Goal: Task Accomplishment & Management: Use online tool/utility

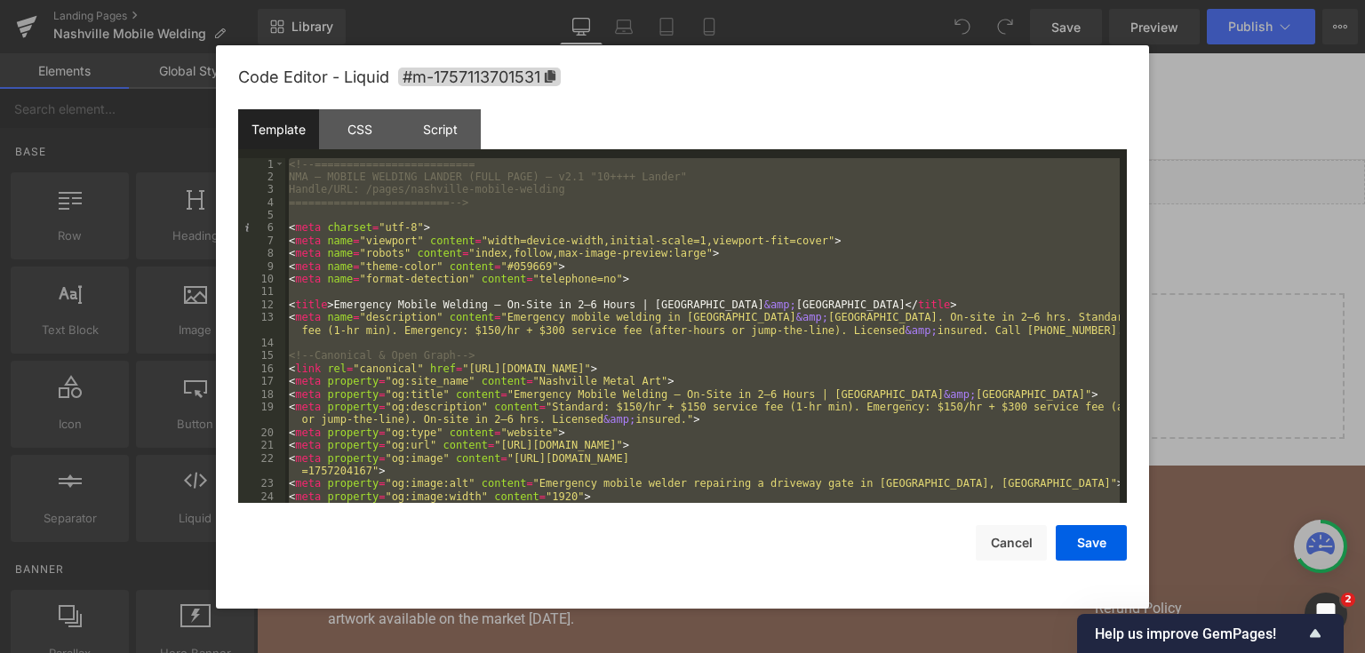
click at [599, 362] on div "<!-- ========================= NMA — MOBILE WELDING LANDER (FULL PAGE) — v2.1 "…" at bounding box center [702, 331] width 834 height 346
click at [1364, 295] on div at bounding box center [682, 326] width 1365 height 653
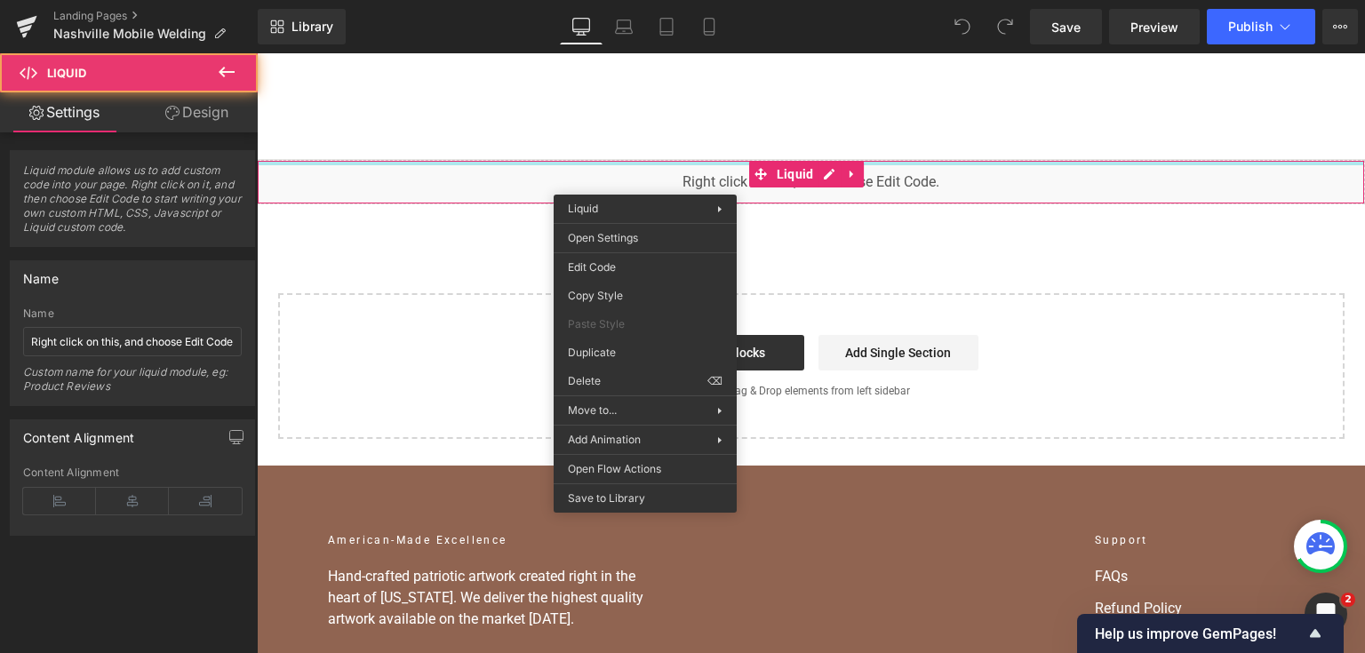
click at [692, 133] on ul "Home Home Shop American Collection American Flags (Laser Cut) American Flags (U…" at bounding box center [796, 107] width 772 height 64
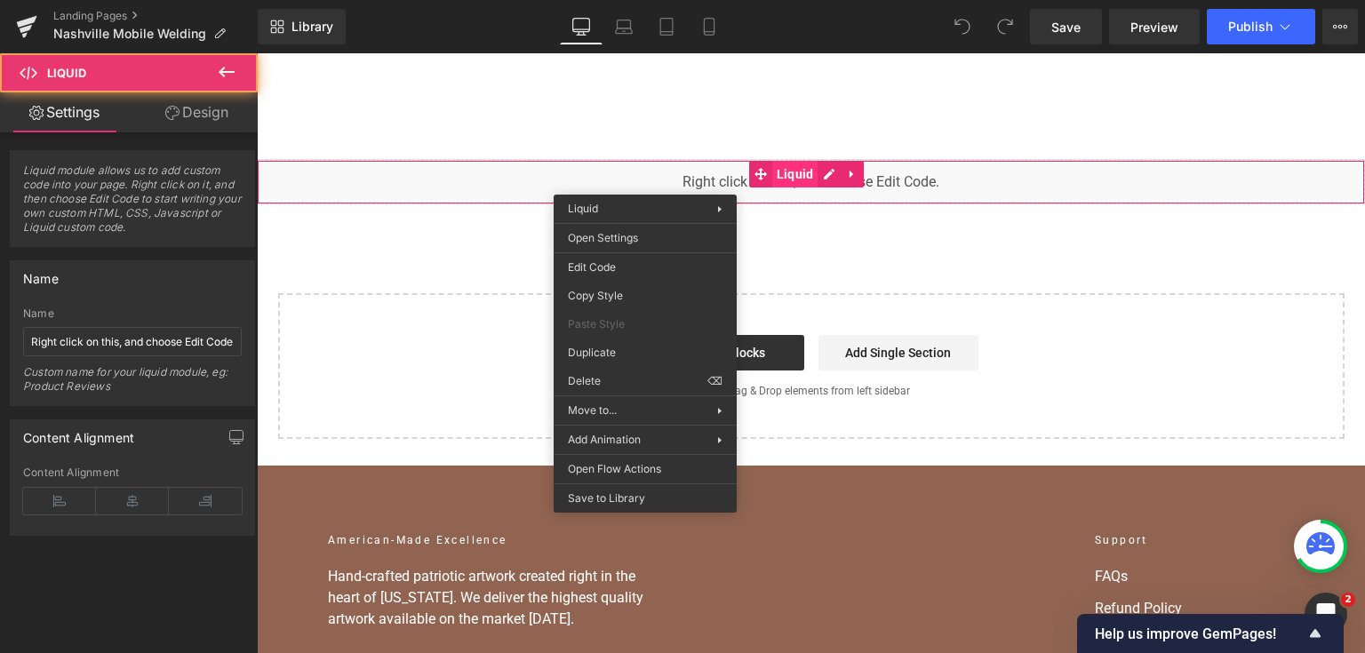
click at [903, 0] on div "You are previewing how the will restyle your page. You can not edit Elements in…" at bounding box center [682, 0] width 1365 height 0
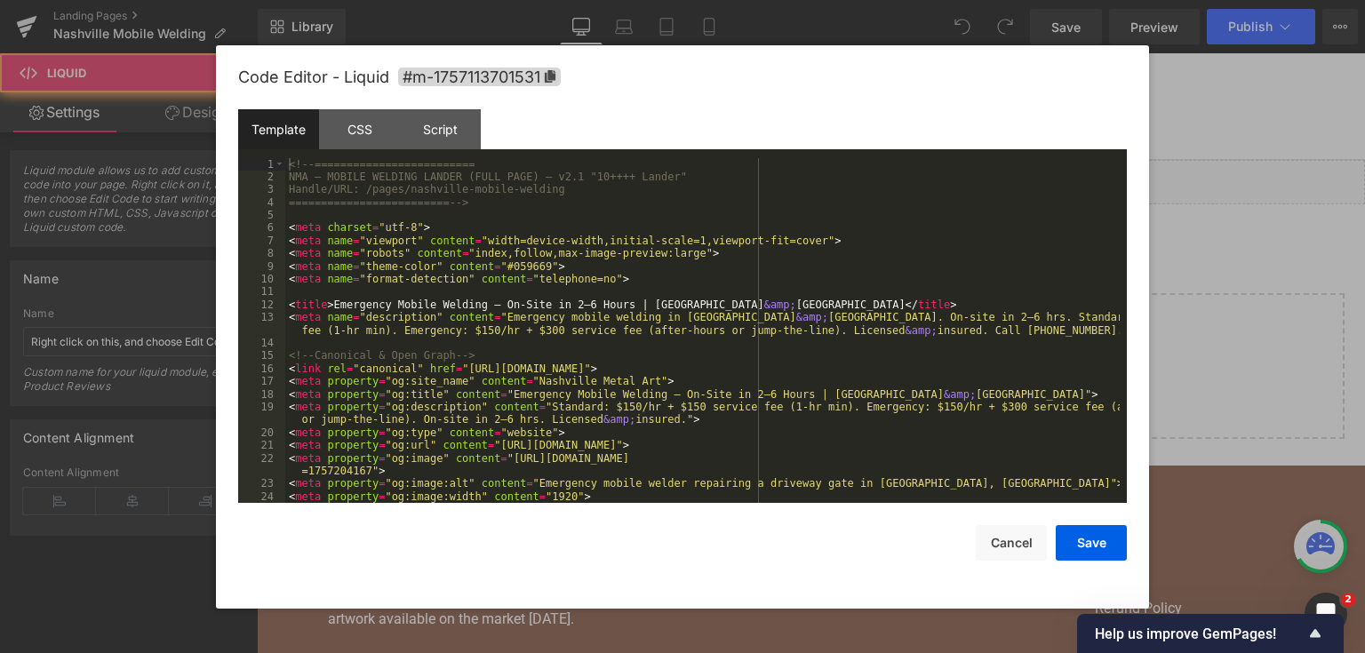
click at [718, 289] on div "<!-- ========================= NMA — MOBILE WELDING LANDER (FULL PAGE) — v2.1 "…" at bounding box center [702, 343] width 834 height 371
click at [707, 322] on div "<!-- ========================= NMA — MOBILE WELDING LANDER (FULL PAGE) — v2.1 "…" at bounding box center [702, 343] width 834 height 371
click at [700, 346] on div "<!-- ========================= NMA — MOBILE WELDING LANDER (FULL PAGE) — v2.1 "…" at bounding box center [702, 343] width 834 height 371
drag, startPoint x: 613, startPoint y: 252, endPoint x: 604, endPoint y: 296, distance: 44.4
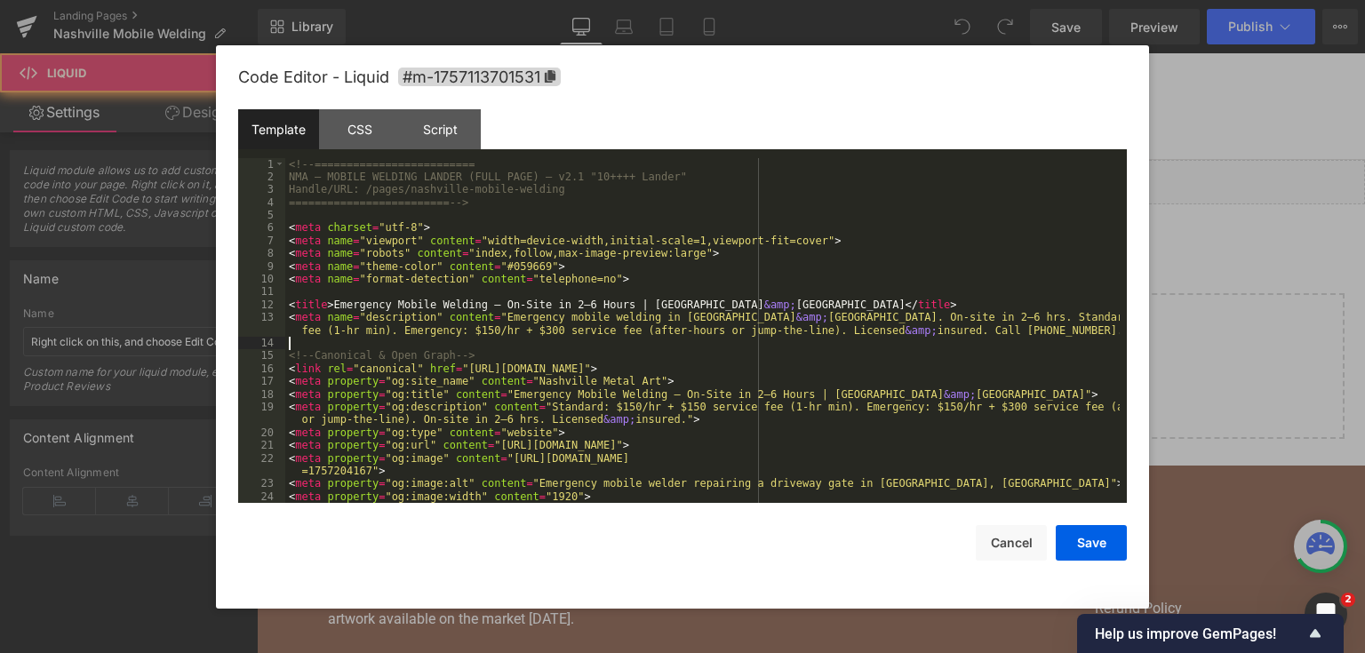
click at [613, 252] on div "<!-- ========================= NMA — MOBILE WELDING LANDER (FULL PAGE) — v2.1 "…" at bounding box center [702, 343] width 834 height 371
click at [576, 385] on div "<!-- ========================= NMA — MOBILE WELDING LANDER (FULL PAGE) — v2.1 "…" at bounding box center [702, 343] width 834 height 371
click at [586, 366] on div "<!-- ========================= NMA — MOBILE WELDING LANDER (FULL PAGE) — v2.1 "…" at bounding box center [702, 343] width 834 height 371
click at [1021, 537] on button "Cancel" at bounding box center [1010, 543] width 71 height 36
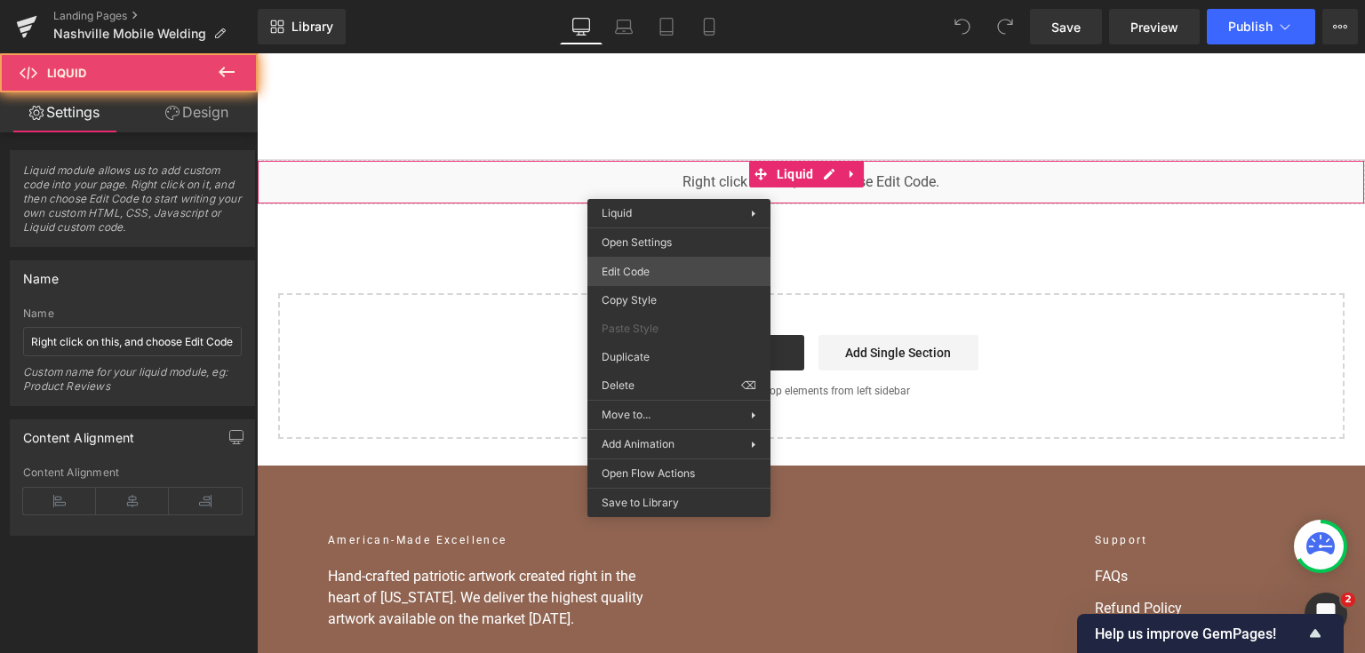
click at [657, 0] on div "You are previewing how the will restyle your page. You can not edit Elements in…" at bounding box center [682, 0] width 1365 height 0
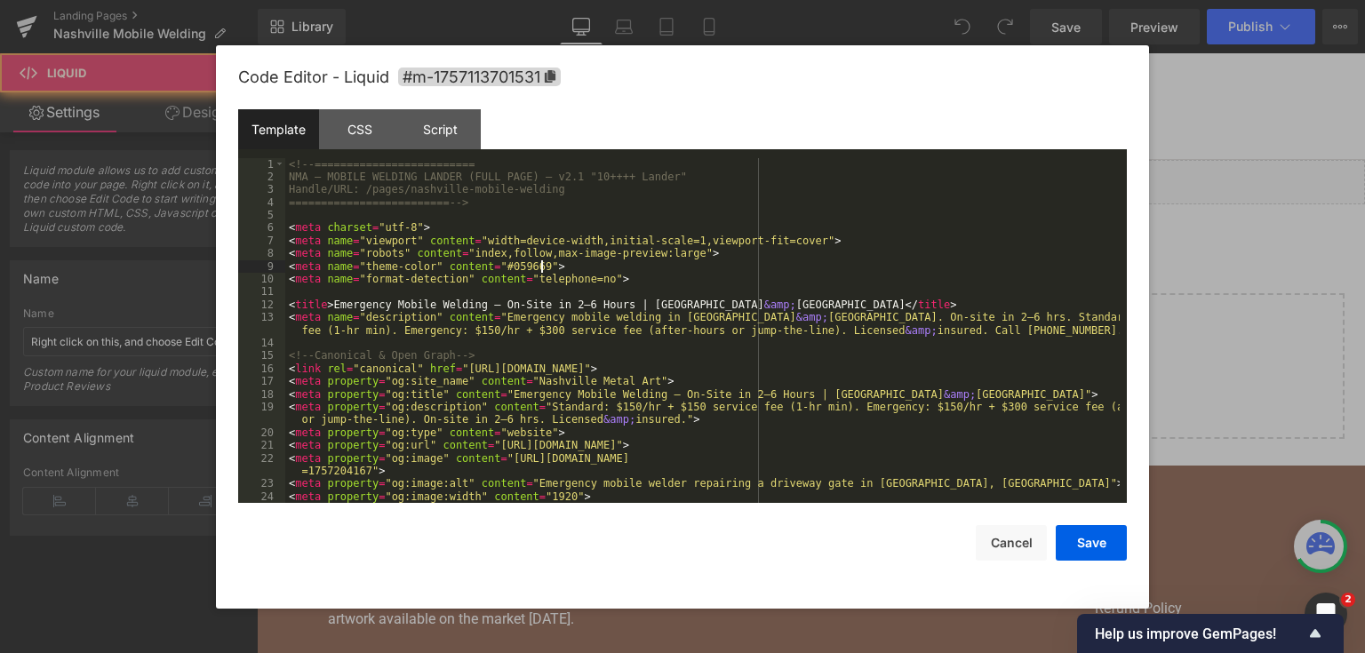
drag, startPoint x: 657, startPoint y: 267, endPoint x: 402, endPoint y: 138, distance: 285.7
click at [643, 272] on div "<!-- ========================= NMA — MOBILE WELDING LANDER (FULL PAGE) — v2.1 "…" at bounding box center [702, 343] width 834 height 371
click at [643, 270] on div "<!-- ========================= NMA — MOBILE WELDING LANDER (FULL PAGE) — v2.1 "…" at bounding box center [702, 343] width 834 height 371
click at [737, 355] on div "<!-- ========================= NMA — MOBILE WELDING LANDER (FULL PAGE) — v2.1 "…" at bounding box center [702, 343] width 834 height 371
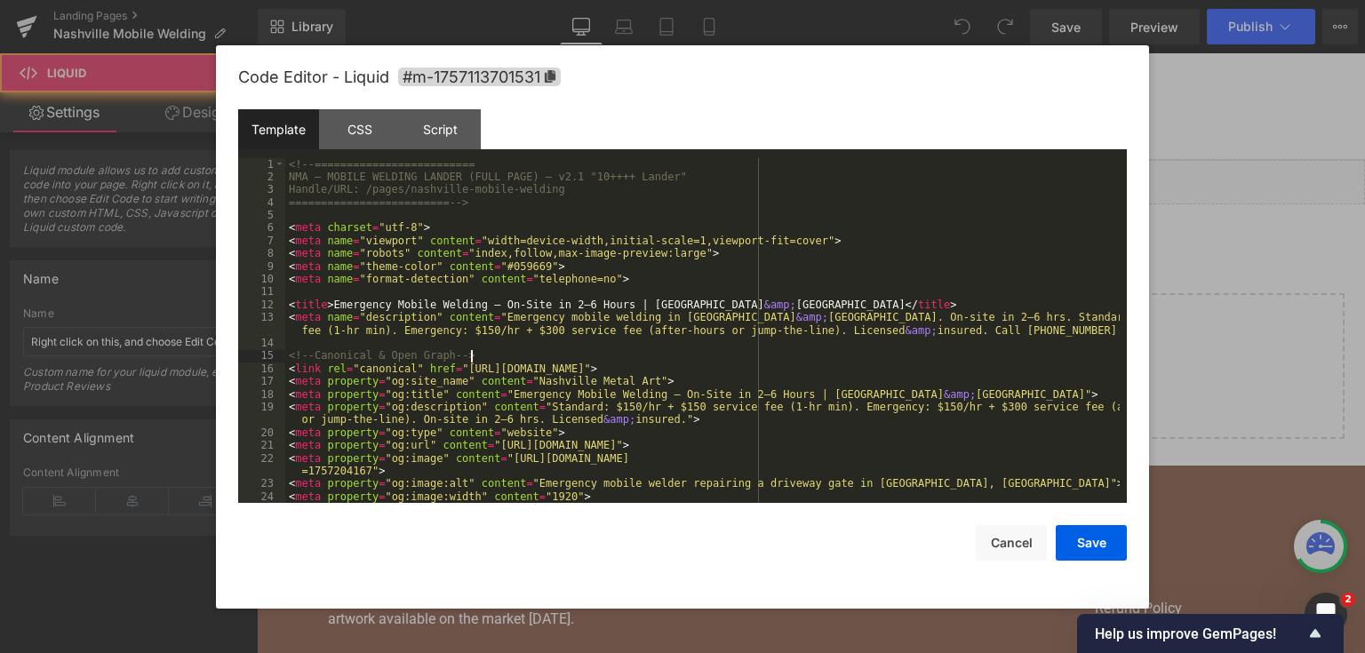
click at [938, 338] on div "<!-- ========================= NMA — MOBILE WELDING LANDER (FULL PAGE) — v2.1 "…" at bounding box center [702, 343] width 834 height 371
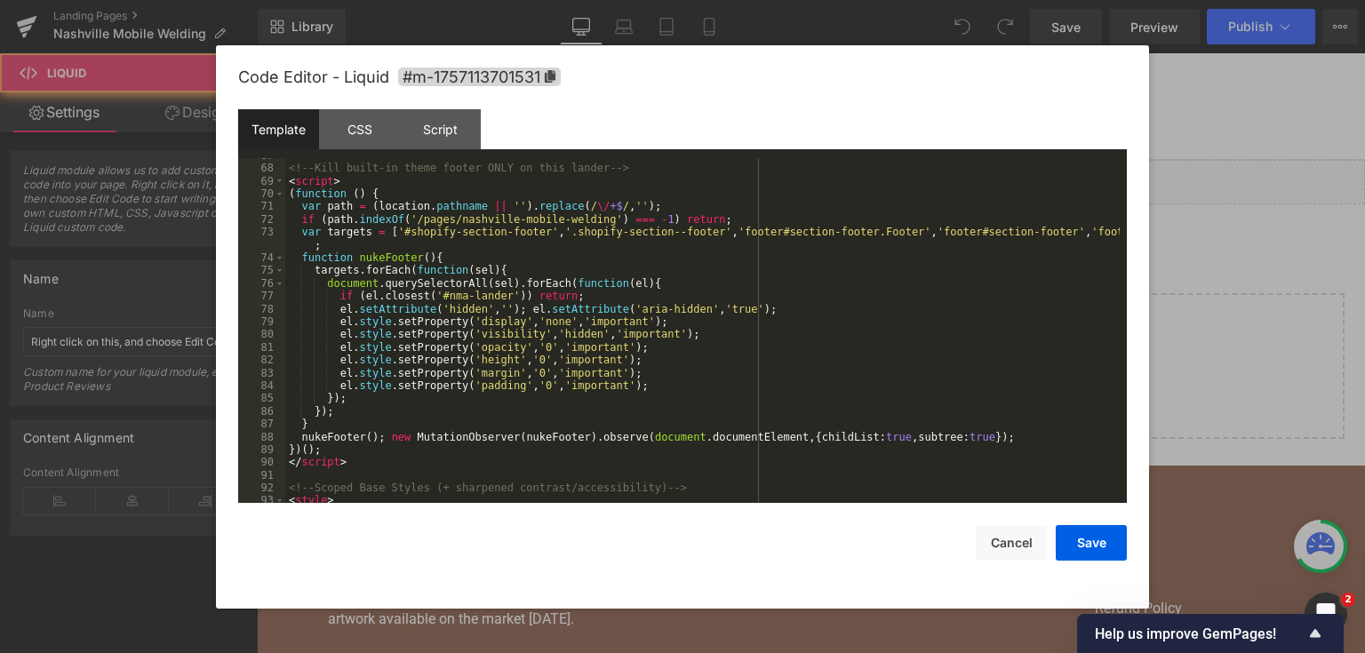
click at [707, 267] on div "<!-- Kill built-in theme footer ONLY on this lander --> < script > ( function (…" at bounding box center [702, 334] width 834 height 371
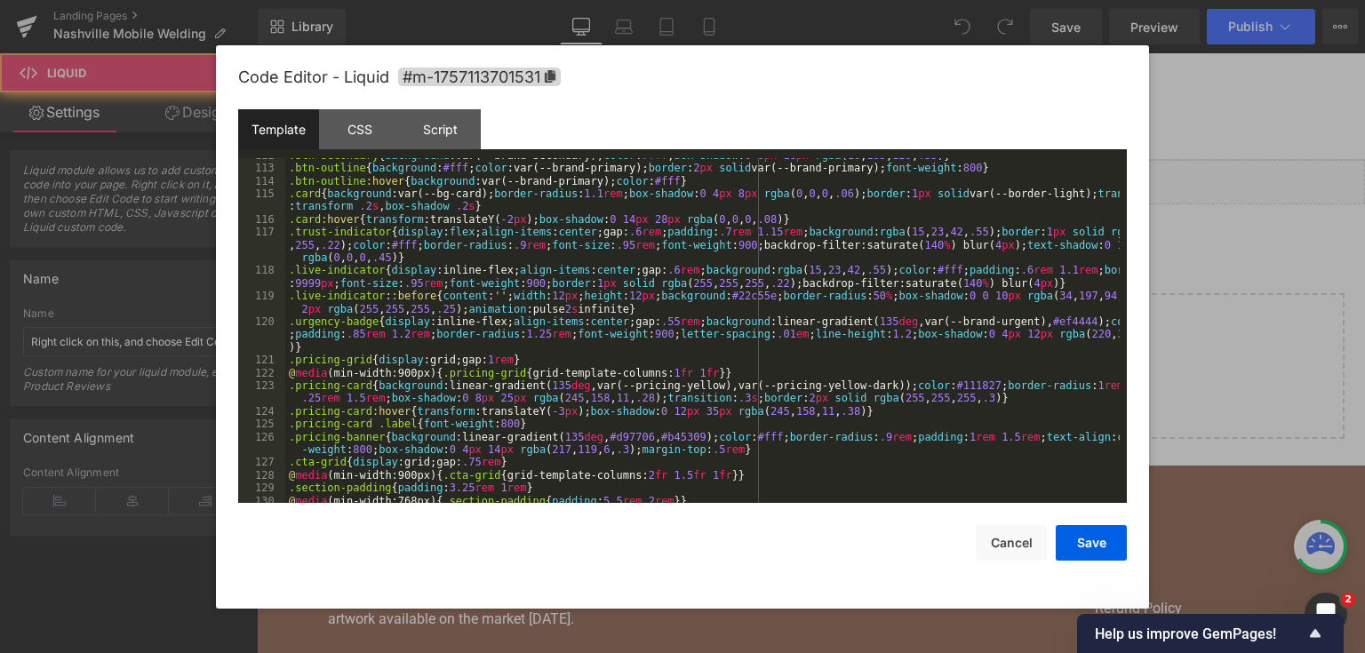
click at [732, 364] on div ".btn-secondary { background :var(--brand-secondary); color : #fff ; box-shadow …" at bounding box center [702, 334] width 834 height 371
click at [732, 302] on div ".btn-secondary { background :var(--brand-secondary); color : #fff ; box-shadow …" at bounding box center [702, 334] width 834 height 371
click at [738, 316] on div ".btn-secondary { background :var(--brand-secondary); color : #fff ; box-shadow …" at bounding box center [702, 334] width 834 height 371
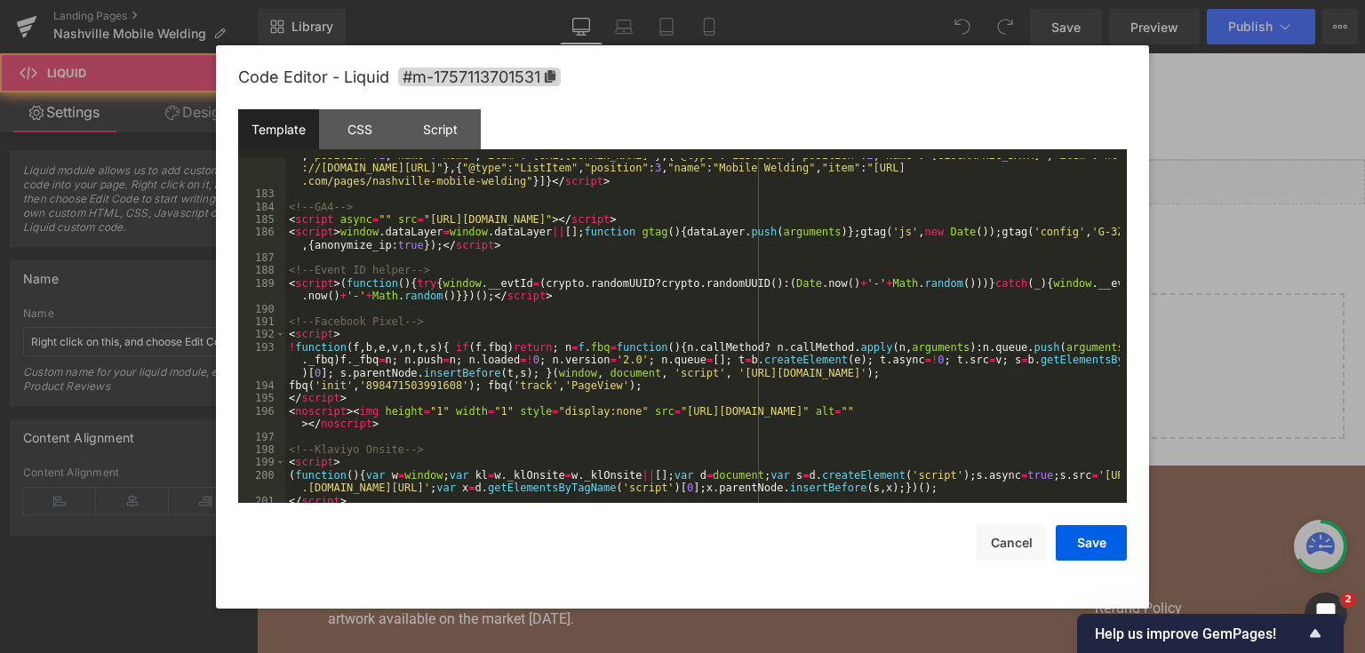
click at [575, 352] on div "< script type = "application/ld+json" > { "@context" : "[URL][DOMAIN_NAME]" , "…" at bounding box center [702, 342] width 834 height 410
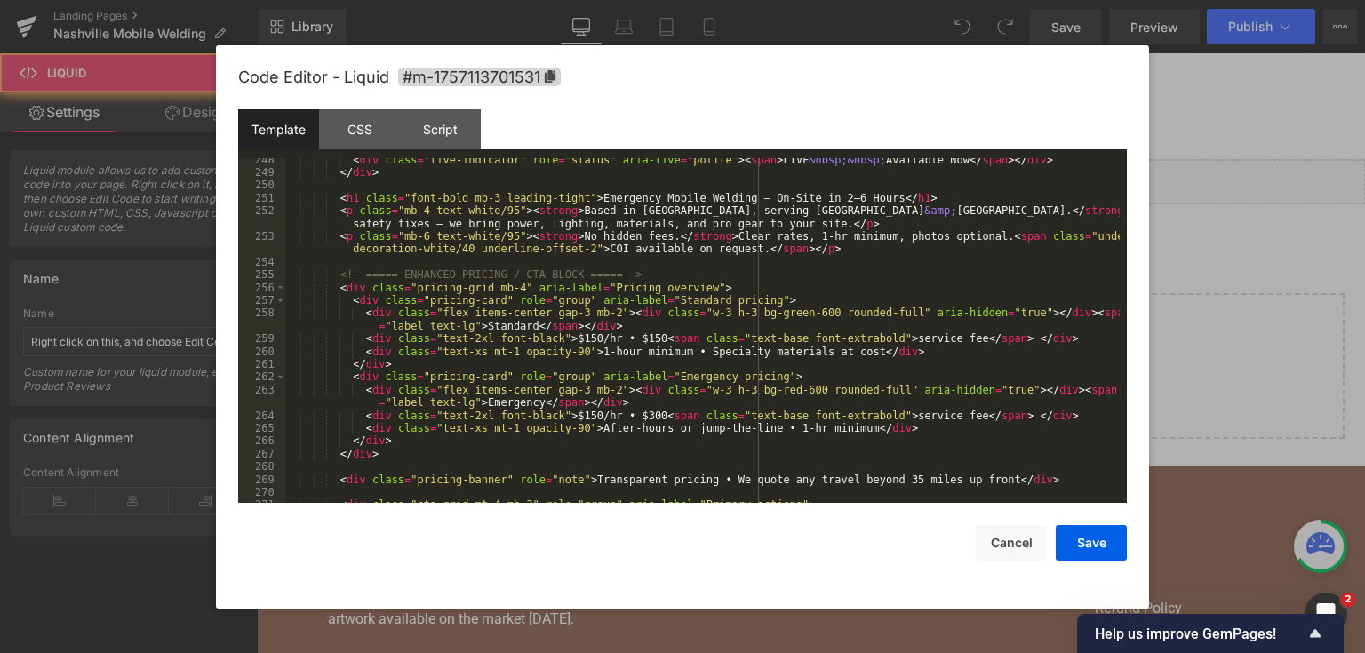
drag, startPoint x: 1341, startPoint y: 185, endPoint x: 1081, endPoint y: 128, distance: 265.6
click at [1341, 185] on div at bounding box center [682, 326] width 1365 height 653
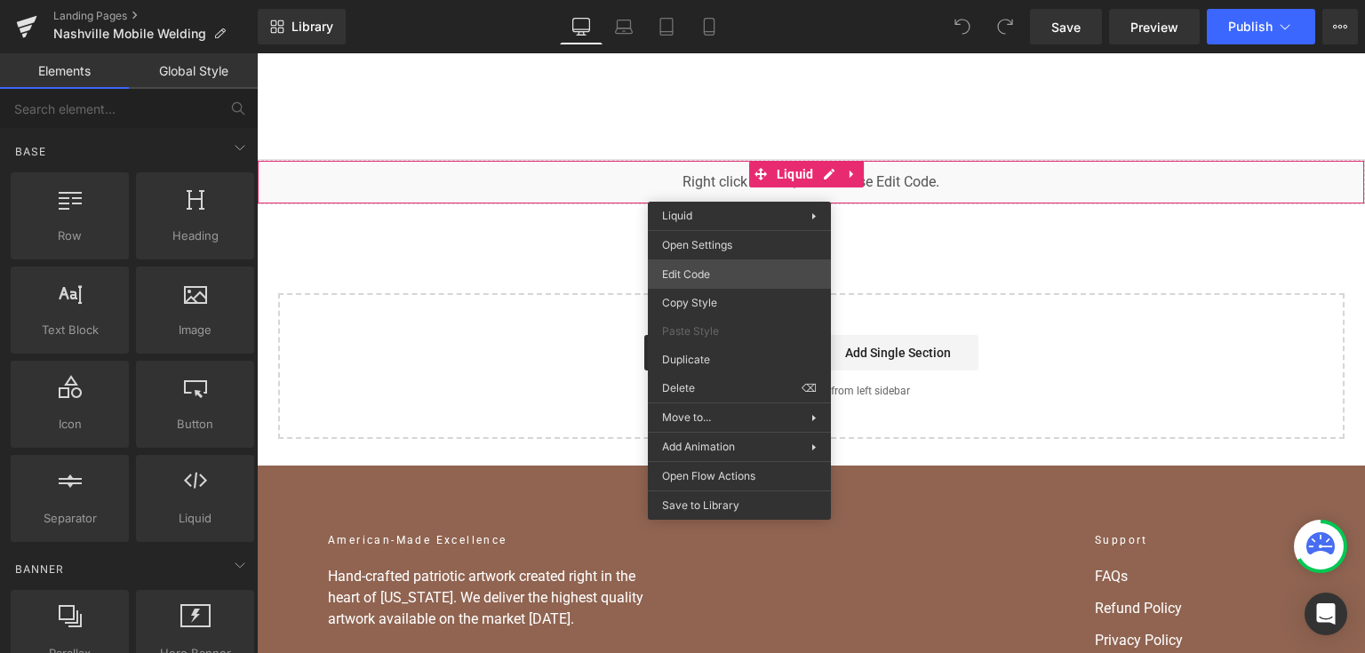
click at [736, 0] on div "You are previewing how the will restyle your page. You can not edit Elements in…" at bounding box center [682, 0] width 1365 height 0
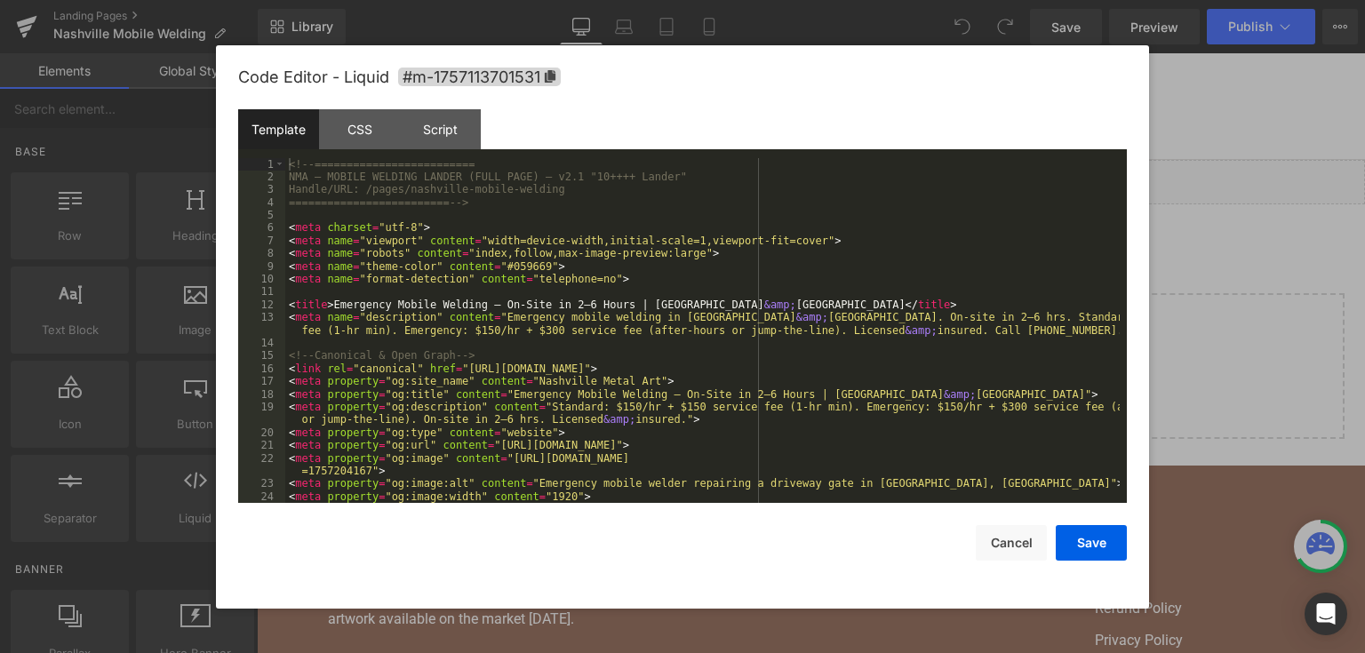
click at [640, 300] on div "<!-- ========================= NMA — MOBILE WELDING LANDER (FULL PAGE) — v2.1 "…" at bounding box center [702, 343] width 834 height 371
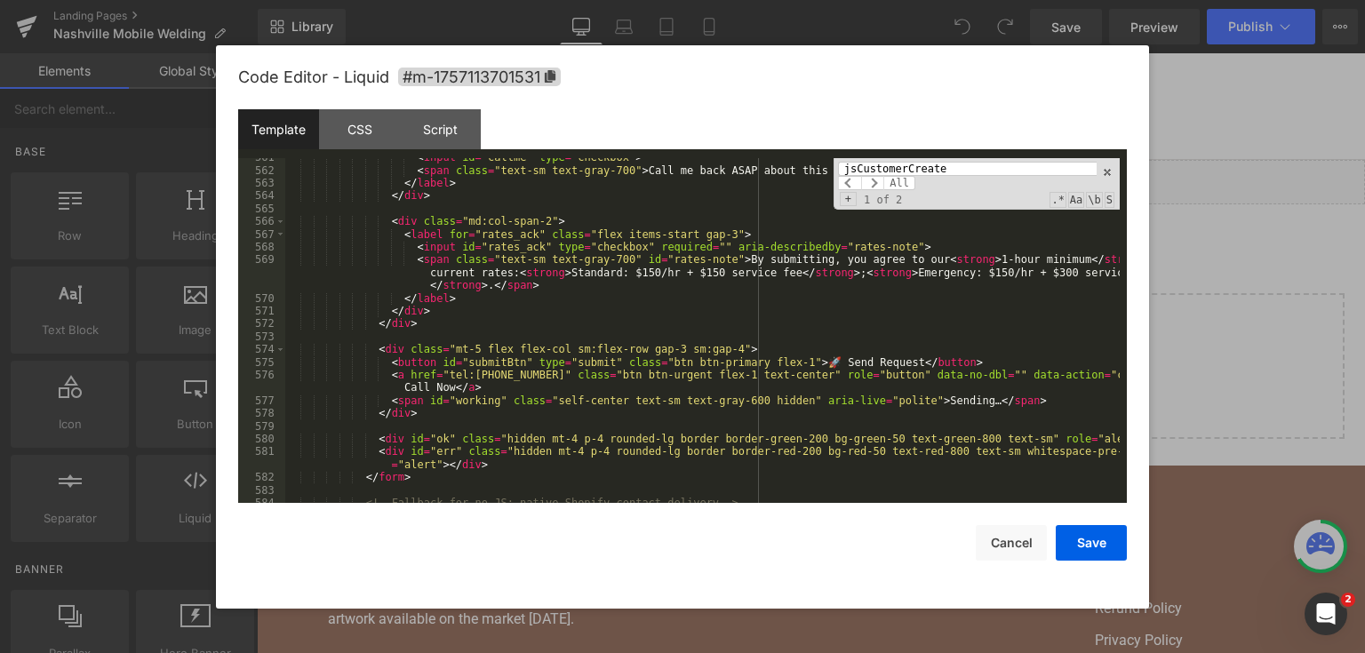
scroll to position [9182, 0]
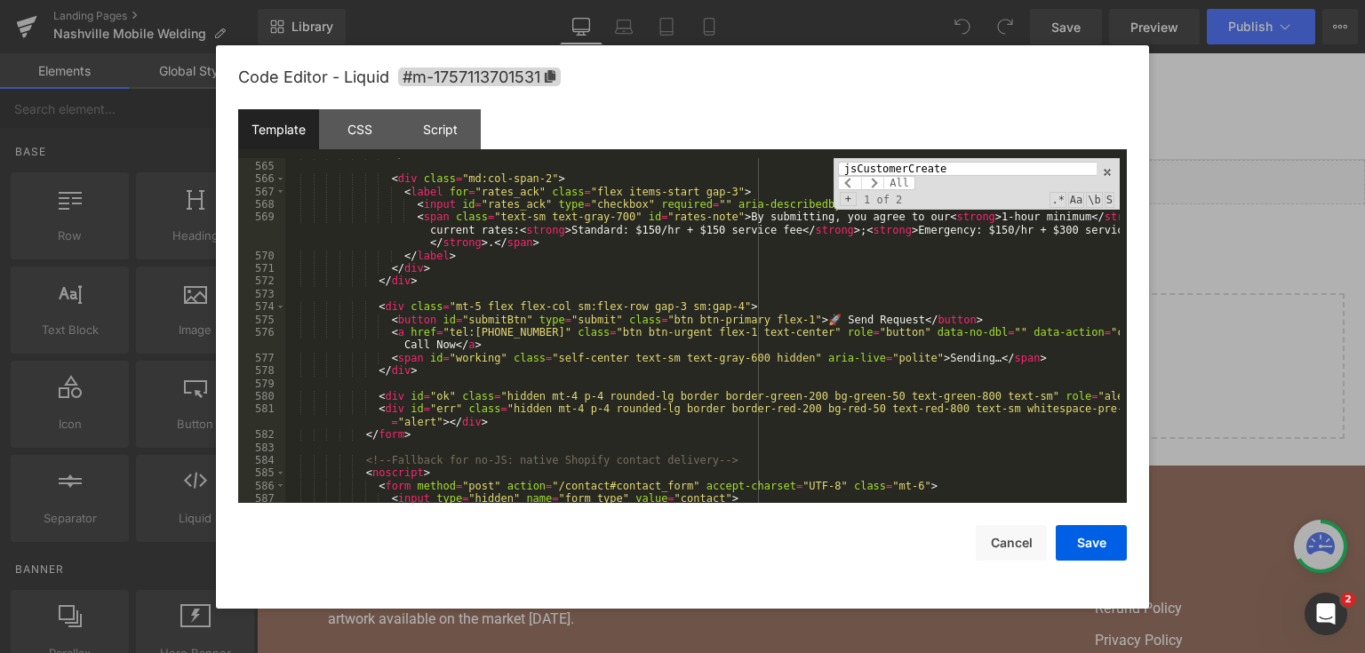
type input "jsCustomerCreate"
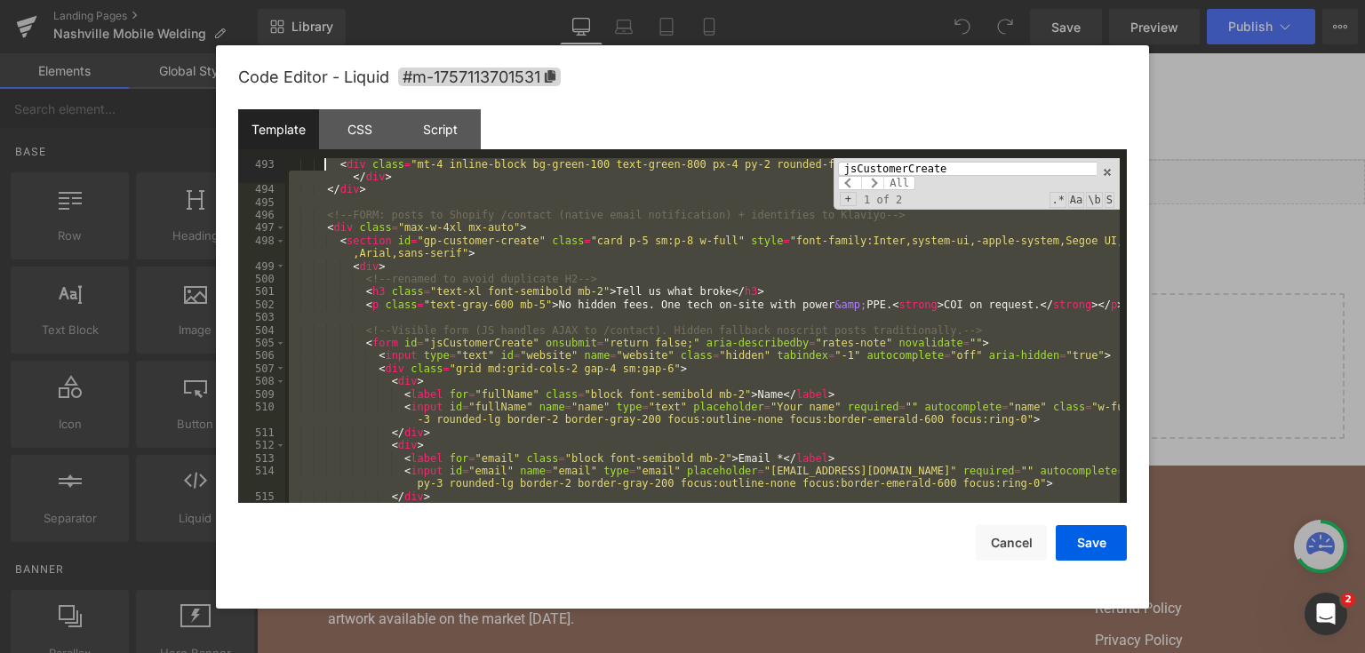
scroll to position [8008, 0]
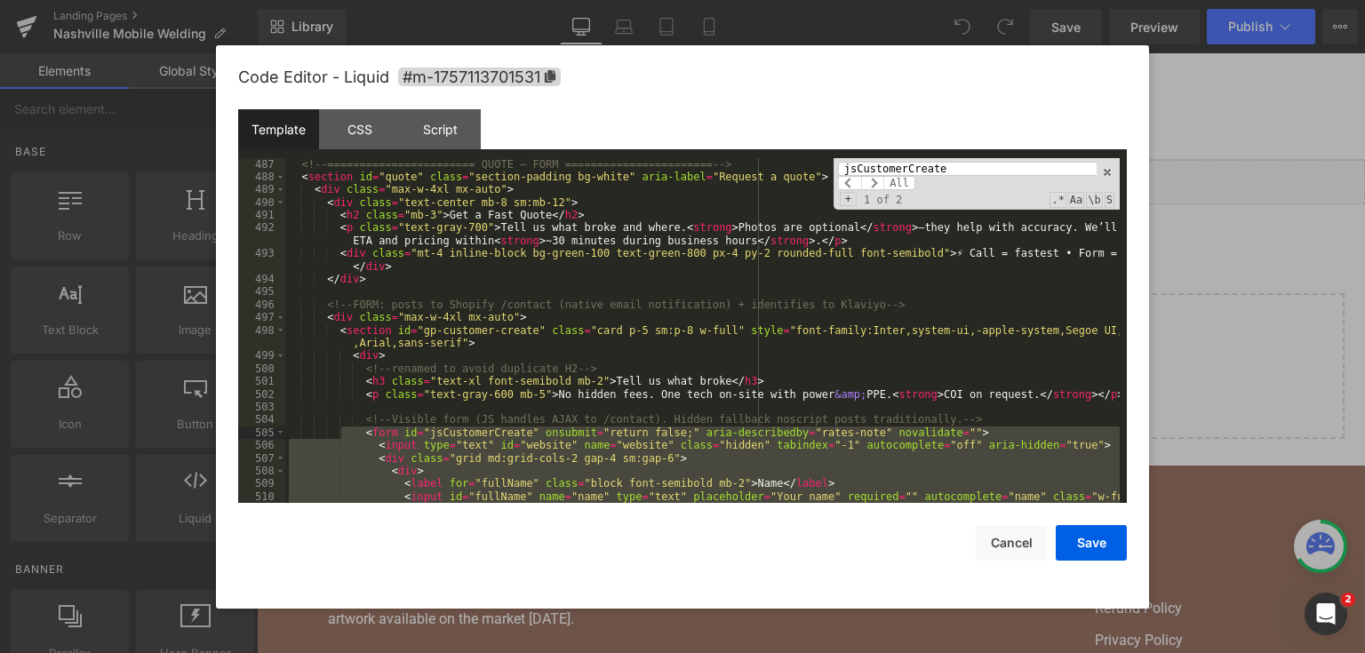
drag, startPoint x: 412, startPoint y: 442, endPoint x: 340, endPoint y: 429, distance: 73.0
click at [340, 429] on div "<!-- ======================= QUOTE — FORM ======================= --> < section…" at bounding box center [702, 350] width 834 height 384
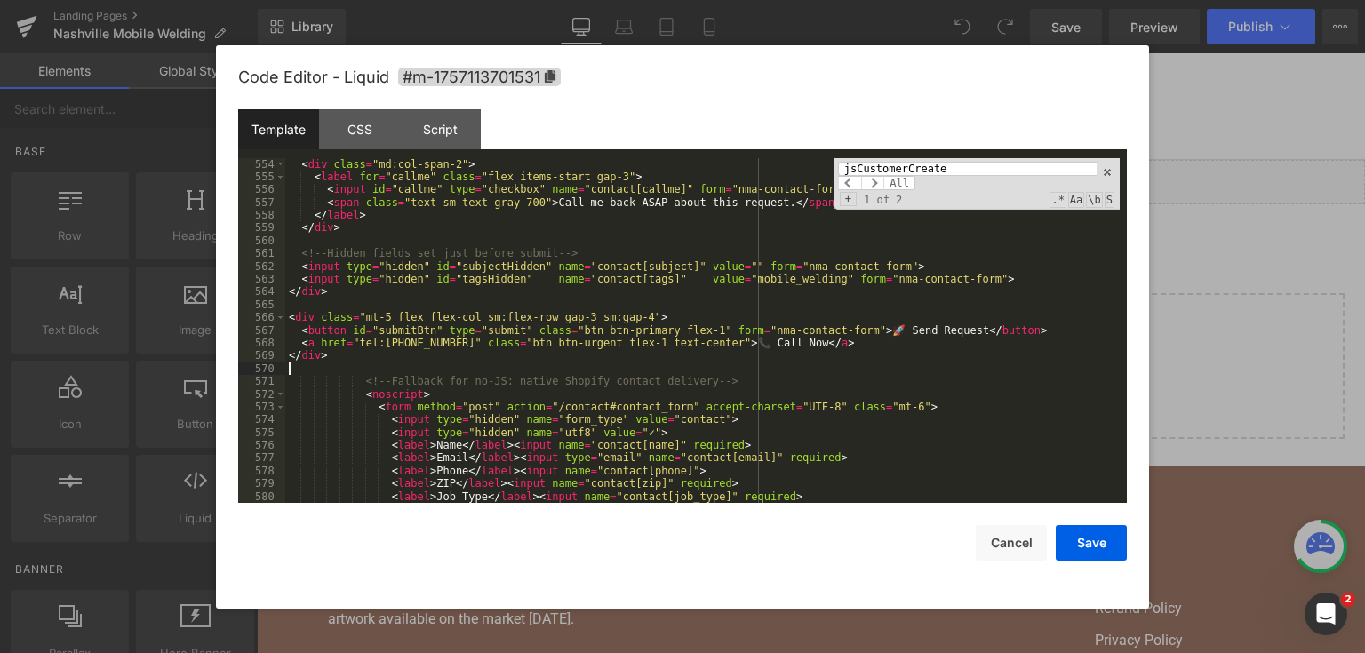
scroll to position [9074, 0]
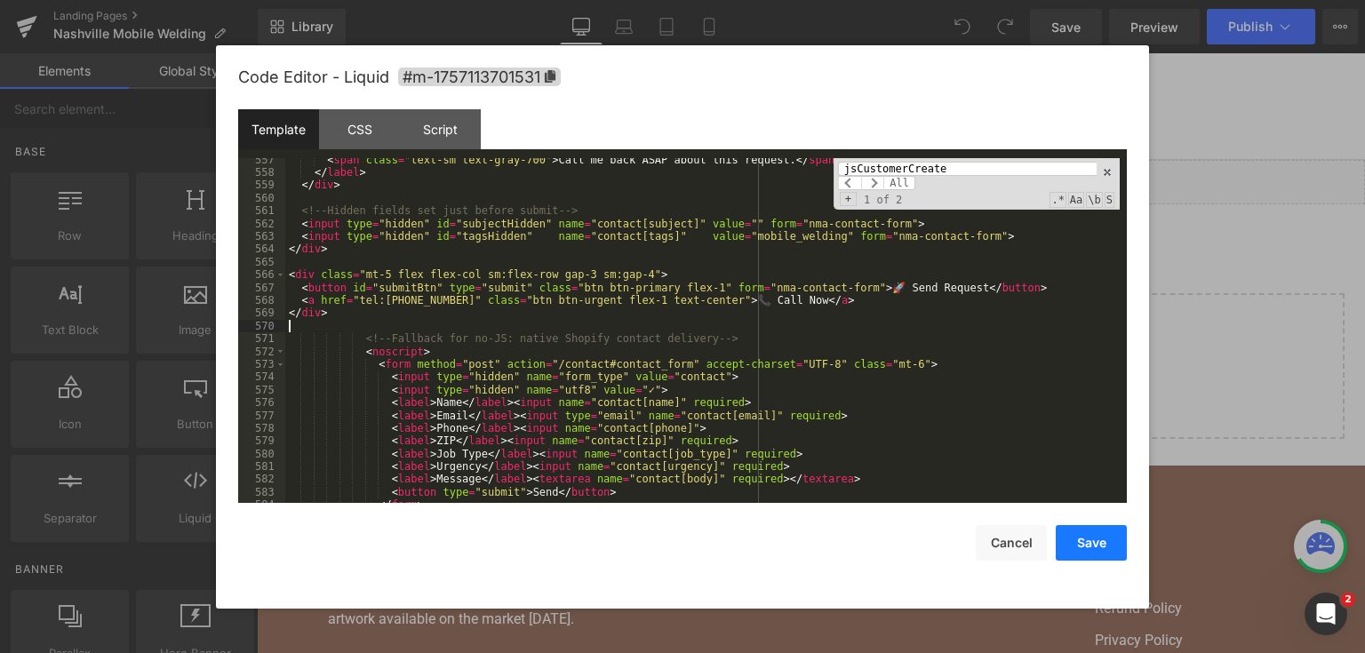
click at [1095, 550] on button "Save" at bounding box center [1090, 543] width 71 height 36
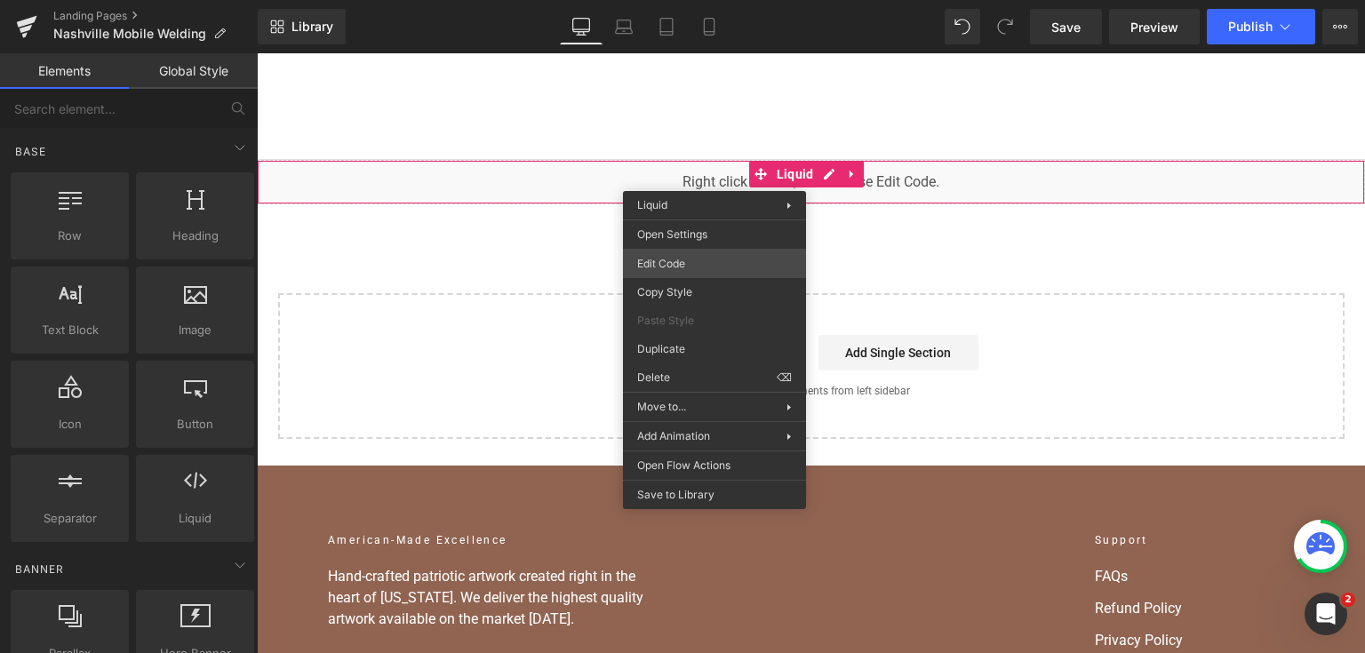
click at [707, 0] on div "You are previewing how the will restyle your page. You can not edit Elements in…" at bounding box center [682, 0] width 1365 height 0
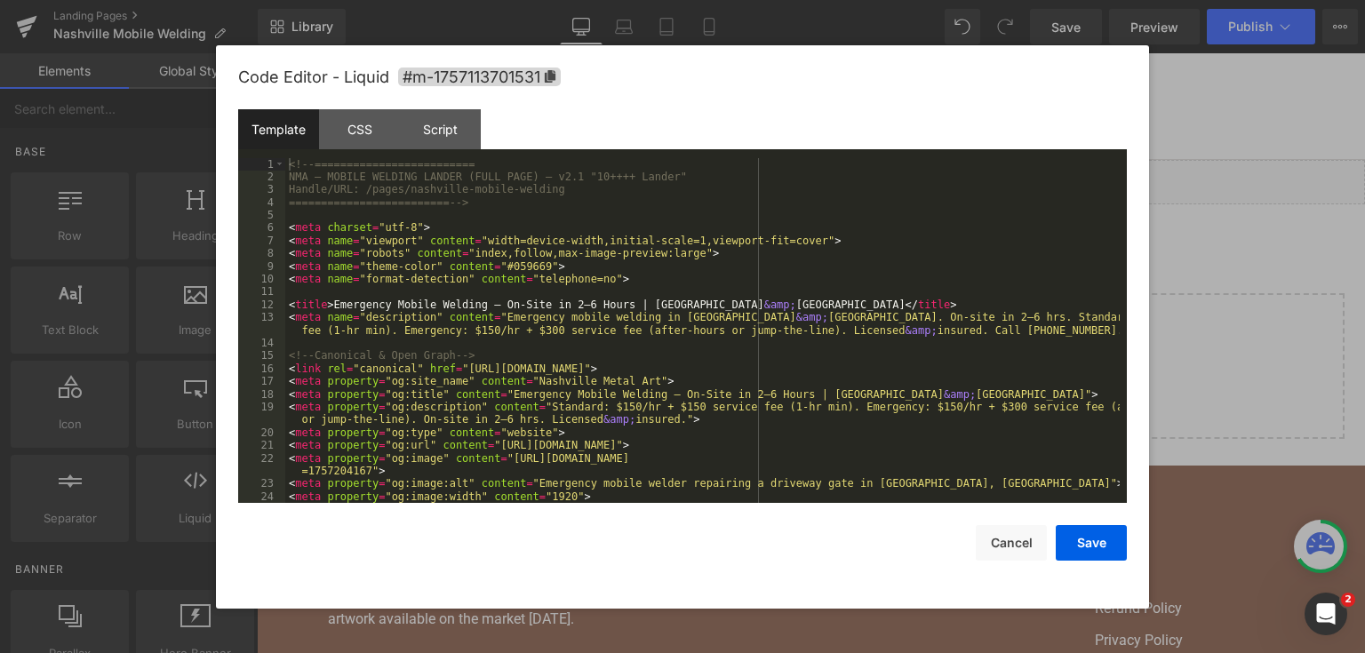
click at [701, 267] on div "<!-- ========================= NMA — MOBILE WELDING LANDER (FULL PAGE) — v2.1 "…" at bounding box center [702, 343] width 834 height 371
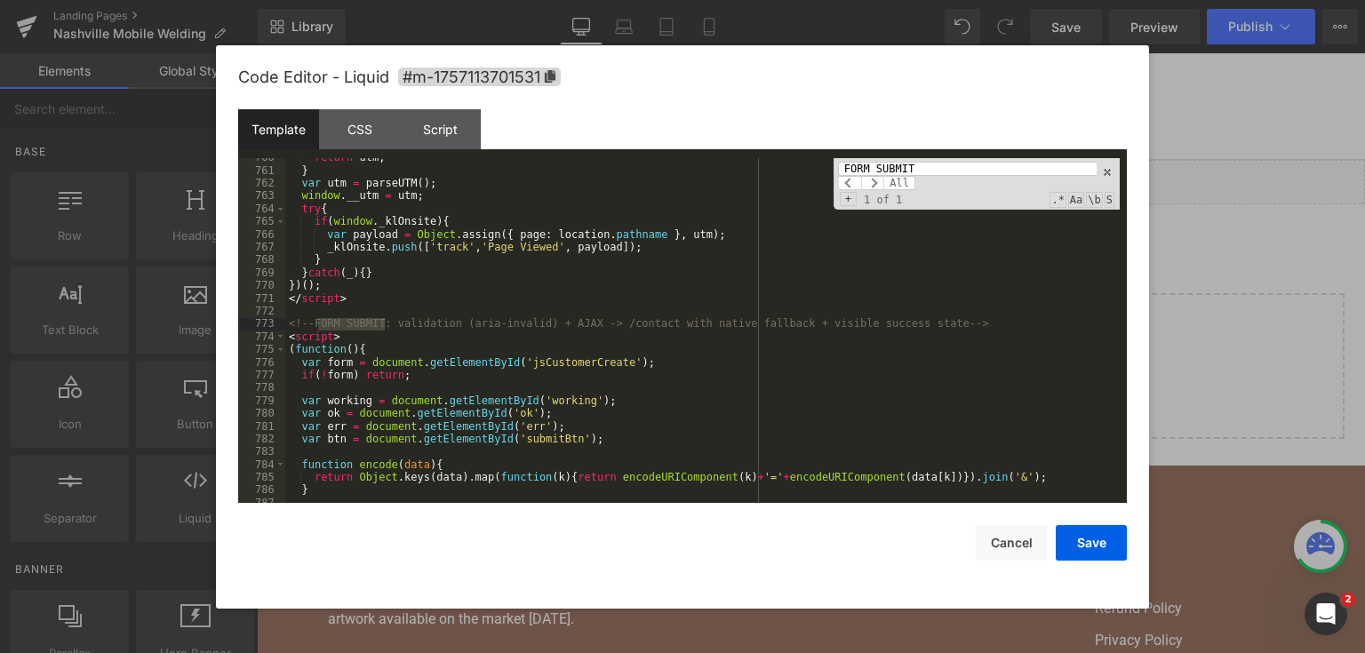
scroll to position [11767, 0]
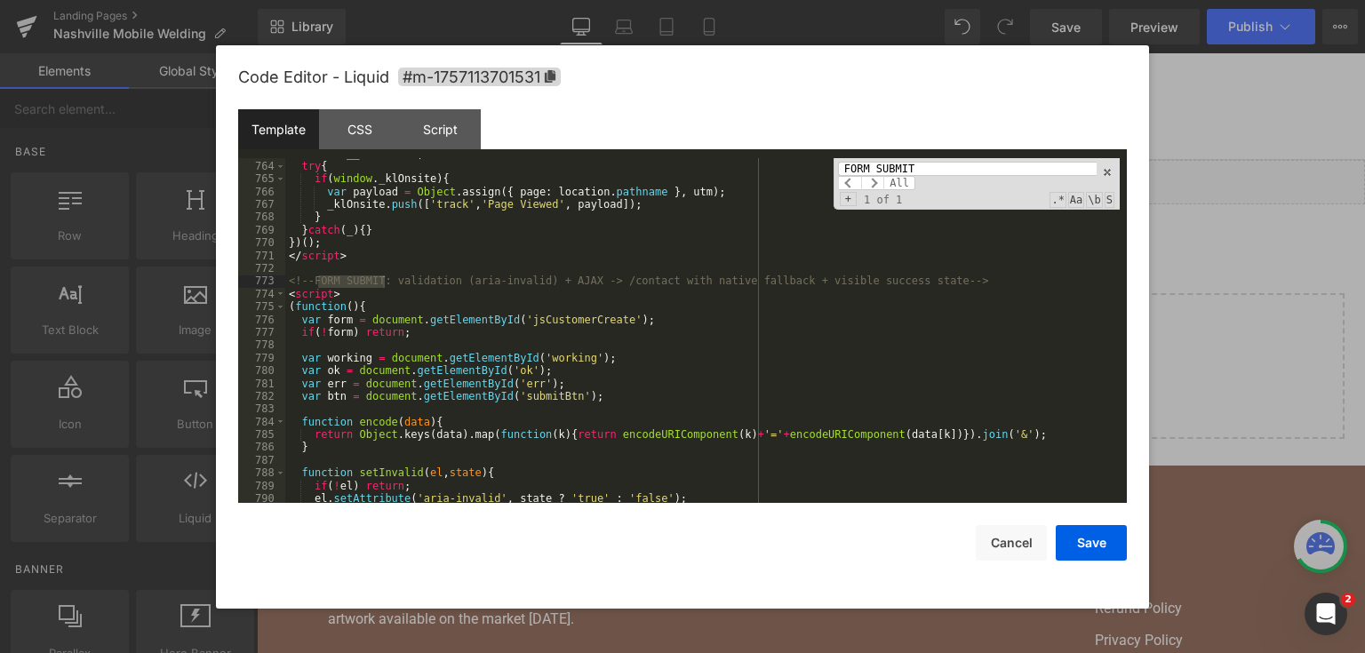
type input "FORM SUBMIT"
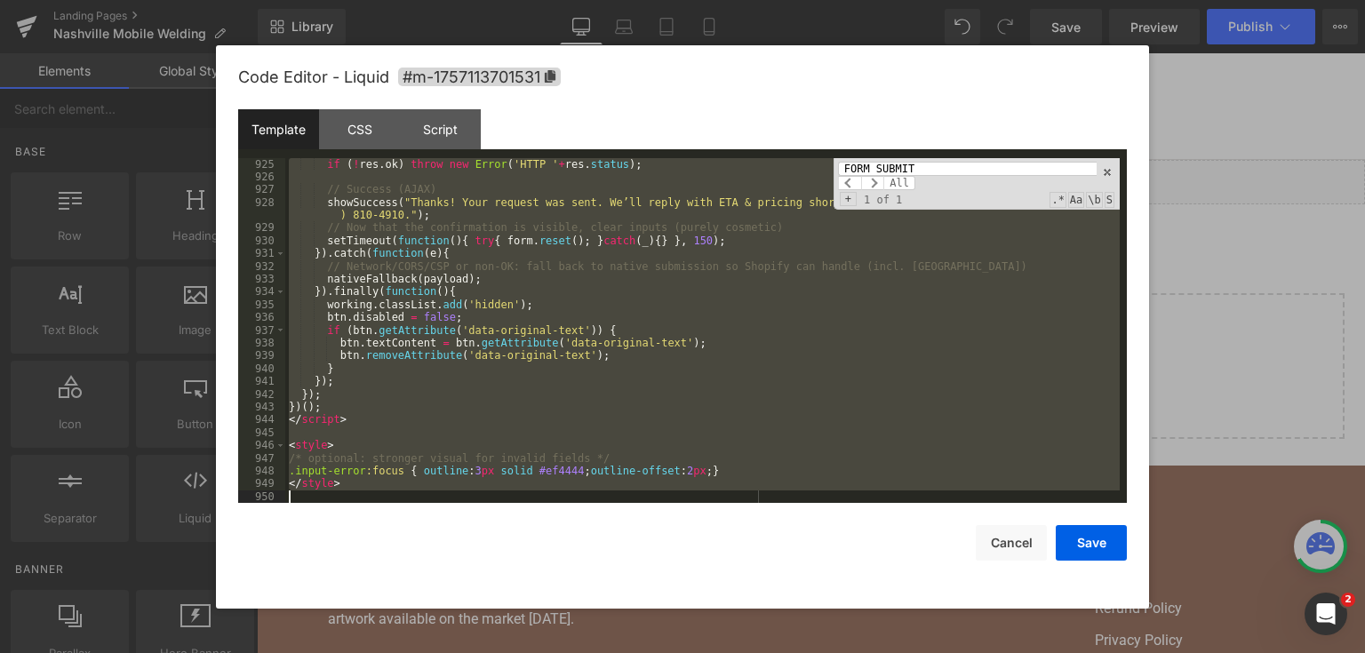
scroll to position [13880, 0]
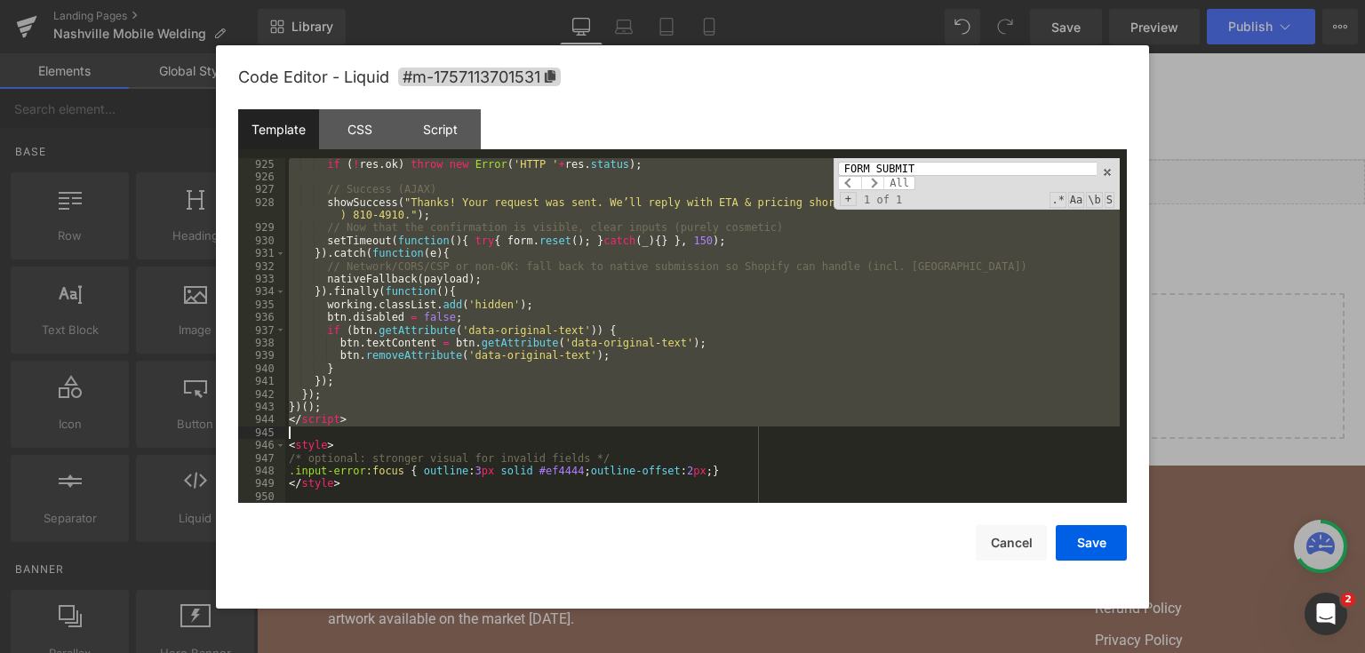
drag, startPoint x: 289, startPoint y: 279, endPoint x: 450, endPoint y: 430, distance: 221.2
click at [450, 430] on div "if ( ! res . ok ) throw new Error ( 'HTTP ' + res . status ) ; // Success (AJAX…" at bounding box center [702, 343] width 834 height 371
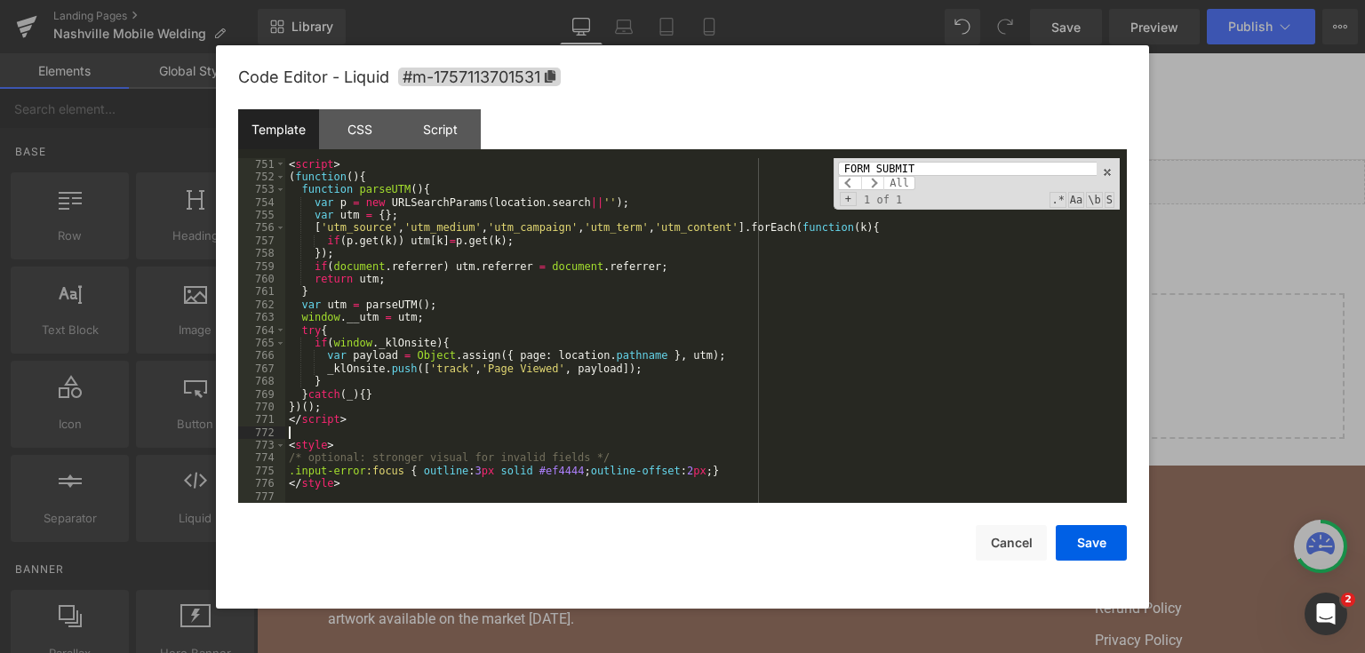
scroll to position [11602, 0]
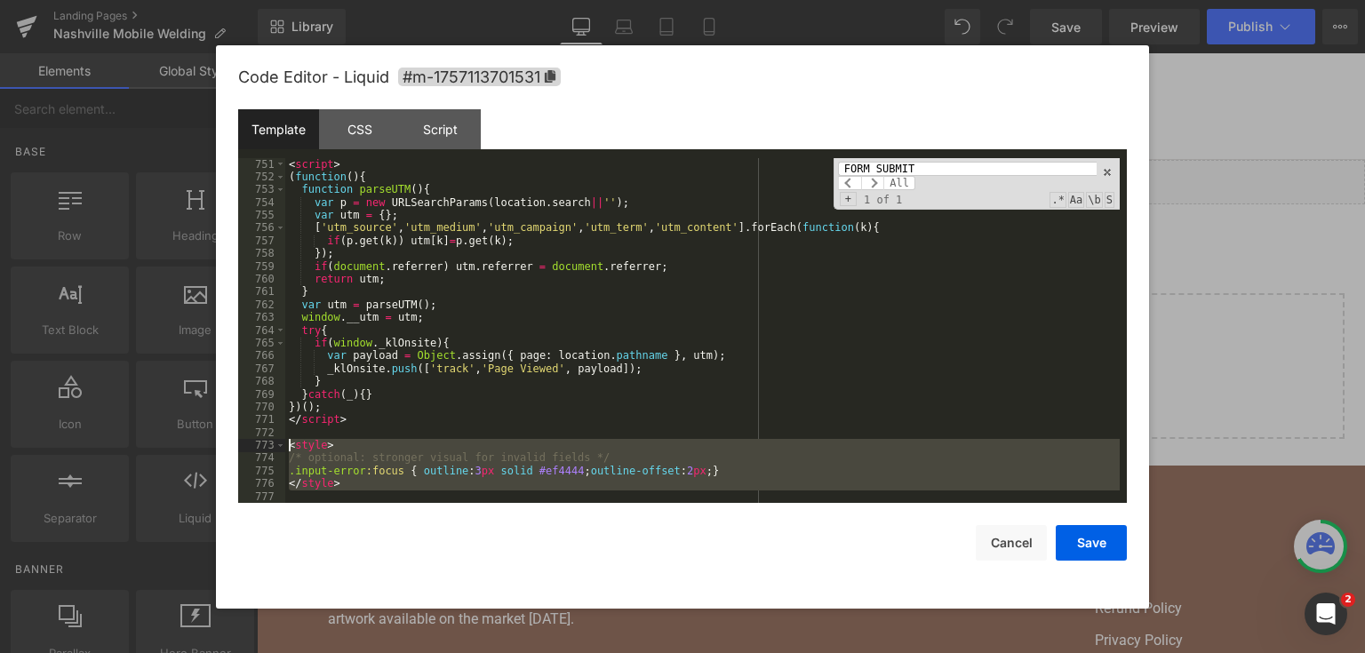
drag, startPoint x: 351, startPoint y: 492, endPoint x: 263, endPoint y: 450, distance: 97.4
click at [263, 450] on pre "751 752 753 754 755 756 757 758 759 760 761 762 763 764 765 766 767 768 769 770…" at bounding box center [682, 331] width 888 height 346
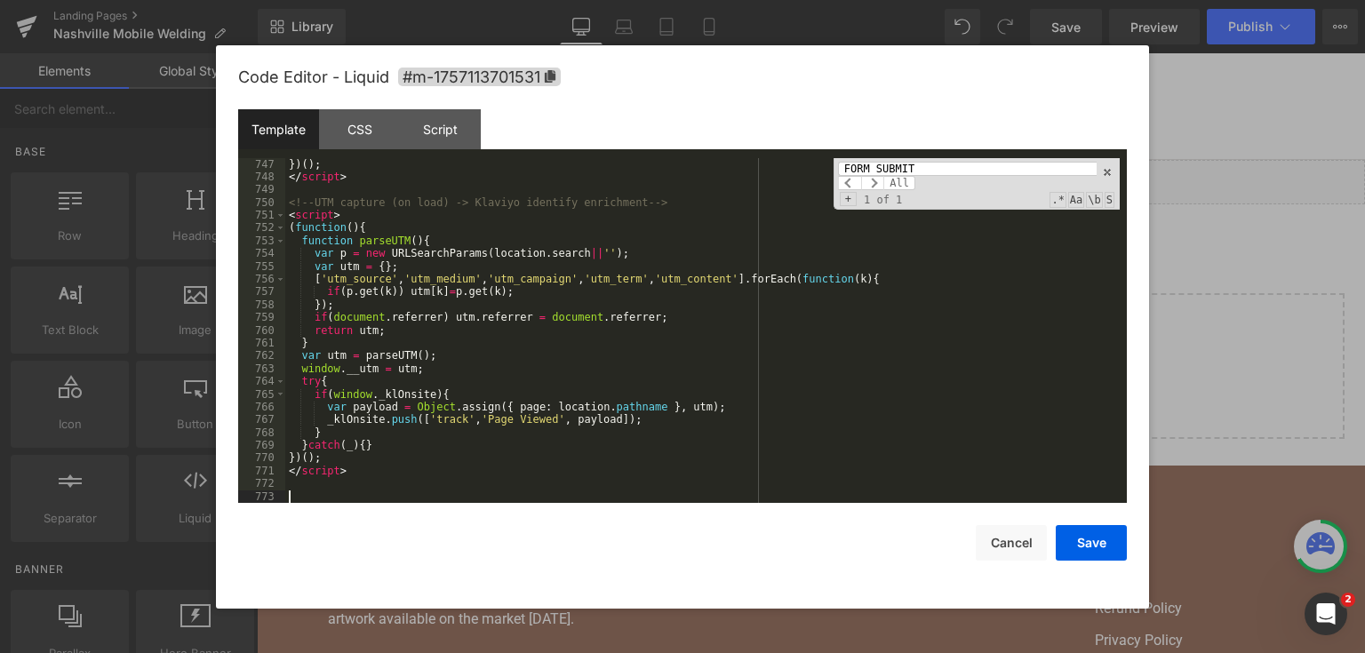
scroll to position [11538, 0]
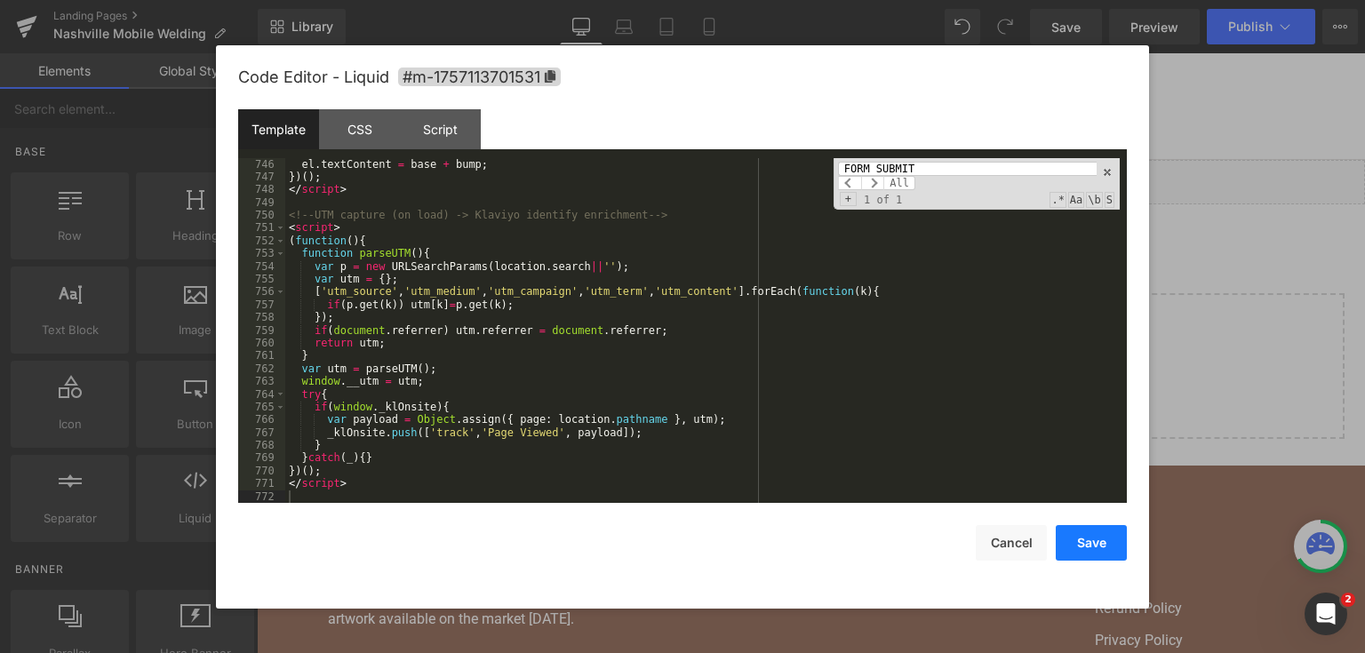
click at [1102, 537] on button "Save" at bounding box center [1090, 543] width 71 height 36
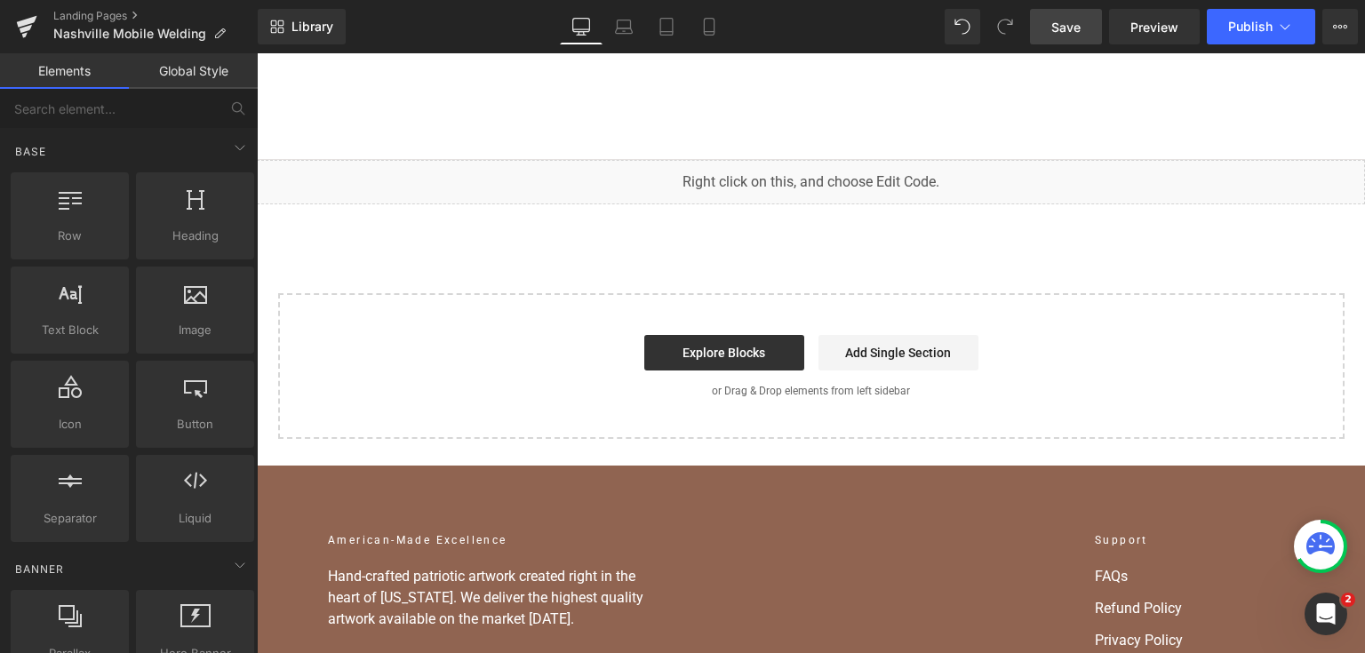
click at [1063, 25] on span "Save" at bounding box center [1065, 27] width 29 height 19
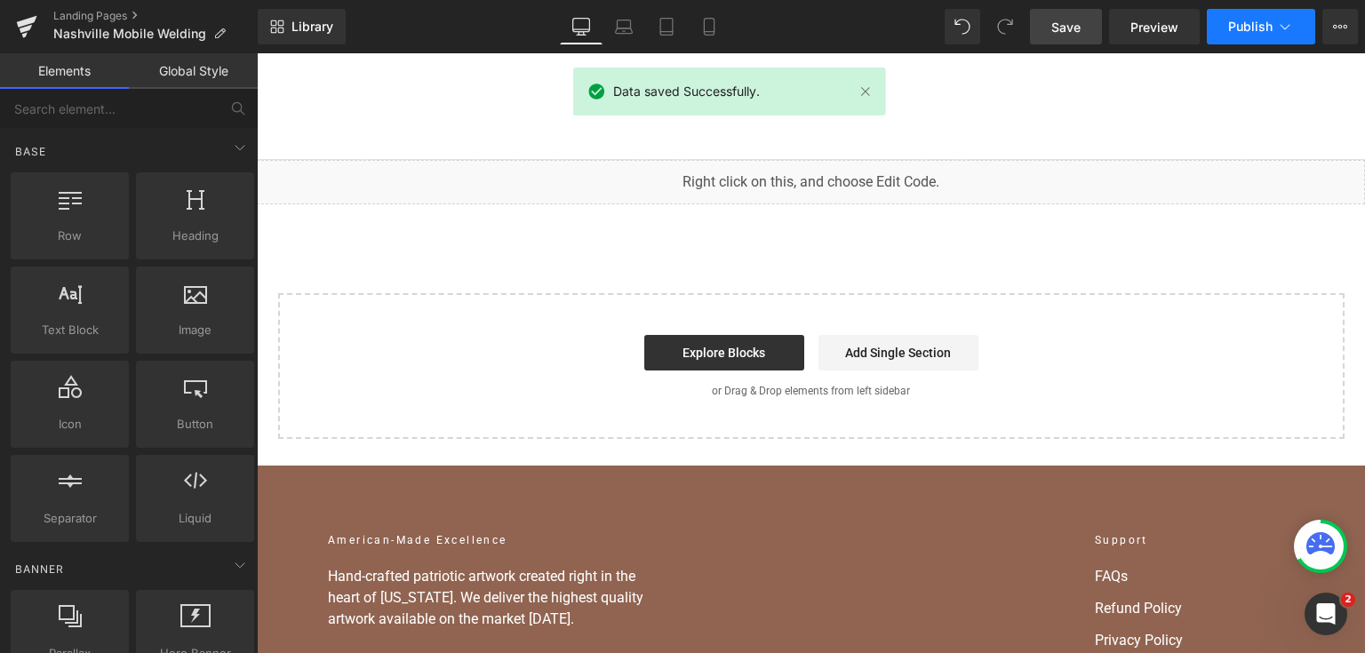
click at [1245, 18] on button "Publish" at bounding box center [1260, 27] width 108 height 36
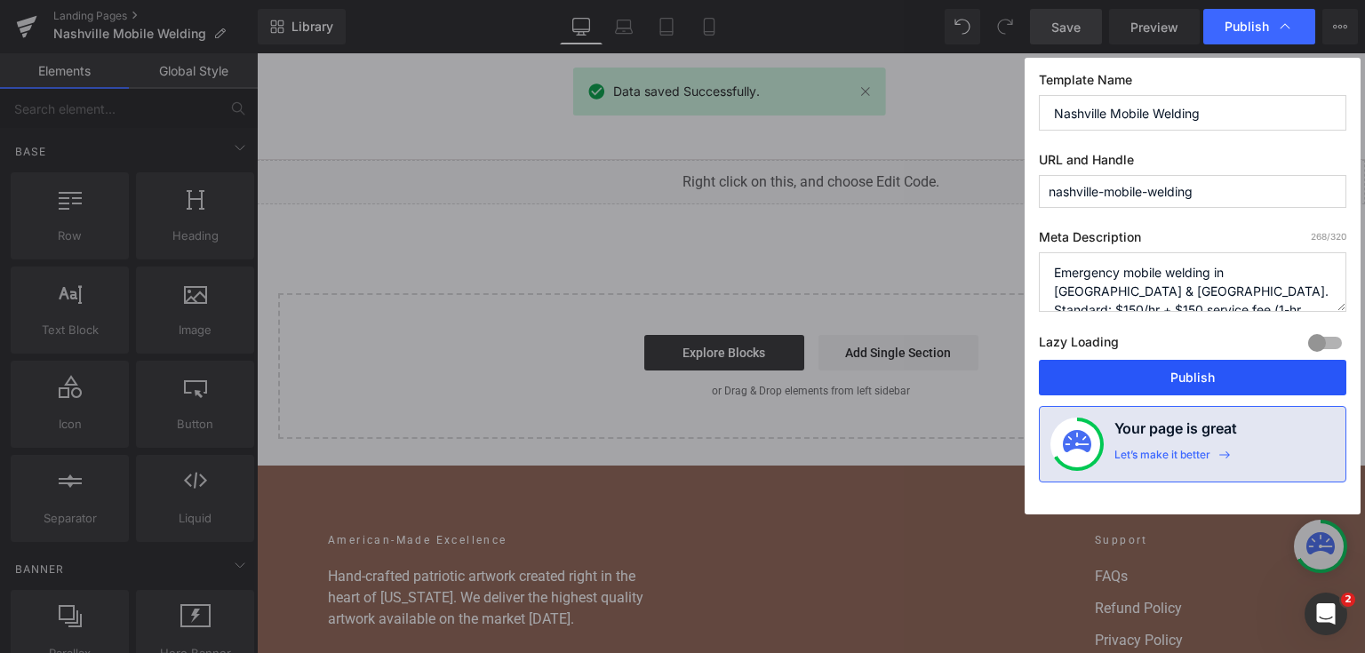
click at [1184, 372] on button "Publish" at bounding box center [1192, 378] width 307 height 36
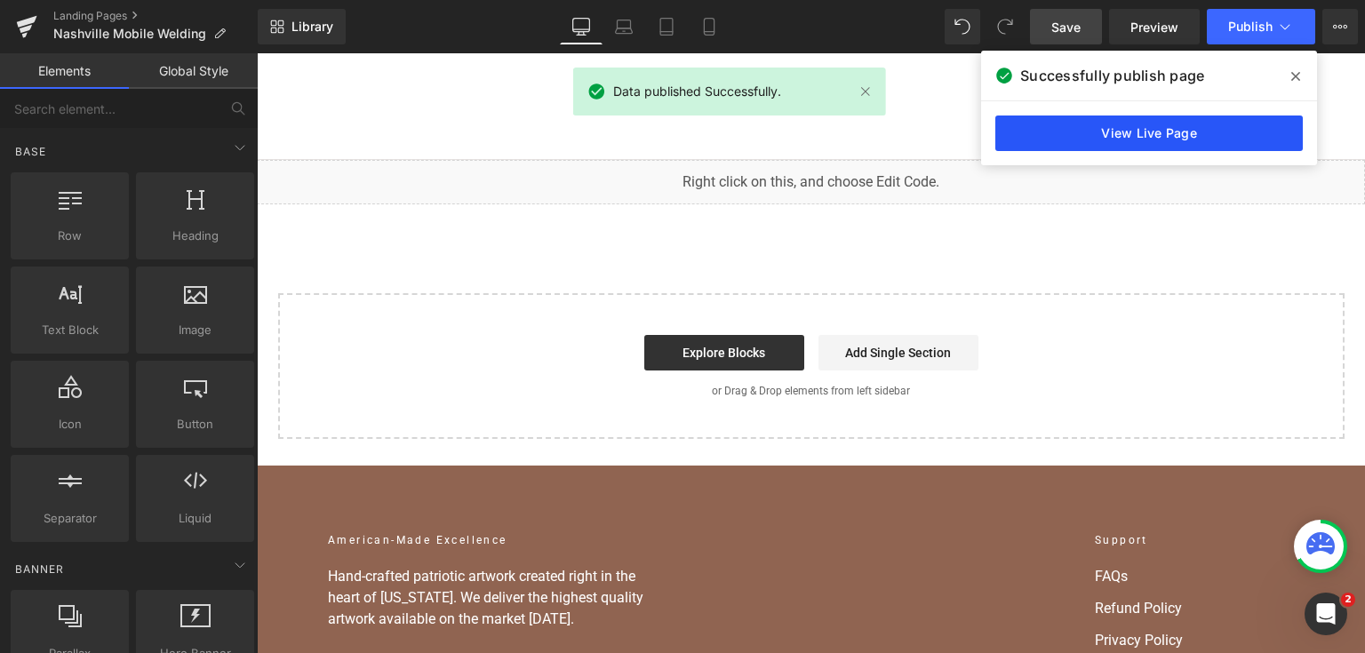
click at [1188, 126] on link "View Live Page" at bounding box center [1148, 133] width 307 height 36
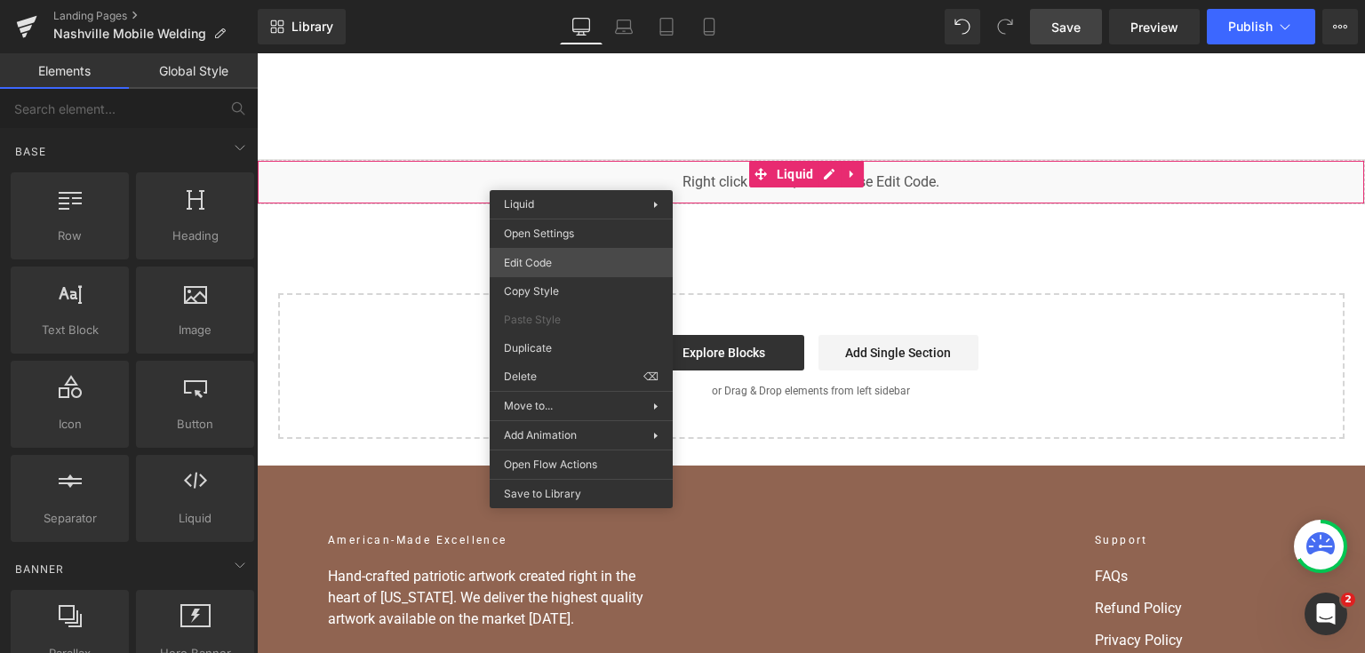
click at [585, 0] on div "You are previewing how the will restyle your page. You can not edit Elements in…" at bounding box center [682, 0] width 1365 height 0
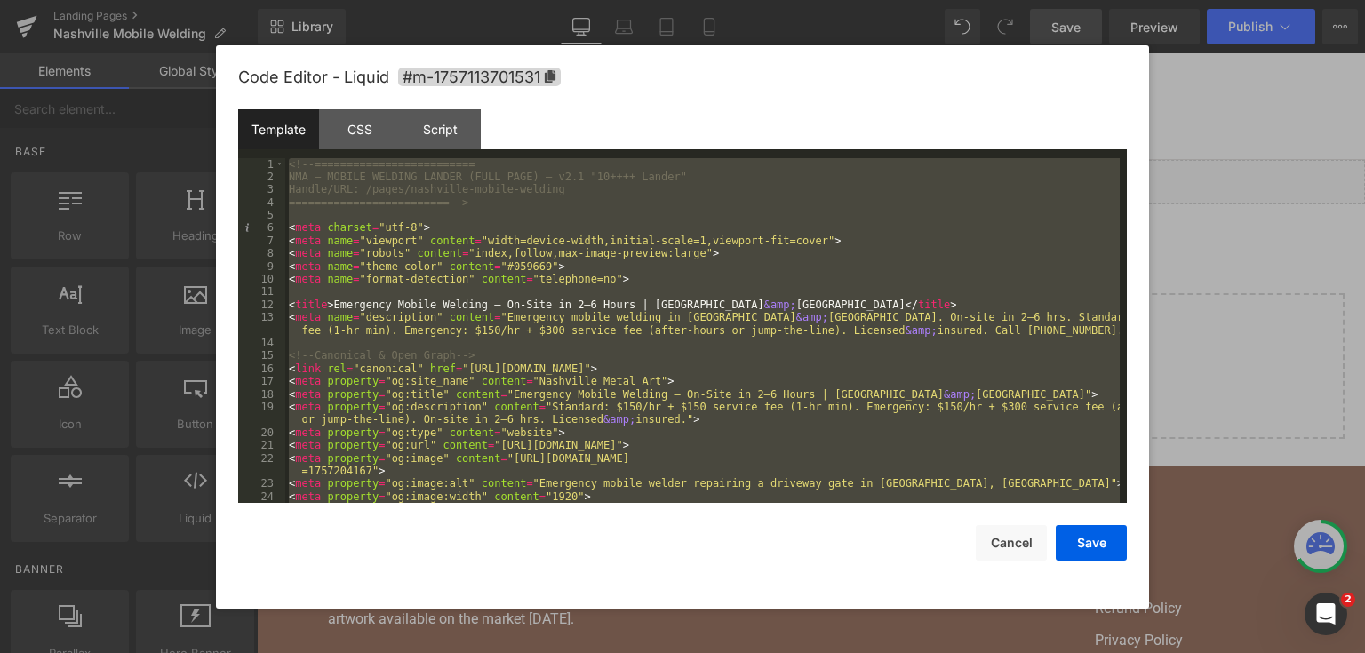
click at [1333, 316] on div at bounding box center [682, 326] width 1365 height 653
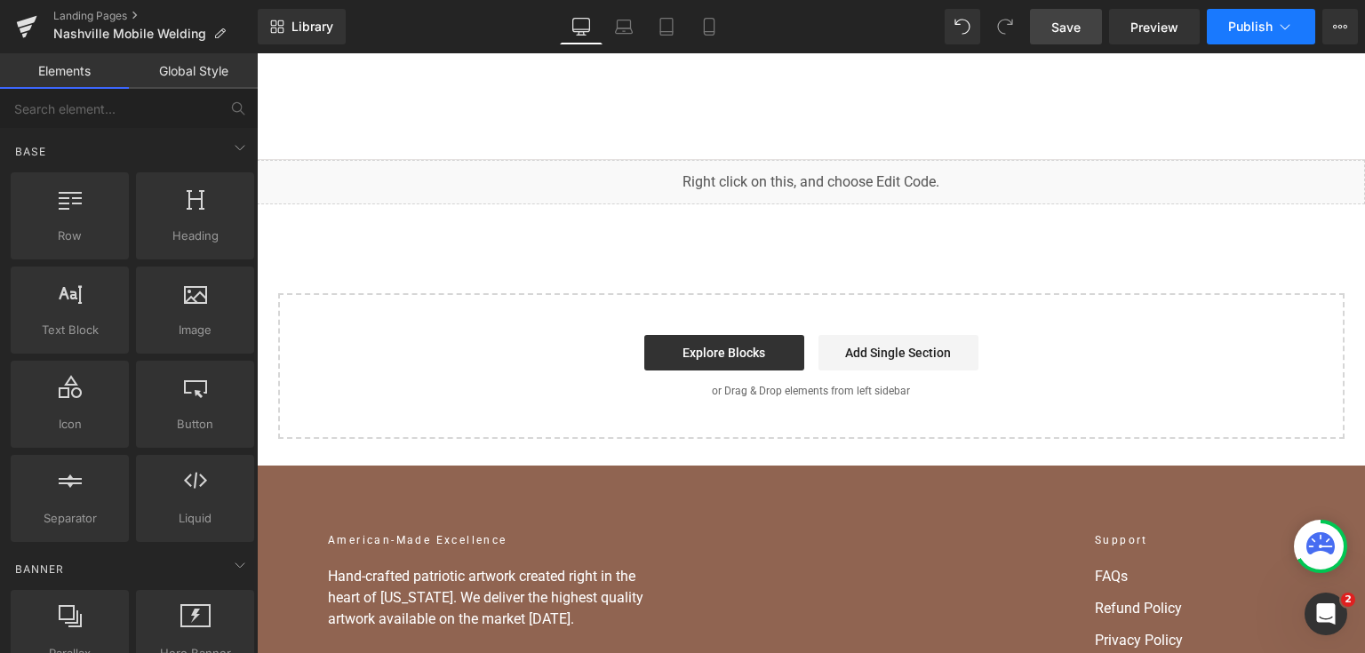
click at [1295, 38] on button "Publish" at bounding box center [1260, 27] width 108 height 36
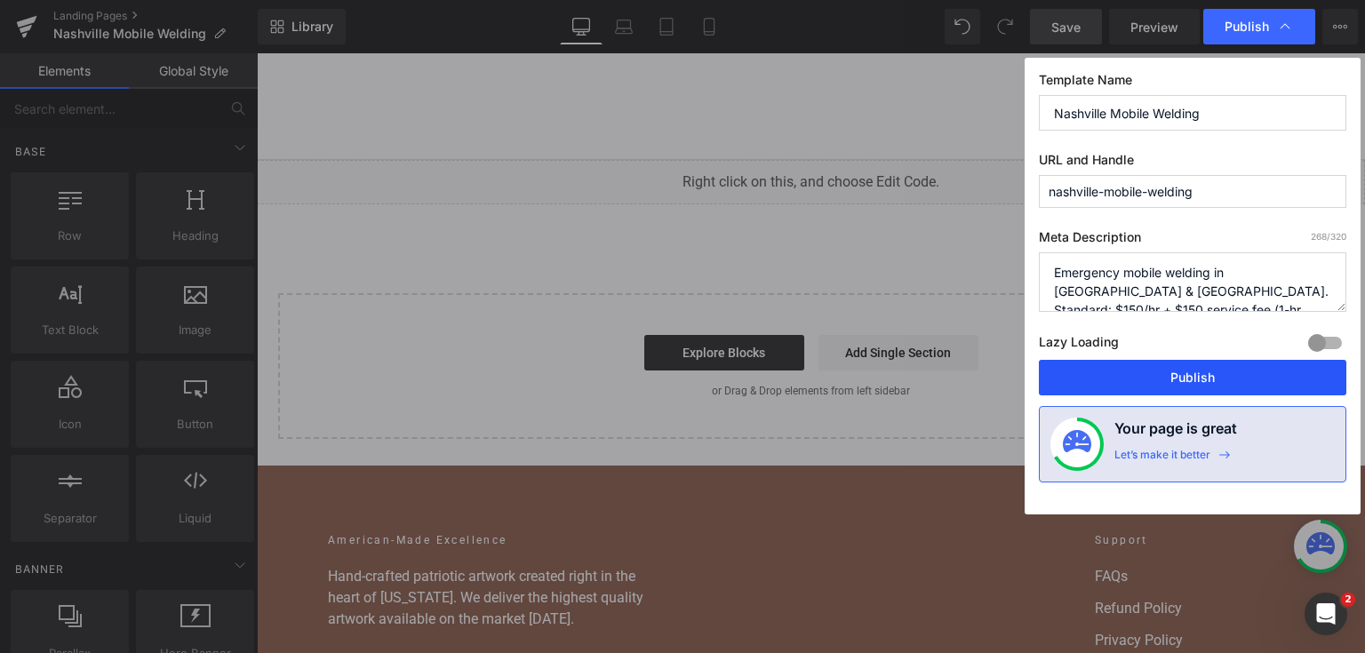
click at [1175, 375] on button "Publish" at bounding box center [1192, 378] width 307 height 36
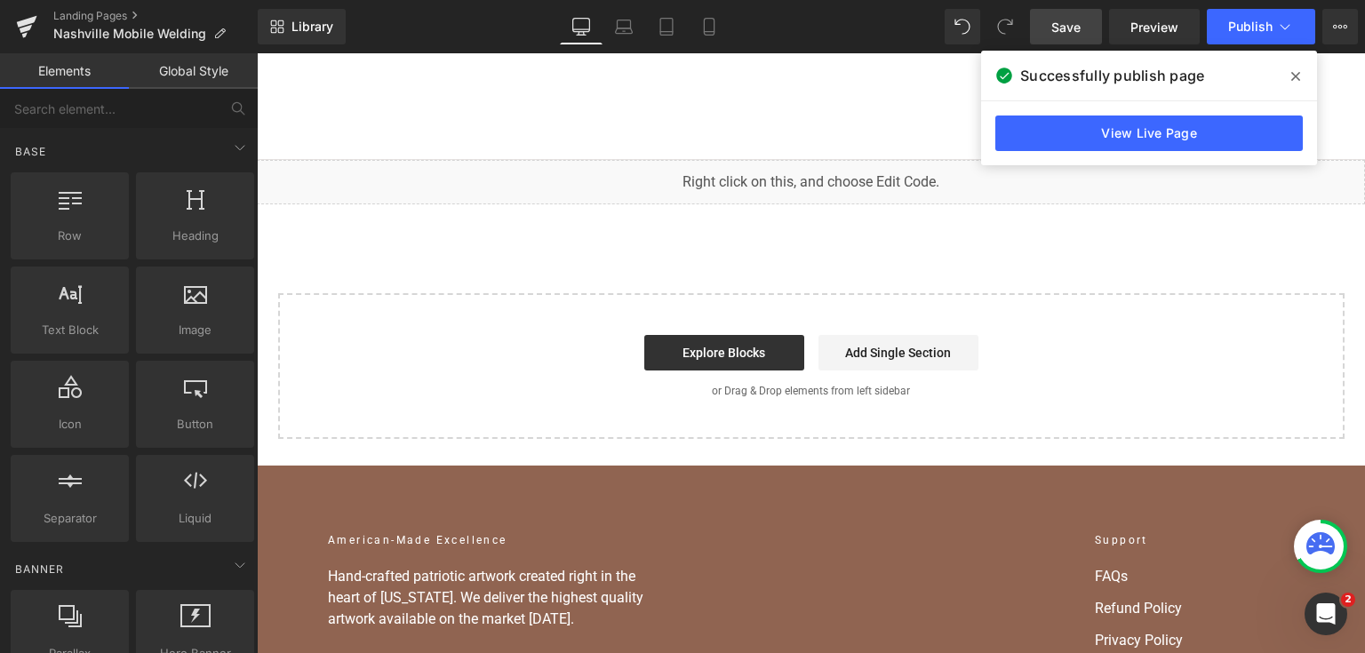
drag, startPoint x: 1297, startPoint y: 84, endPoint x: 939, endPoint y: 2, distance: 367.2
click at [1297, 84] on span at bounding box center [1295, 76] width 28 height 28
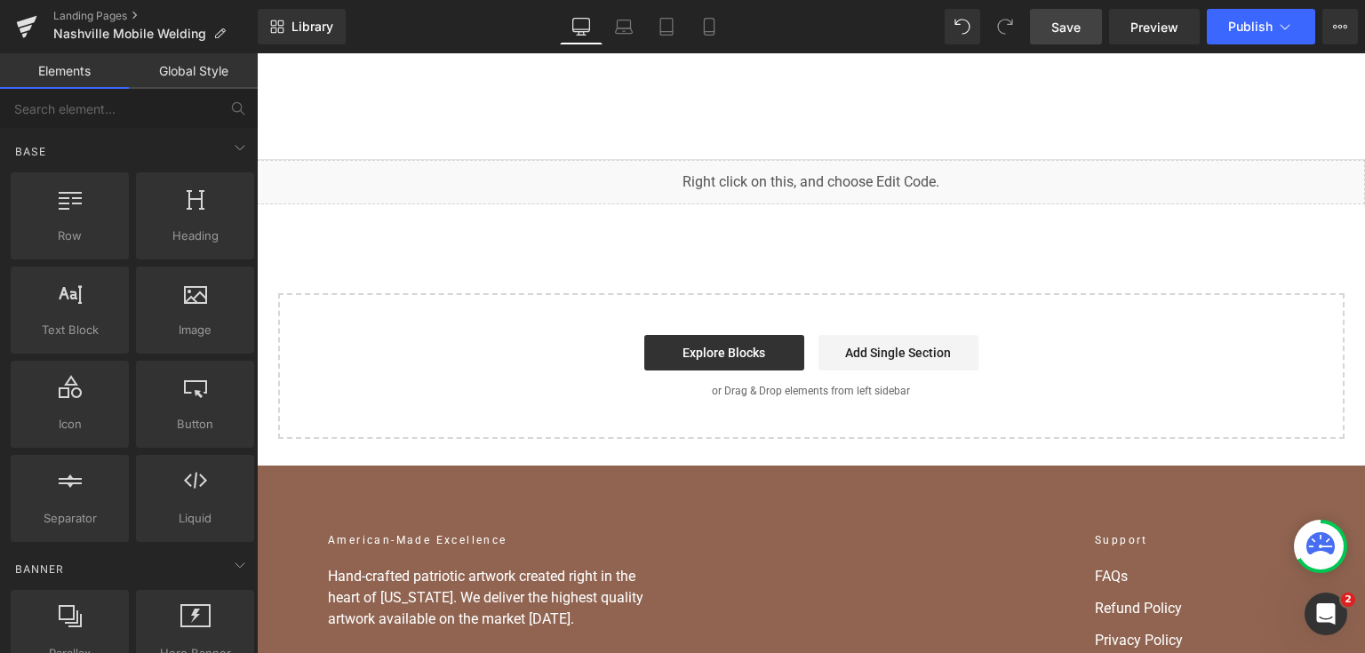
click at [1080, 35] on span "Save" at bounding box center [1065, 27] width 29 height 19
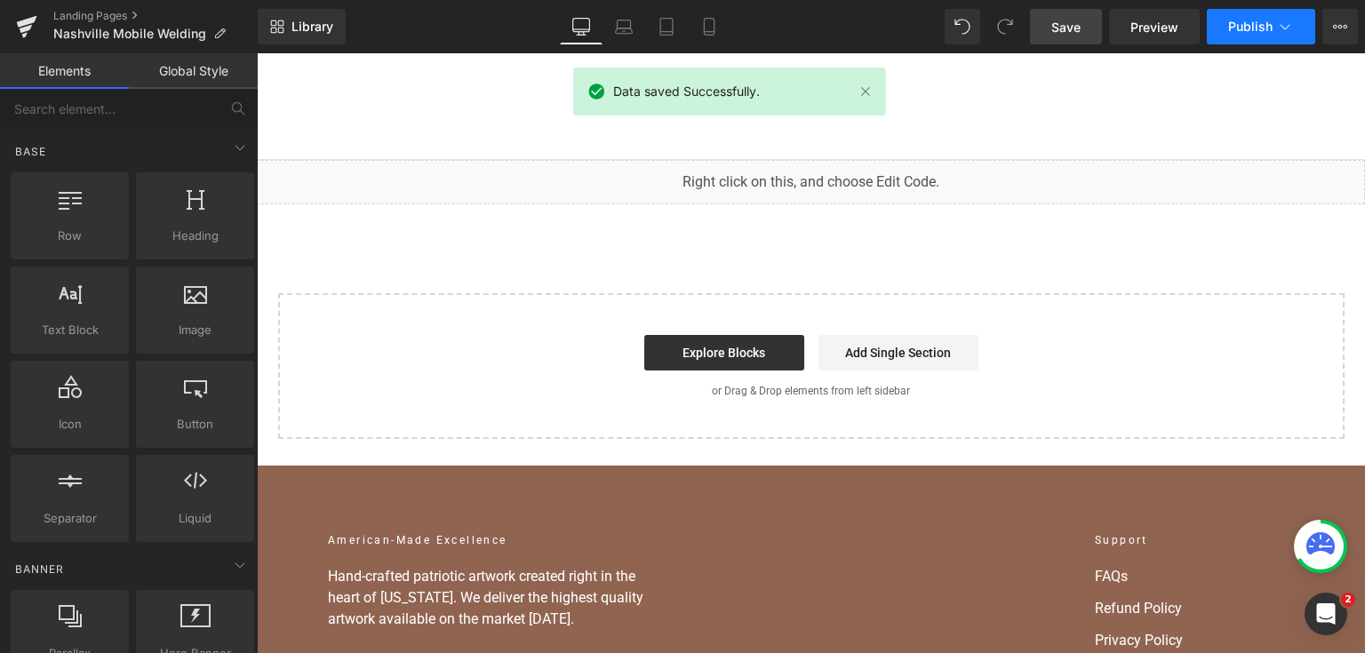
click at [1239, 34] on button "Publish" at bounding box center [1260, 27] width 108 height 36
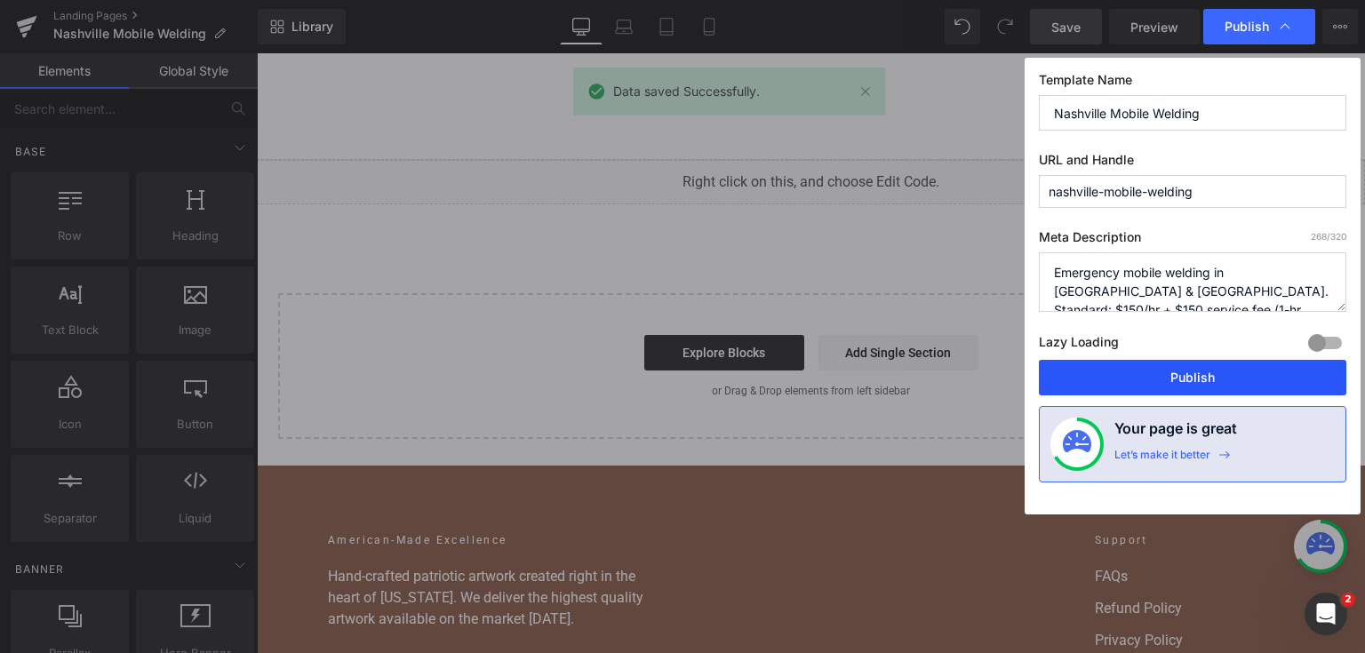
click at [1093, 388] on button "Publish" at bounding box center [1192, 378] width 307 height 36
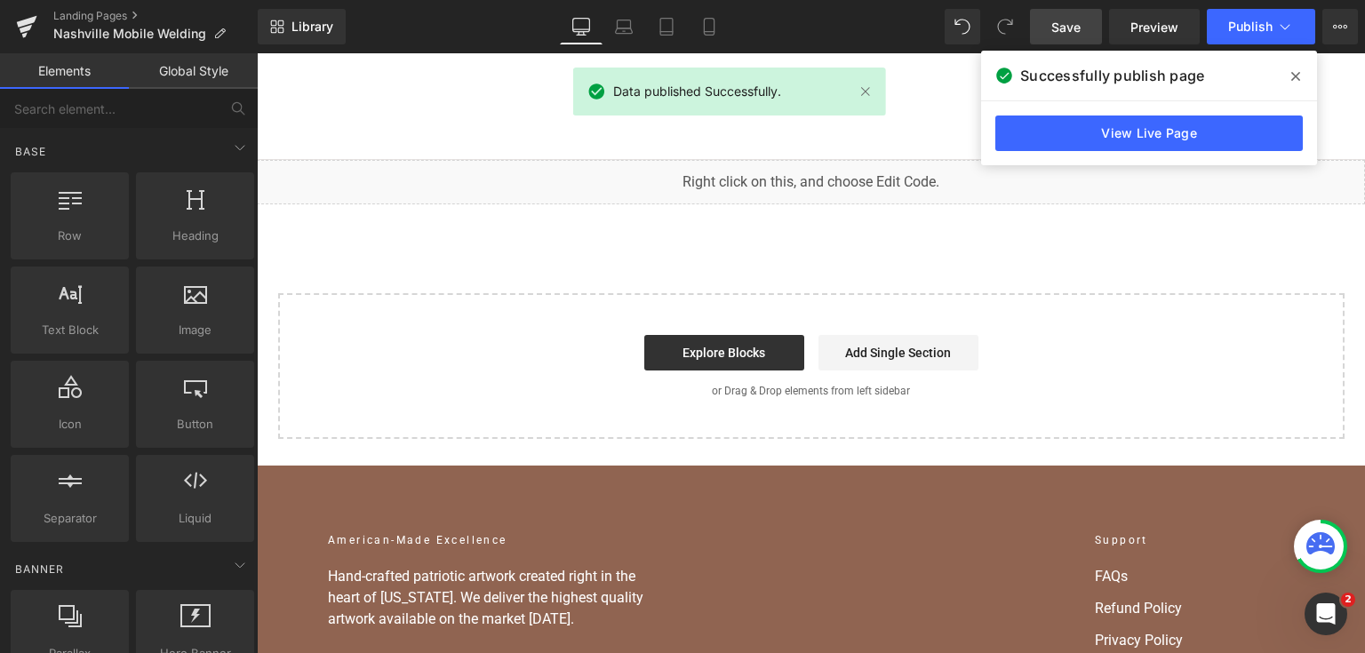
click at [1146, 152] on div "View Live Page" at bounding box center [1149, 133] width 336 height 64
click at [1138, 139] on link "View Live Page" at bounding box center [1148, 133] width 307 height 36
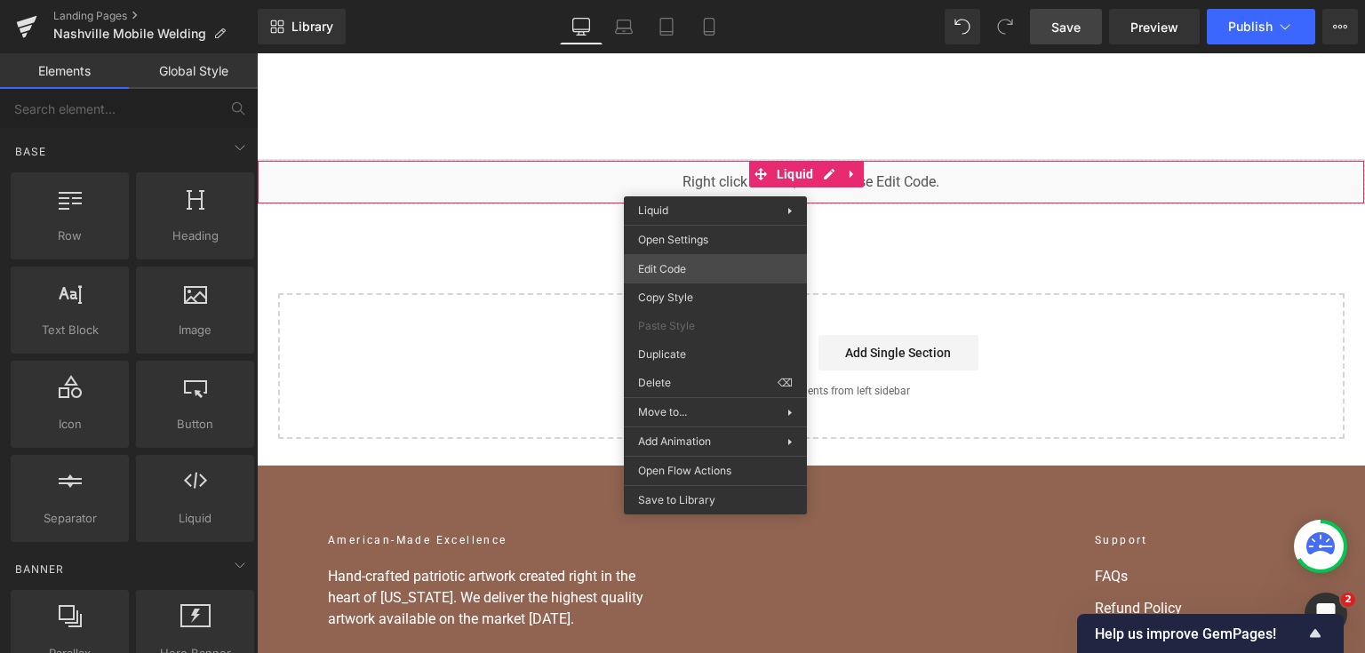
click at [734, 0] on div "You are previewing how the will restyle your page. You can not edit Elements in…" at bounding box center [682, 0] width 1365 height 0
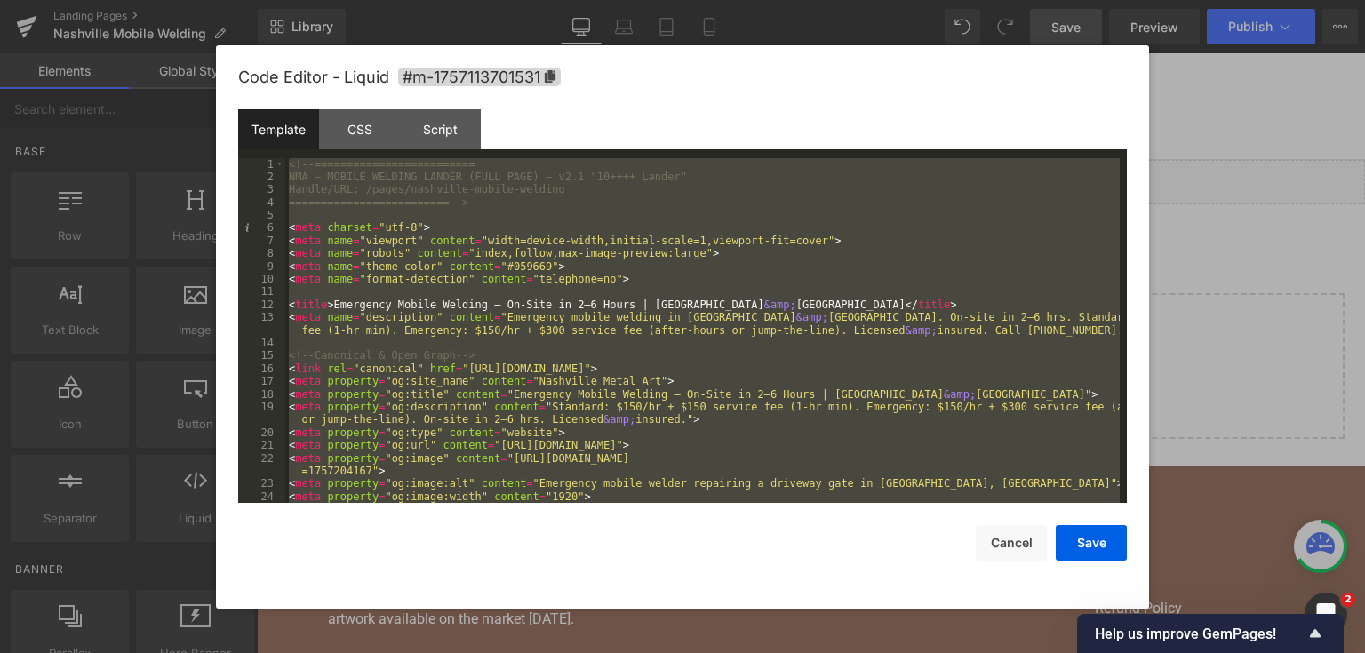
click at [1352, 236] on div at bounding box center [682, 326] width 1365 height 653
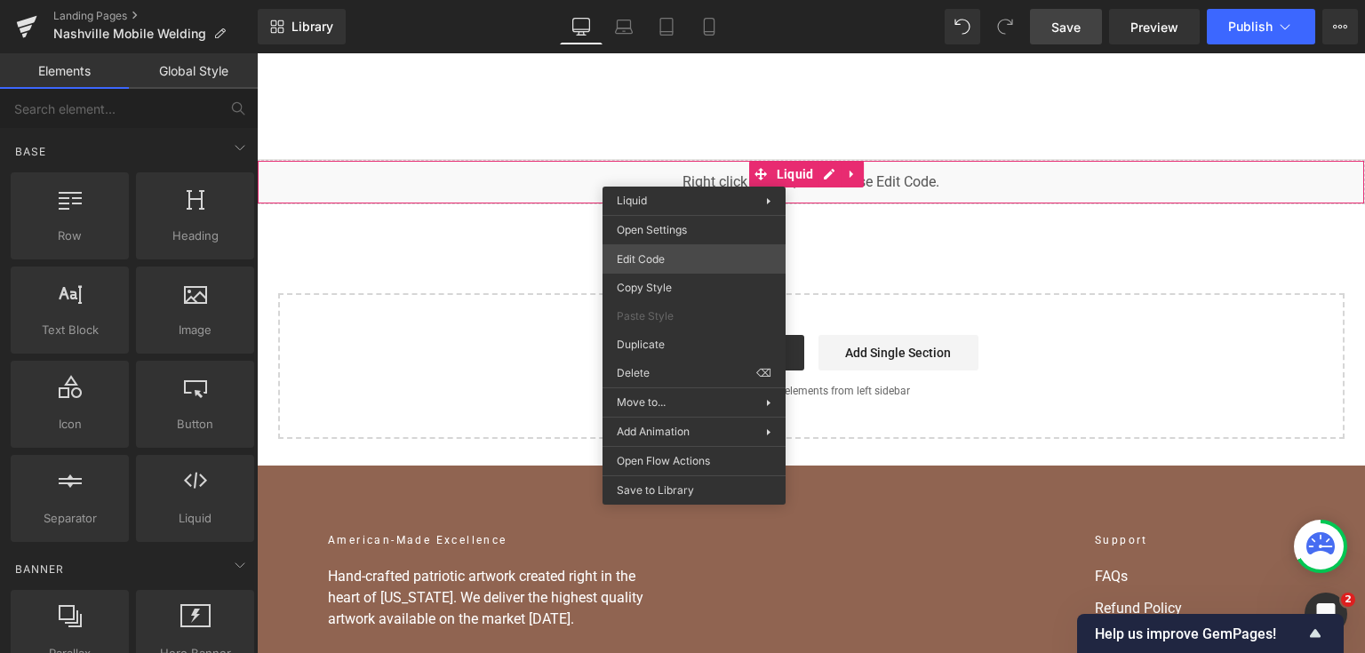
click at [681, 0] on div "You are previewing how the will restyle your page. You can not edit Elements in…" at bounding box center [682, 0] width 1365 height 0
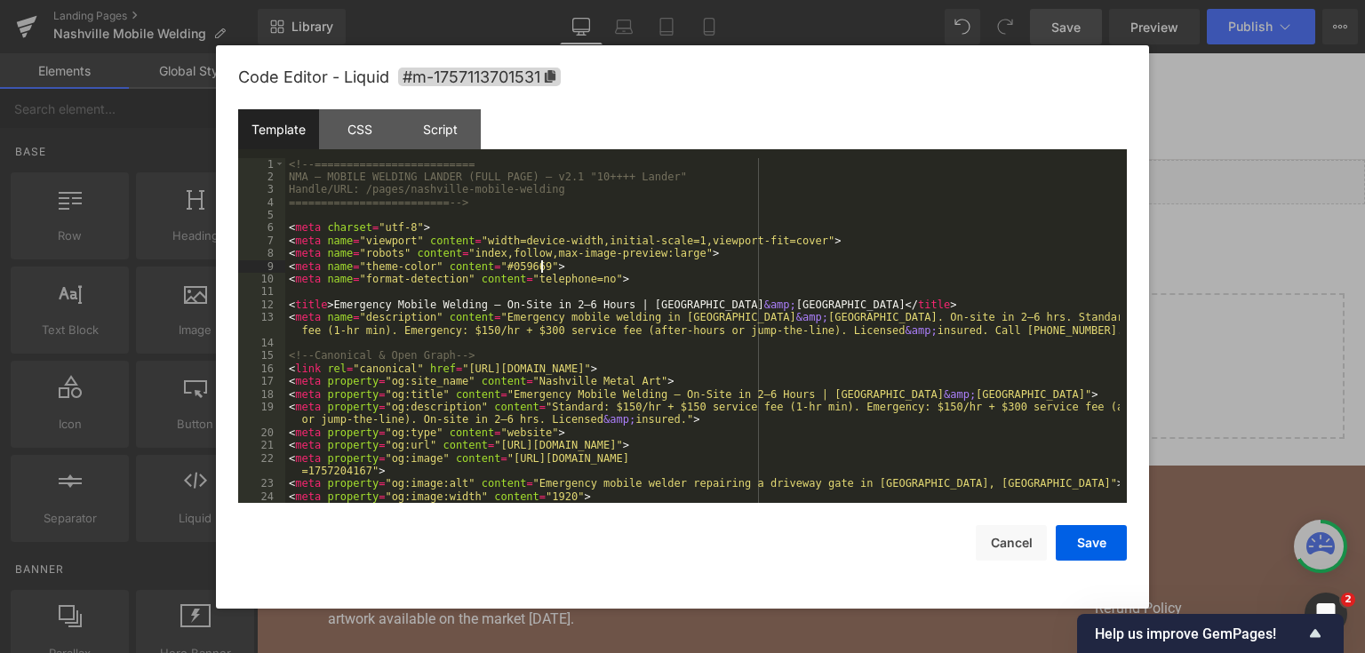
click at [657, 270] on div "<!-- ========================= NMA — MOBILE WELDING LANDER (FULL PAGE) — v2.1 "…" at bounding box center [702, 343] width 834 height 371
click at [579, 295] on div "<!-- ========================= NMA — MOBILE WELDING LANDER (FULL PAGE) — v2.1 "…" at bounding box center [702, 343] width 834 height 371
click at [665, 367] on div "<!-- ========================= NMA — MOBILE WELDING LANDER (FULL PAGE) — v2.1 "…" at bounding box center [702, 343] width 834 height 371
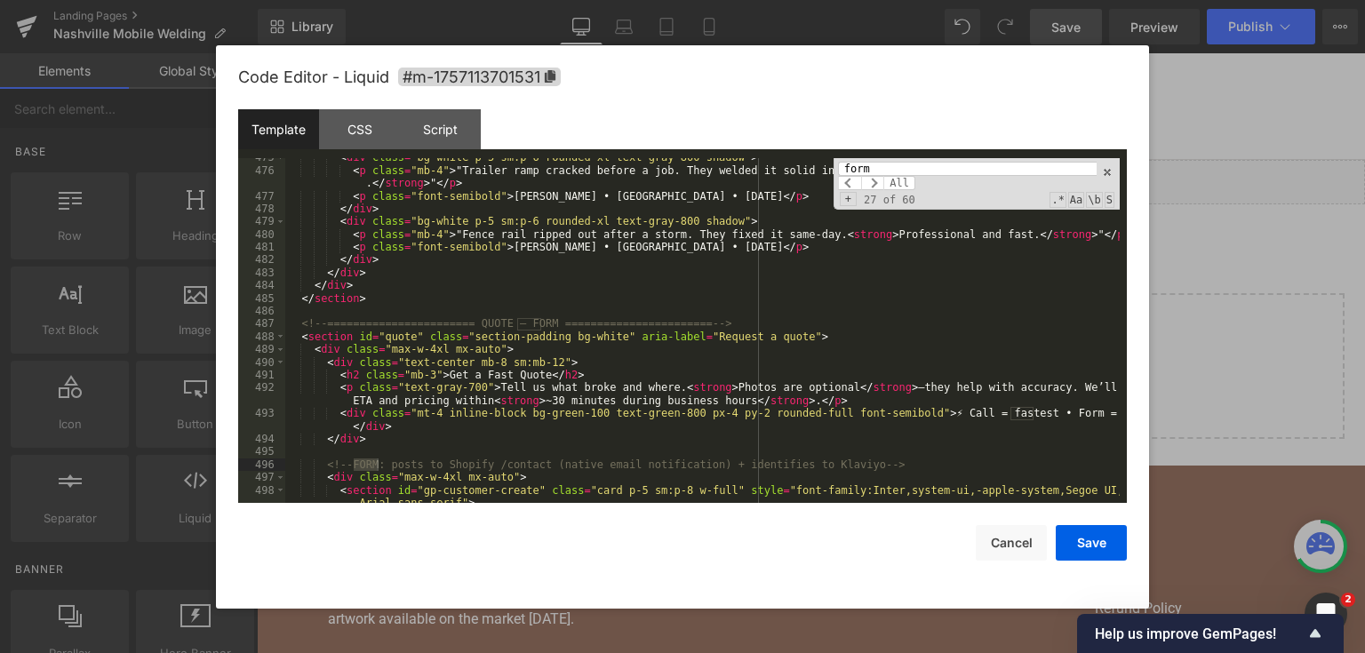
scroll to position [8104, 0]
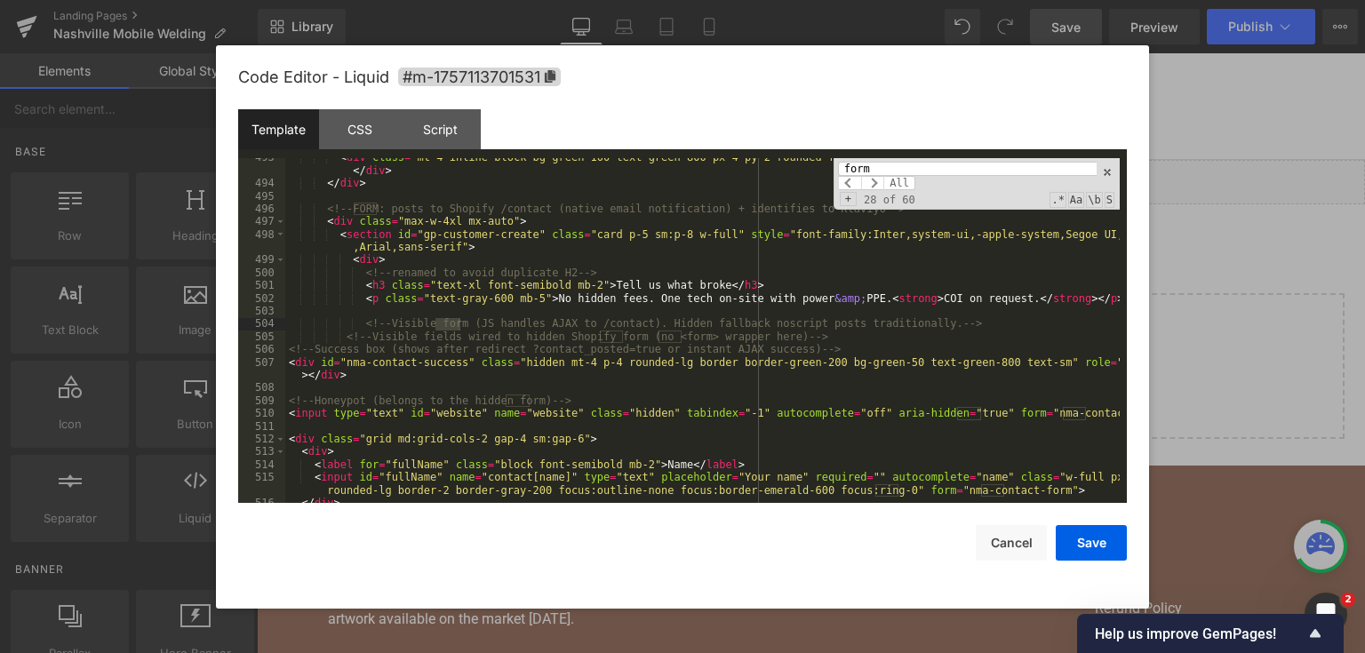
type input "form"
click at [988, 167] on input "form" at bounding box center [967, 169] width 259 height 14
click at [402, 217] on div "< div class = "mt-4 inline-block bg-green-100 text-green-800 px-4 py-2 rounded-…" at bounding box center [702, 343] width 834 height 384
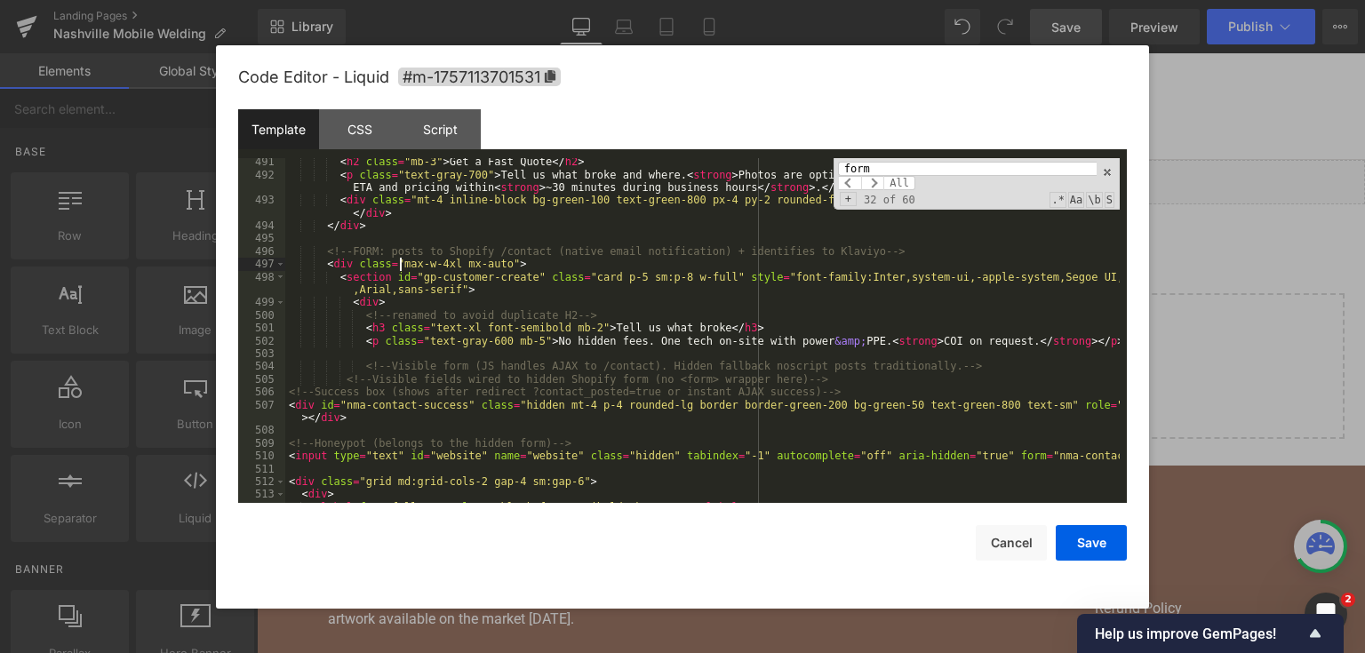
scroll to position [8061, 0]
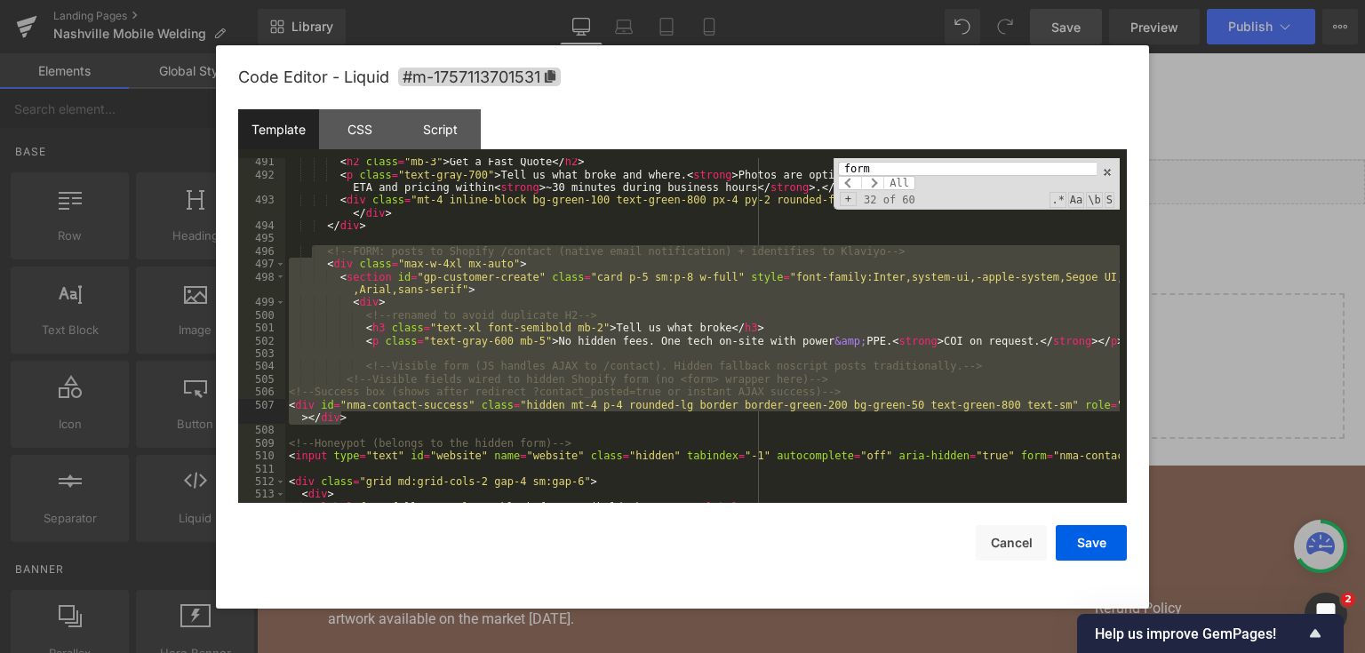
drag, startPoint x: 314, startPoint y: 251, endPoint x: 991, endPoint y: 424, distance: 698.5
click at [991, 424] on div "< h2 class = "mb-3" > Get a Fast Quote </ h2 > < p class = "text-gray-700" > Te…" at bounding box center [702, 340] width 834 height 371
click at [483, 309] on div "< h2 class = "mb-3" > Get a Fast Quote </ h2 > < p class = "text-gray-700" > Te…" at bounding box center [702, 331] width 834 height 346
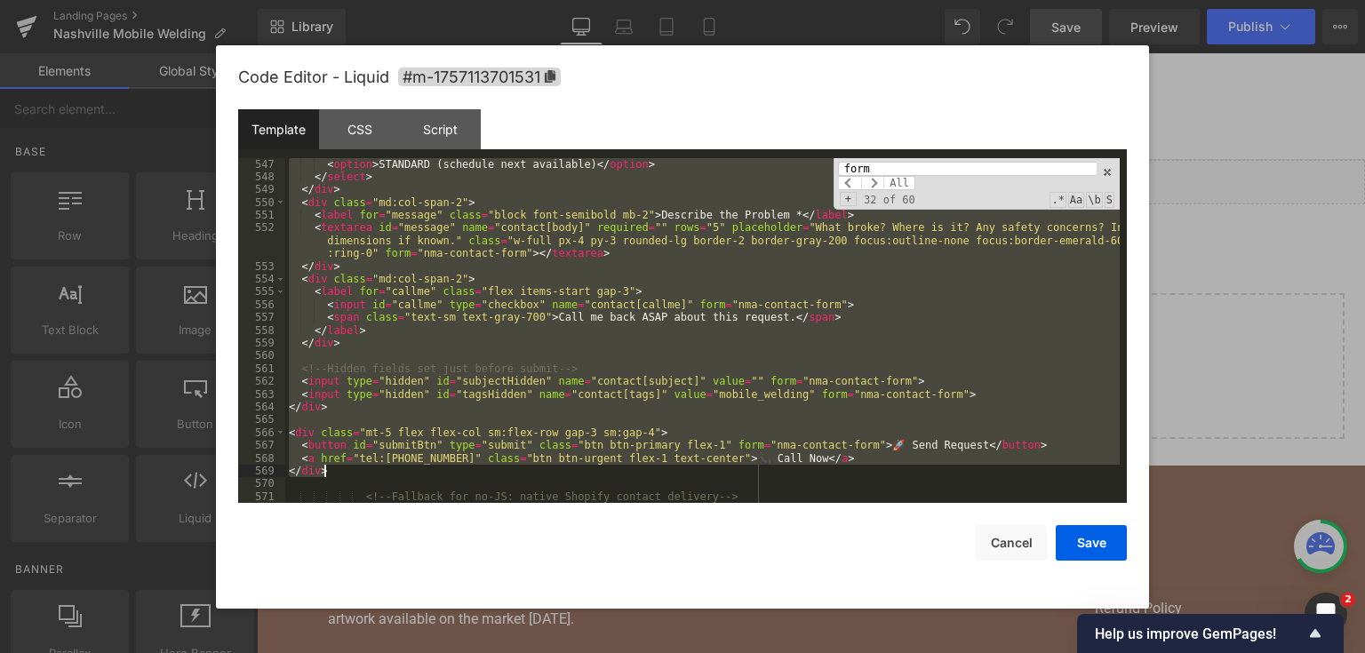
scroll to position [8916, 0]
drag, startPoint x: 320, startPoint y: 249, endPoint x: 560, endPoint y: 419, distance: 294.3
click at [560, 419] on div "< option > STANDARD (schedule next available) </ option > </ select > </ div > …" at bounding box center [702, 343] width 834 height 371
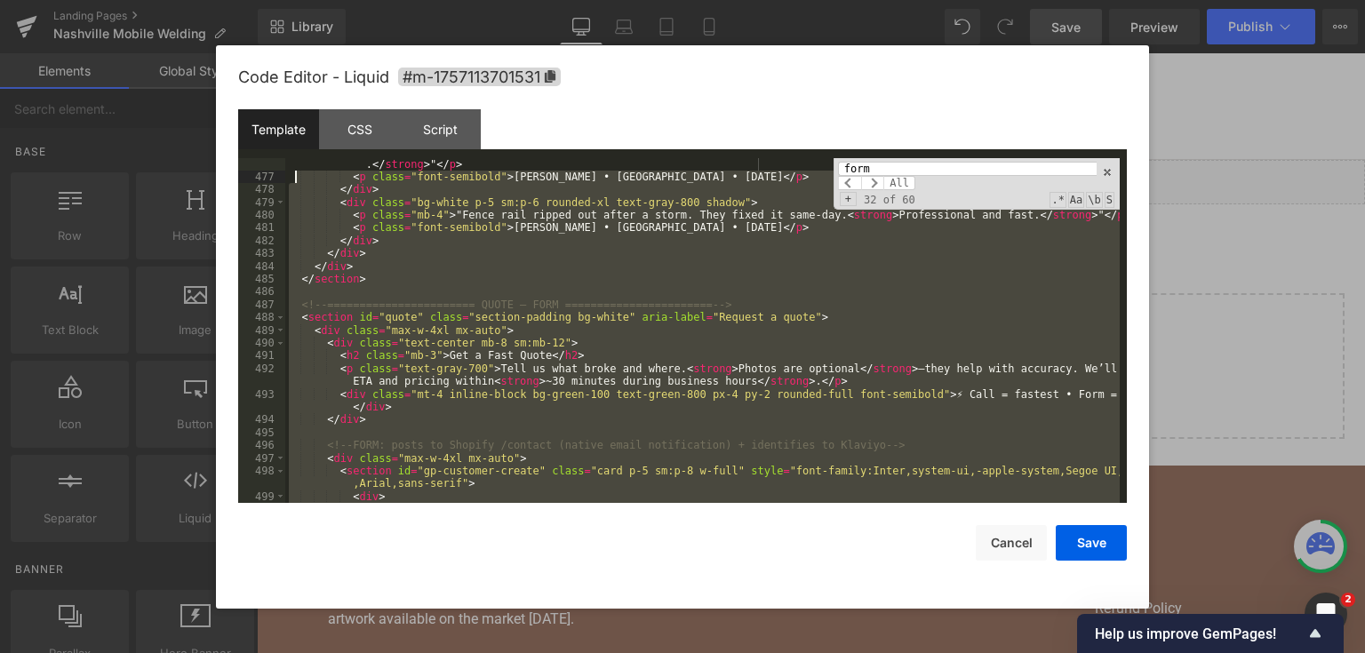
scroll to position [7868, 0]
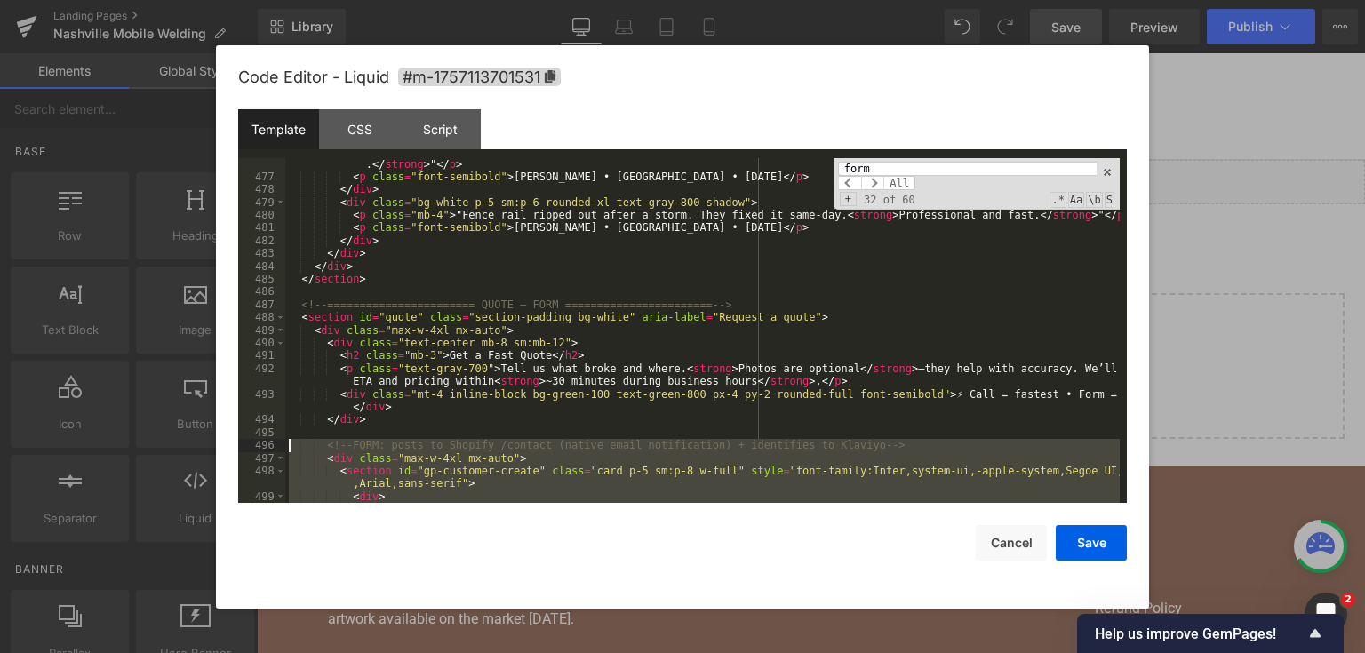
drag, startPoint x: 330, startPoint y: 309, endPoint x: 281, endPoint y: 441, distance: 140.3
click at [281, 441] on pre "476 477 478 479 480 481 482 483 484 485 486 487 488 489 490 491 492 493 494 495…" at bounding box center [682, 331] width 888 height 346
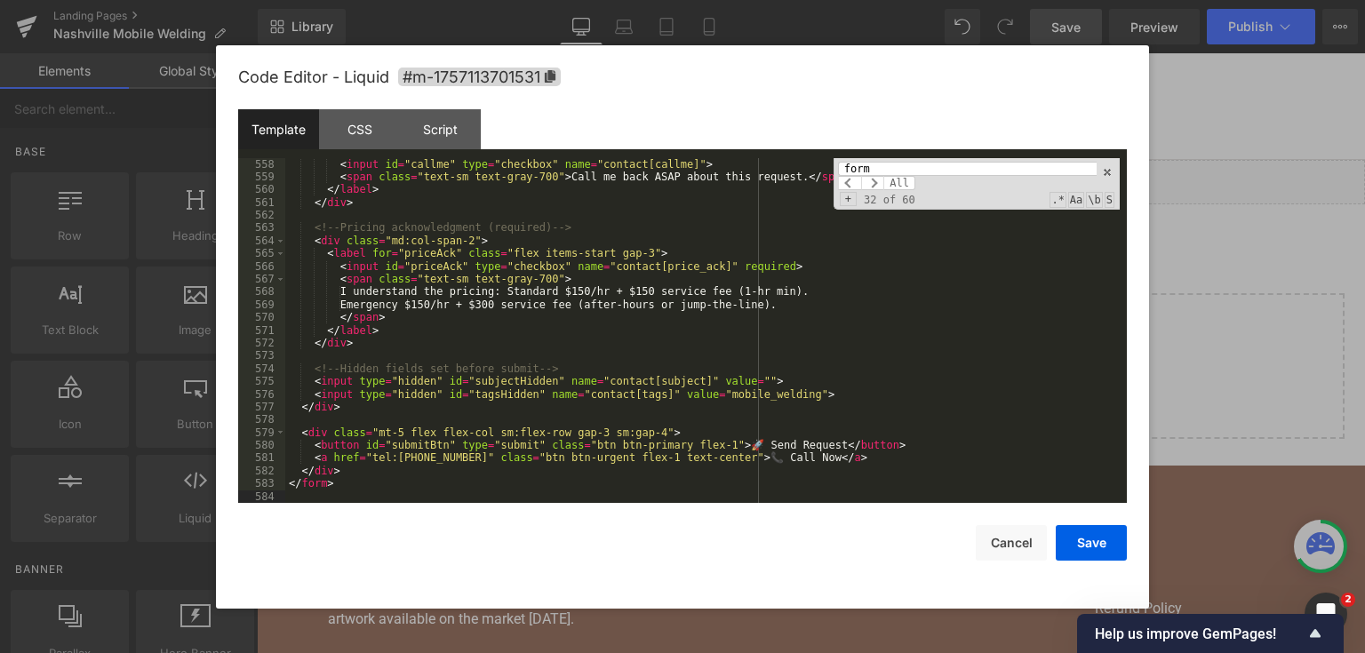
scroll to position [9112, 0]
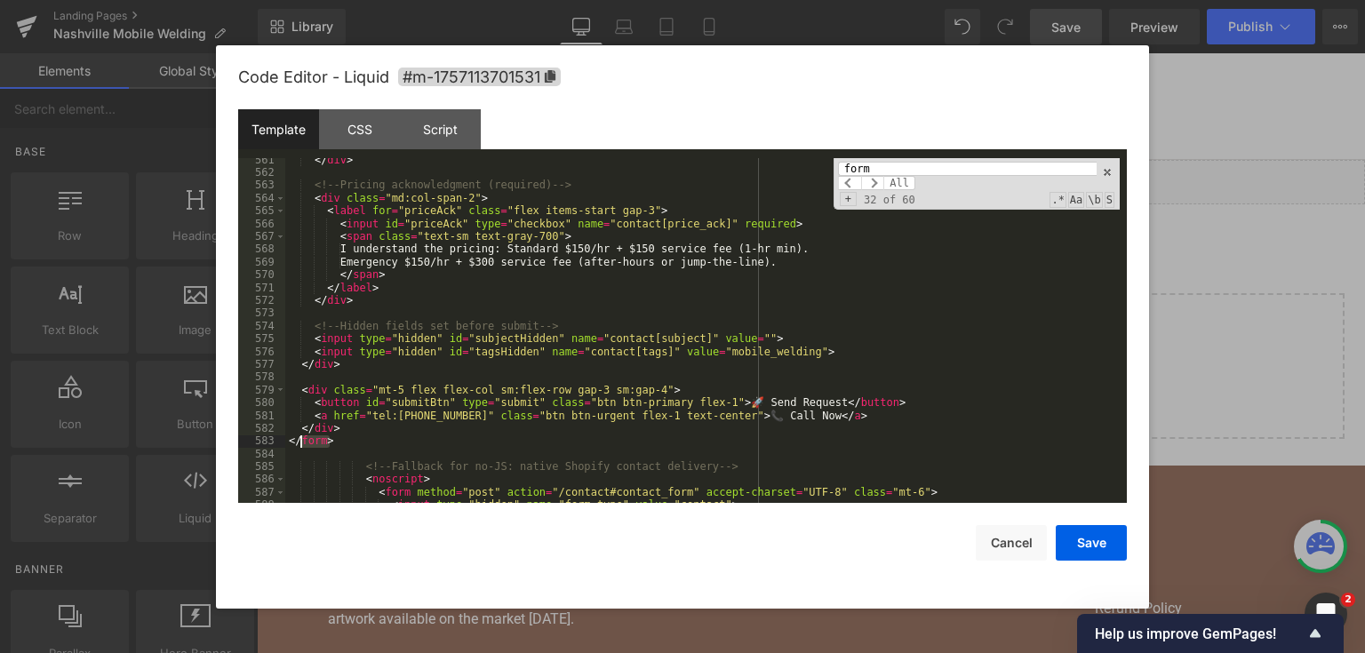
drag, startPoint x: 333, startPoint y: 447, endPoint x: 285, endPoint y: 447, distance: 48.0
click at [285, 447] on div "</ div > <!-- Pricing acknowledgment (required) --> < div class = "md:col-span-…" at bounding box center [702, 339] width 834 height 371
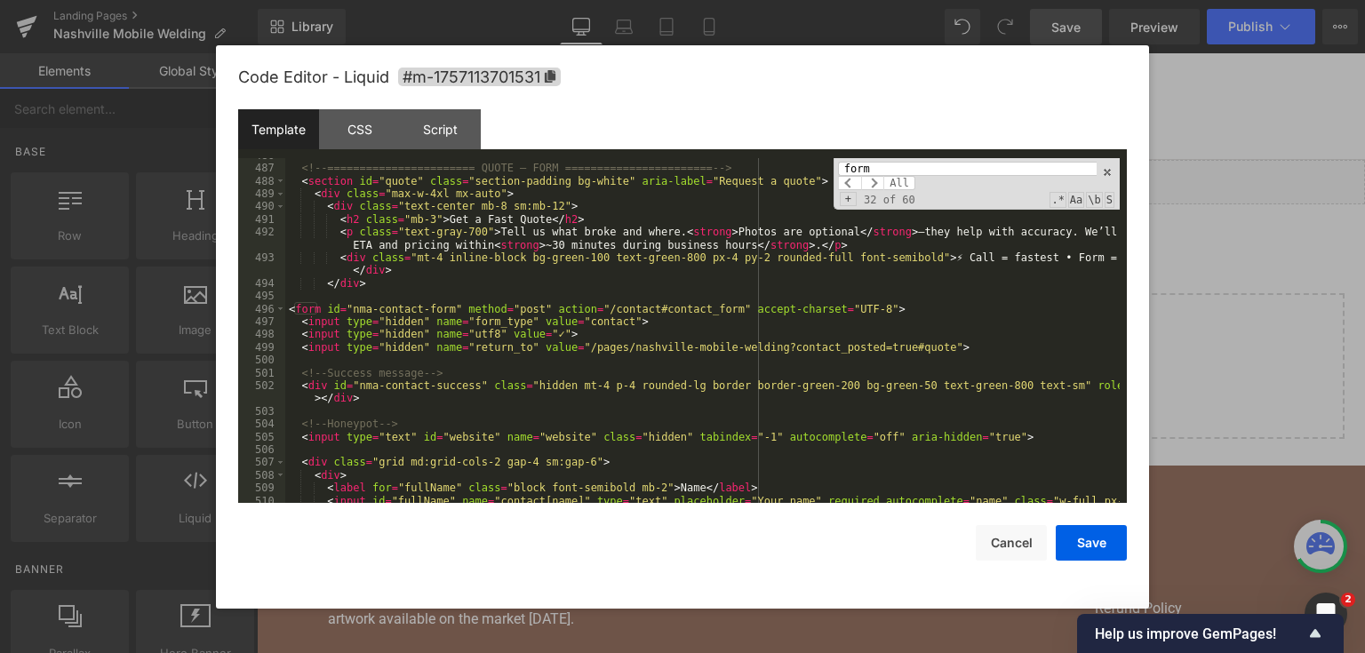
scroll to position [7961, 0]
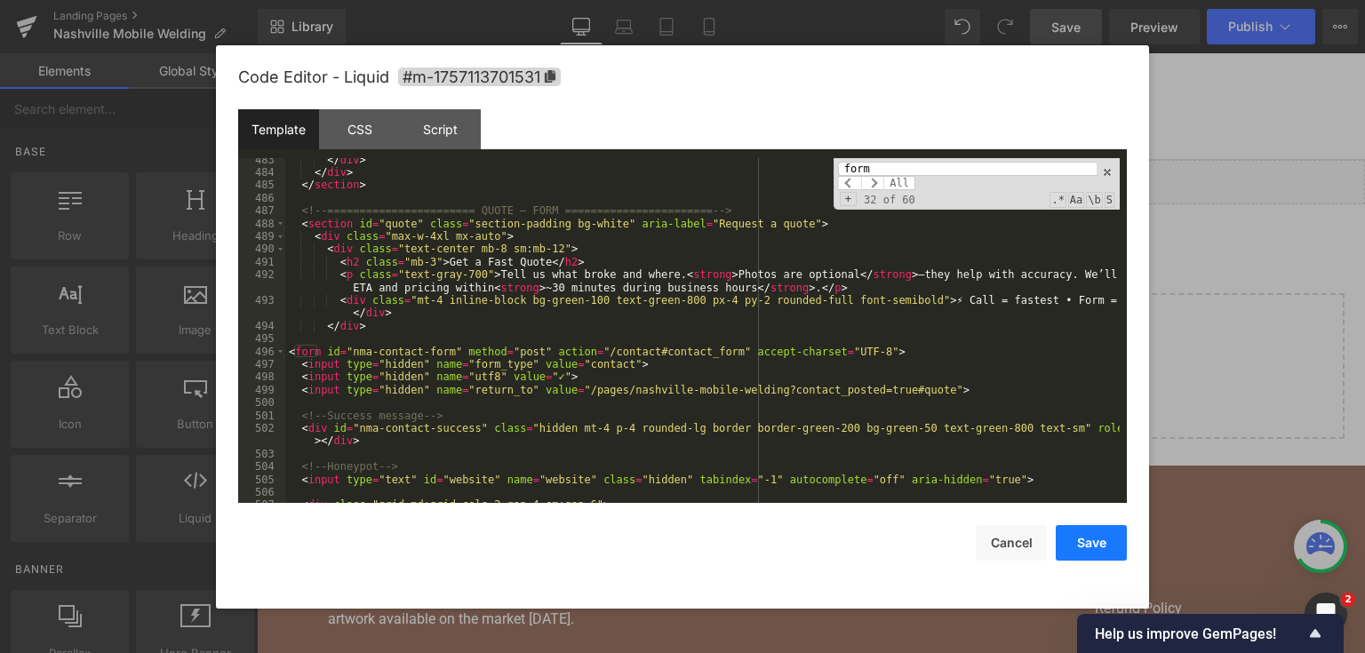
click at [1086, 540] on button "Save" at bounding box center [1090, 543] width 71 height 36
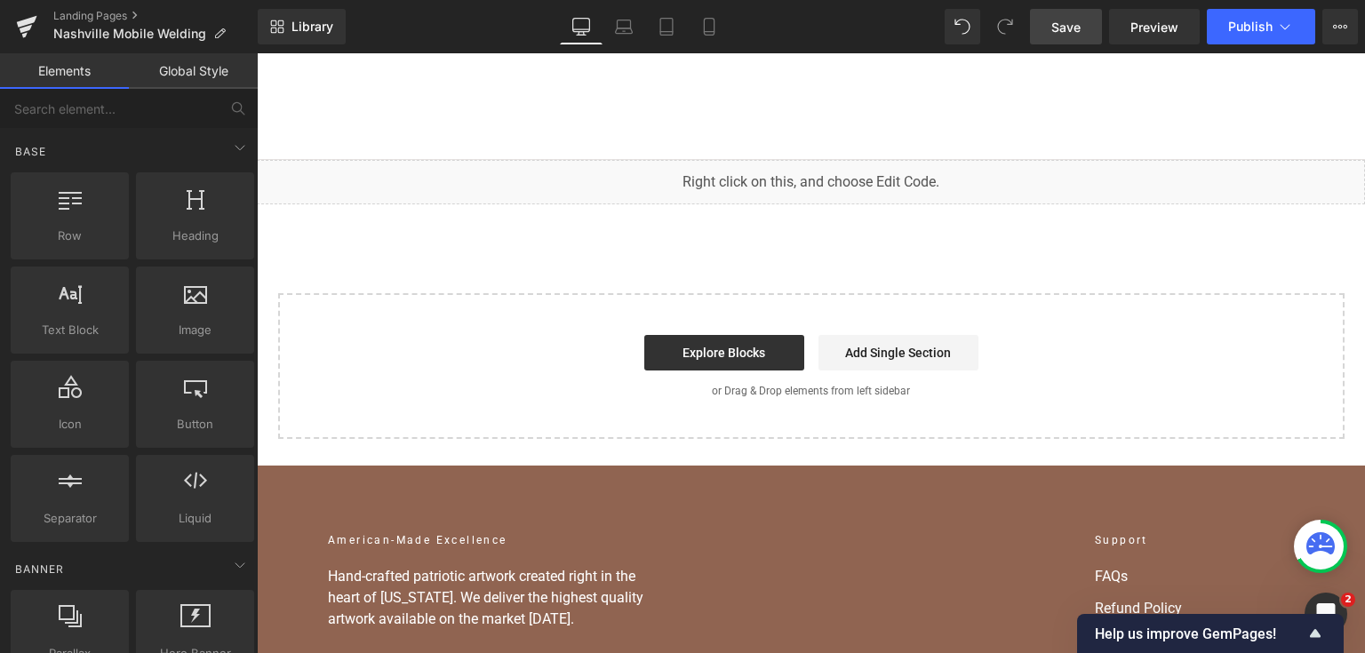
click at [1086, 23] on link "Save" at bounding box center [1066, 27] width 72 height 36
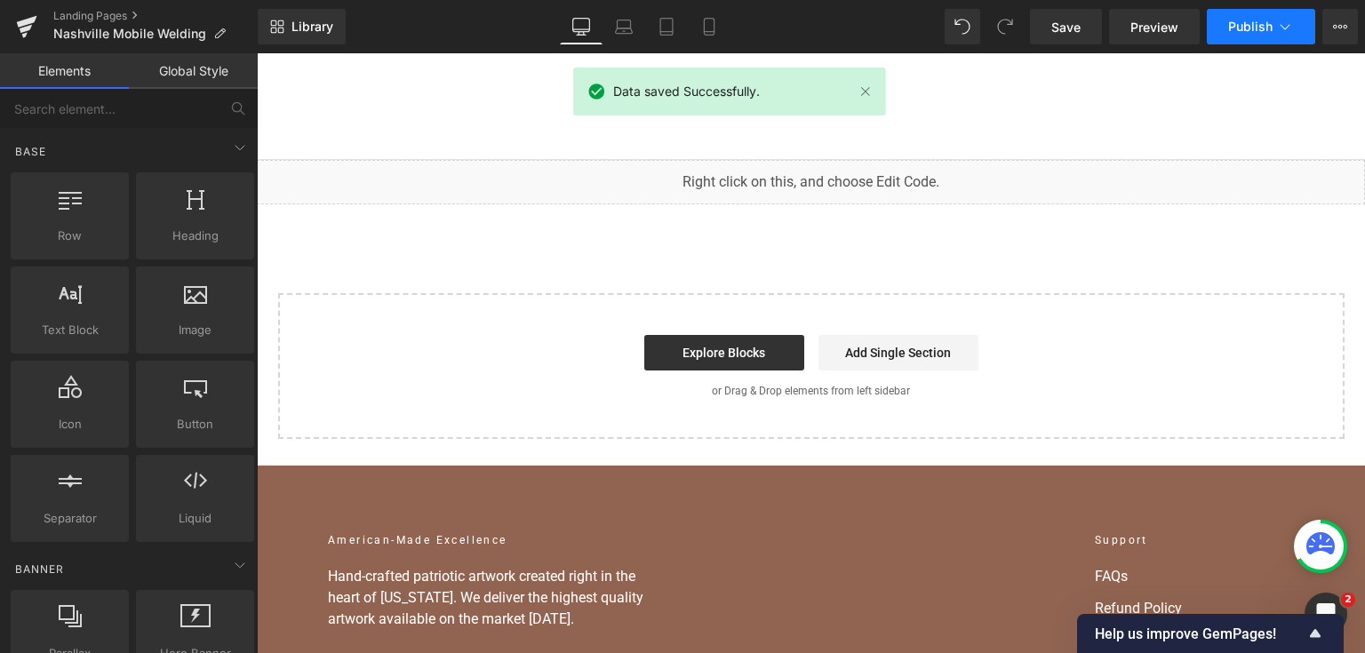
click at [1237, 26] on span "Publish" at bounding box center [1250, 27] width 44 height 14
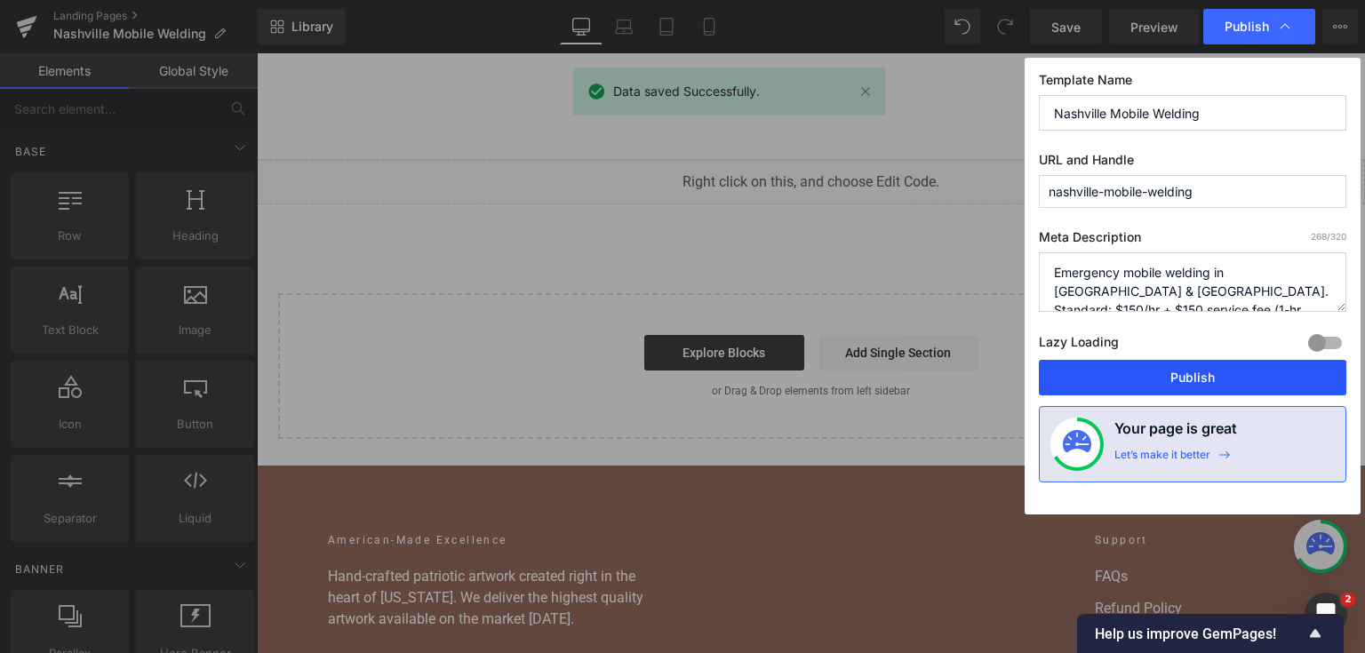
click at [1160, 394] on button "Publish" at bounding box center [1192, 378] width 307 height 36
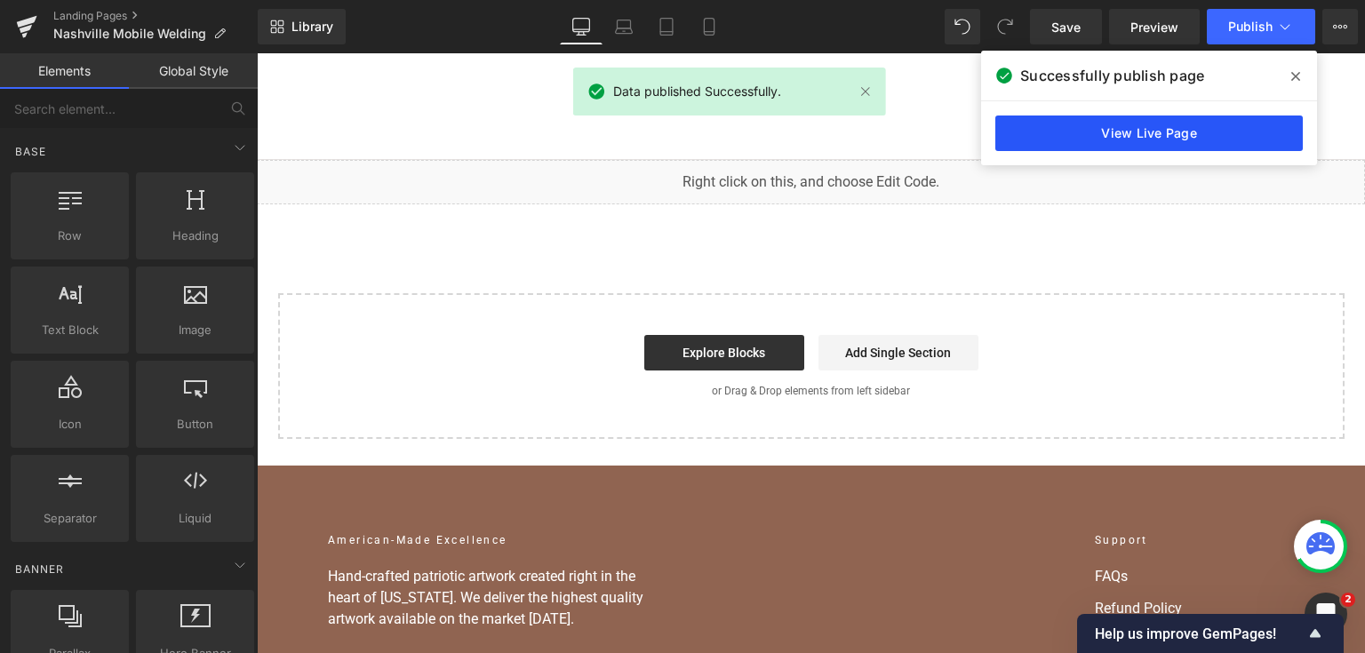
click at [1200, 132] on link "View Live Page" at bounding box center [1148, 133] width 307 height 36
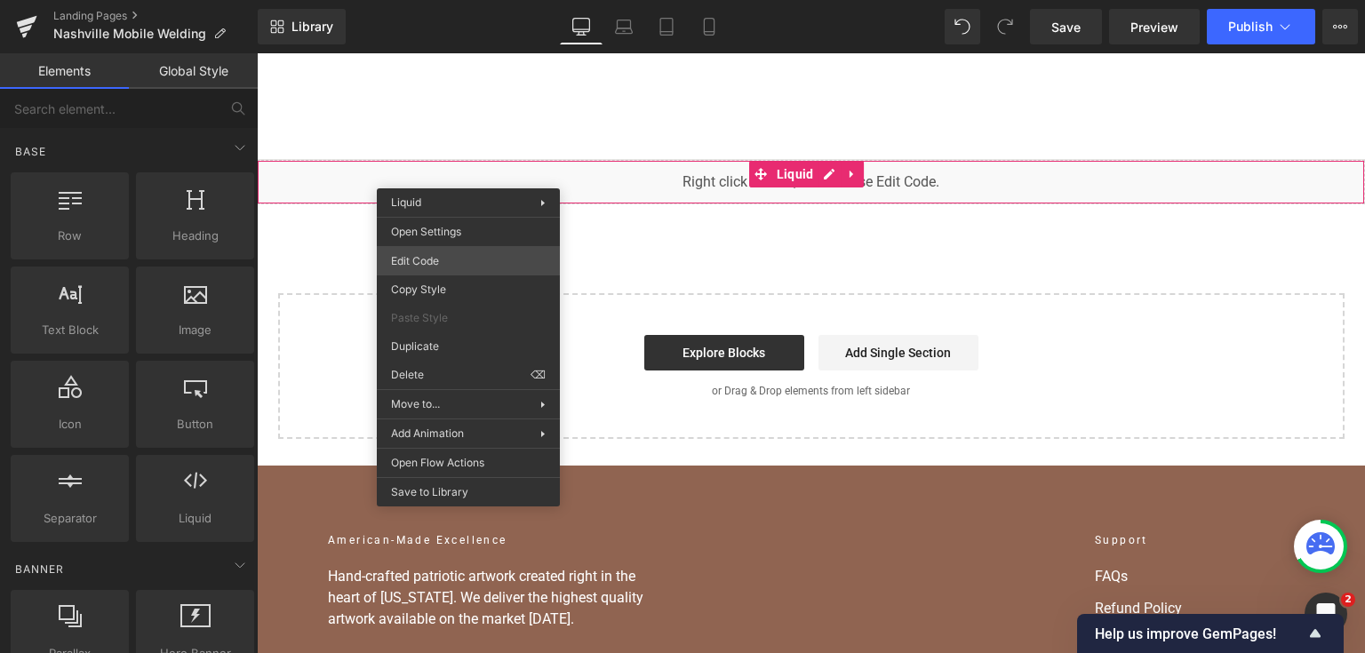
click at [480, 0] on div "You are previewing how the will restyle your page. You can not edit Elements in…" at bounding box center [682, 0] width 1365 height 0
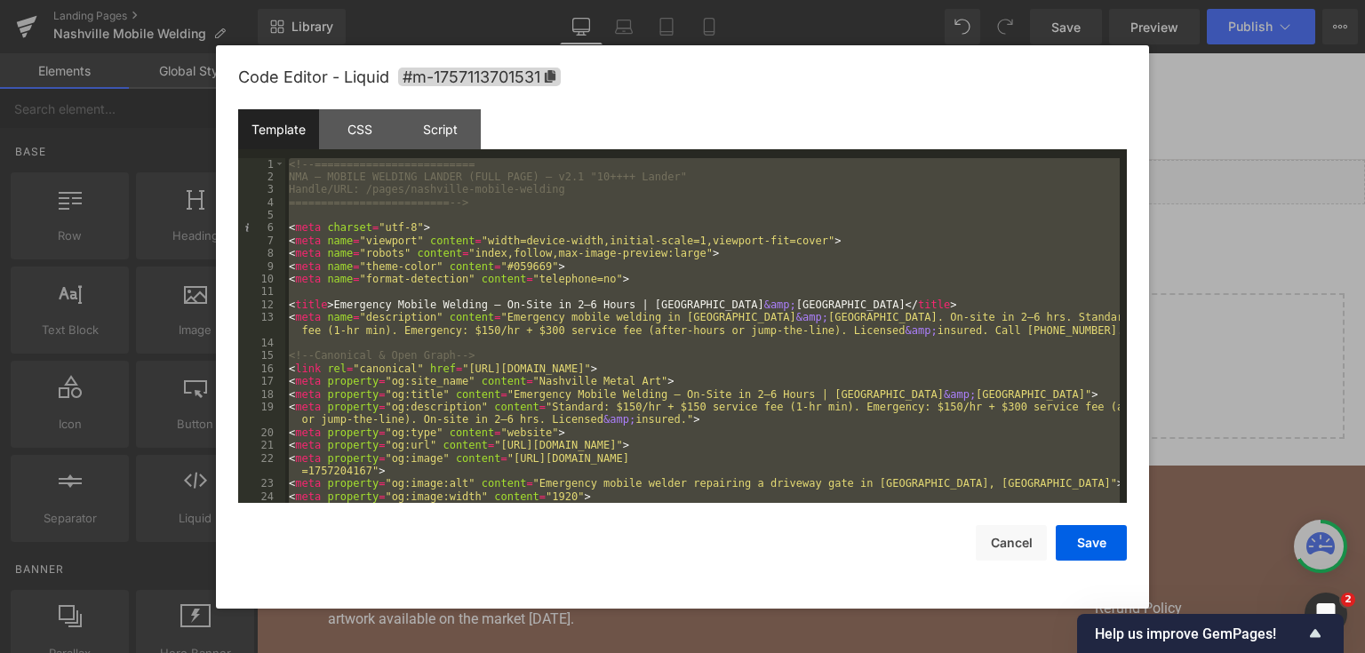
click at [1279, 272] on div at bounding box center [682, 326] width 1365 height 653
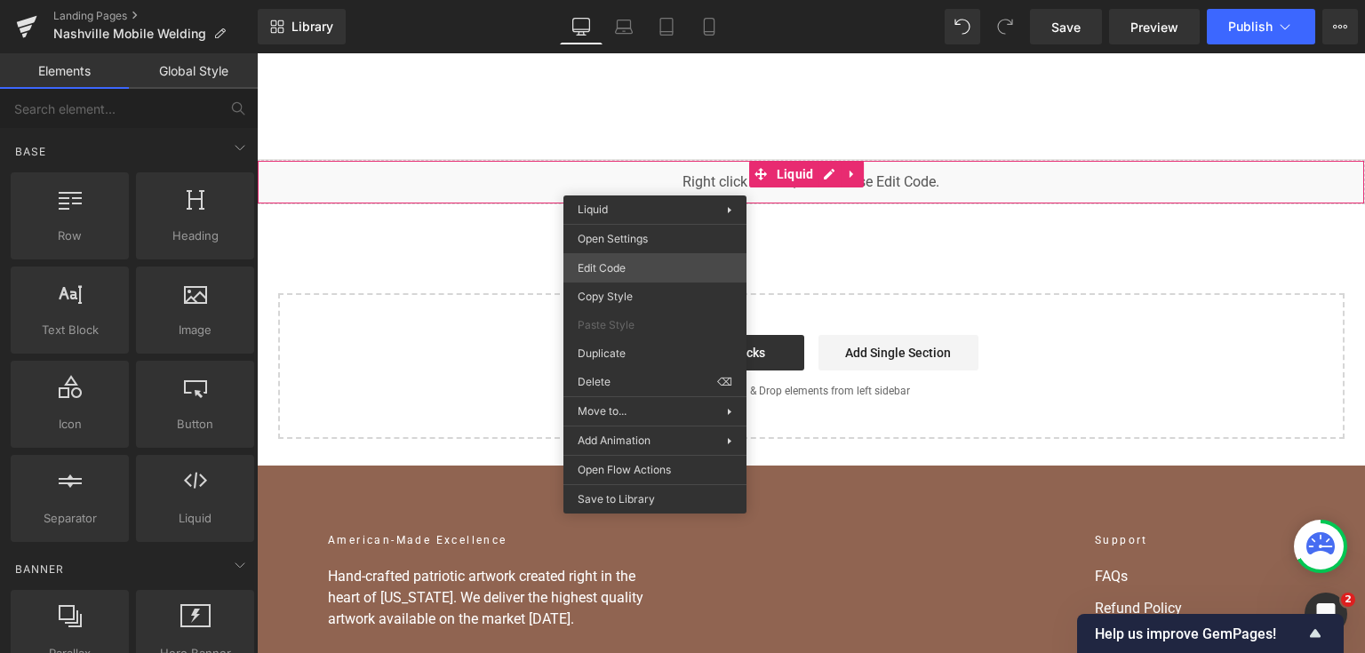
click at [711, 0] on div "You are previewing how the will restyle your page. You can not edit Elements in…" at bounding box center [682, 0] width 1365 height 0
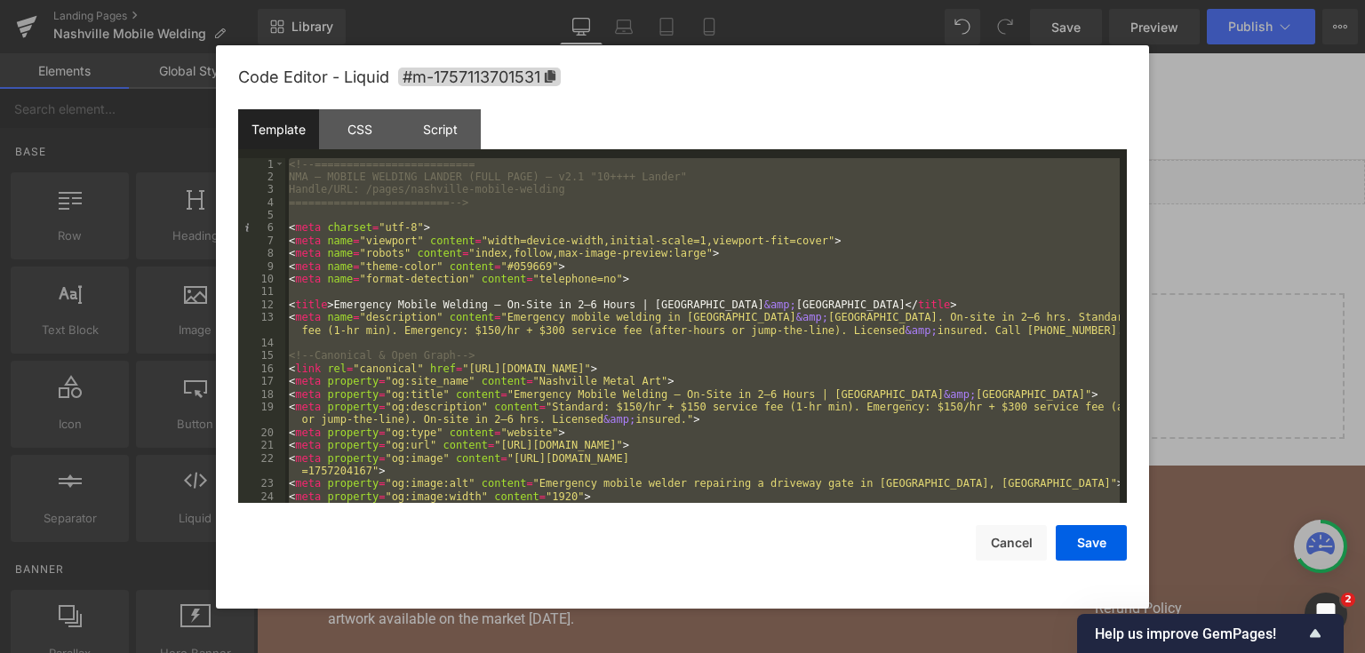
click at [1334, 208] on div at bounding box center [682, 326] width 1365 height 653
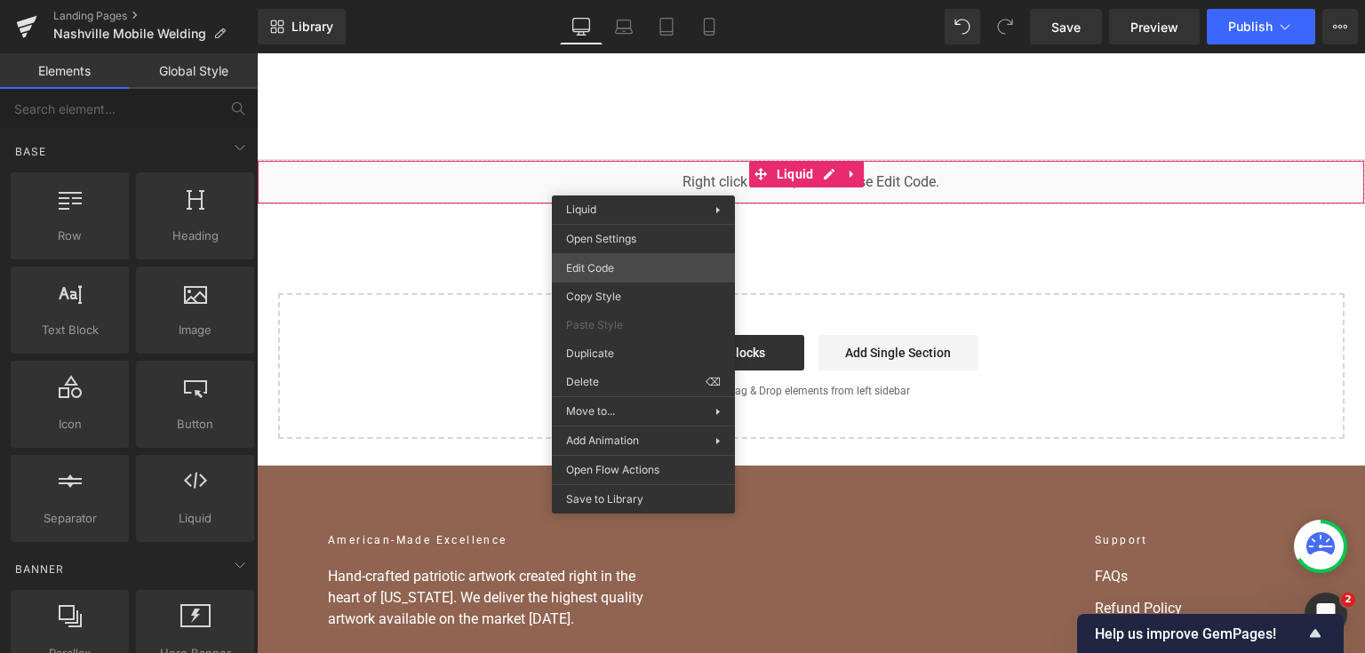
click at [636, 0] on div "You are previewing how the will restyle your page. You can not edit Elements in…" at bounding box center [682, 0] width 1365 height 0
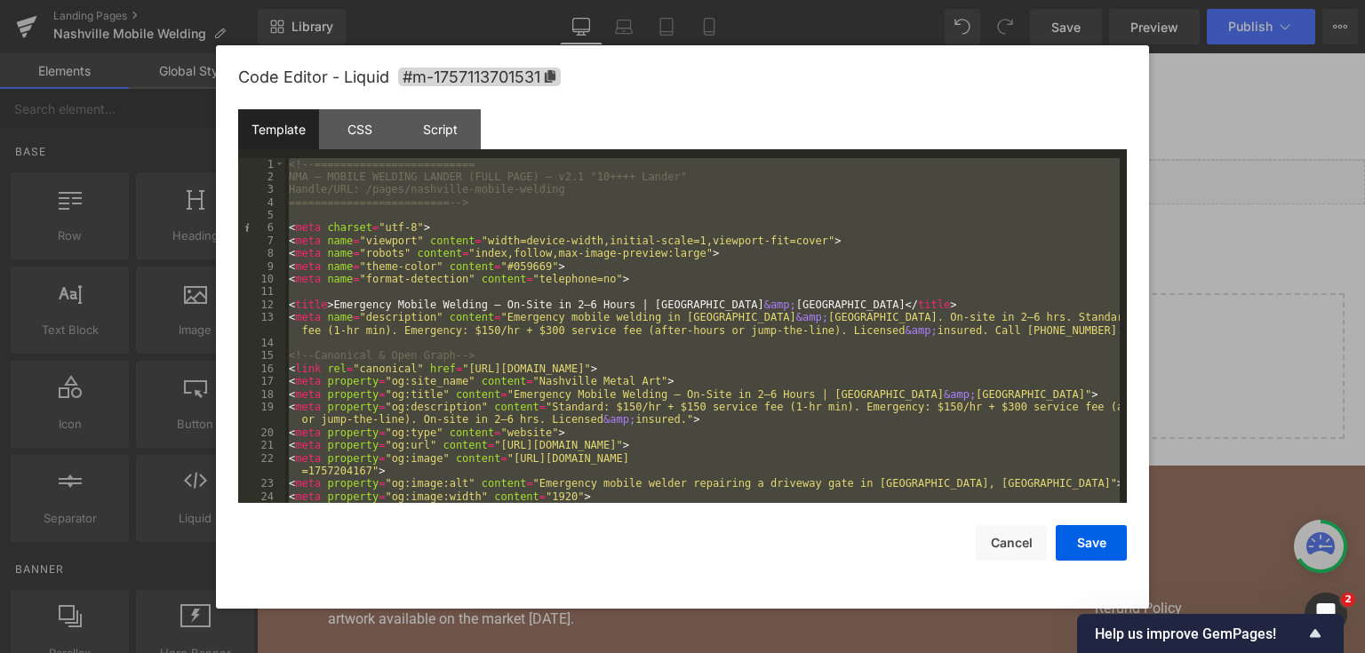
scroll to position [11232, 0]
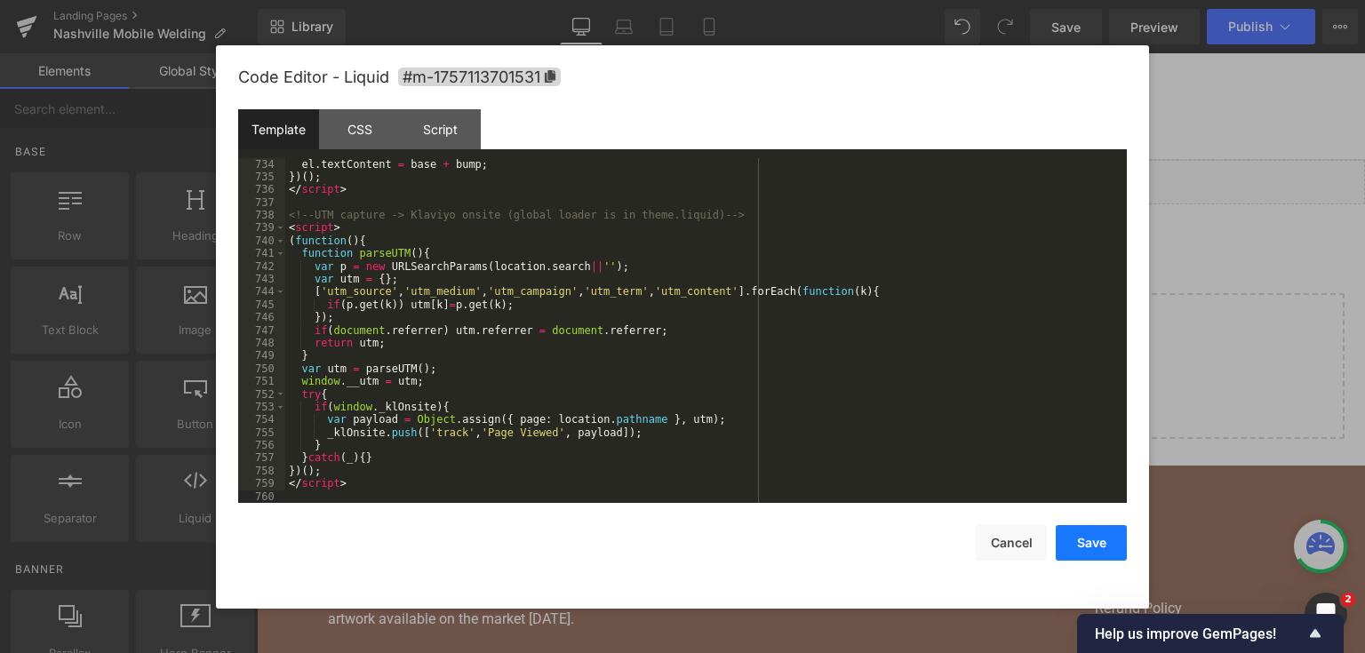
click at [1070, 553] on button "Save" at bounding box center [1090, 543] width 71 height 36
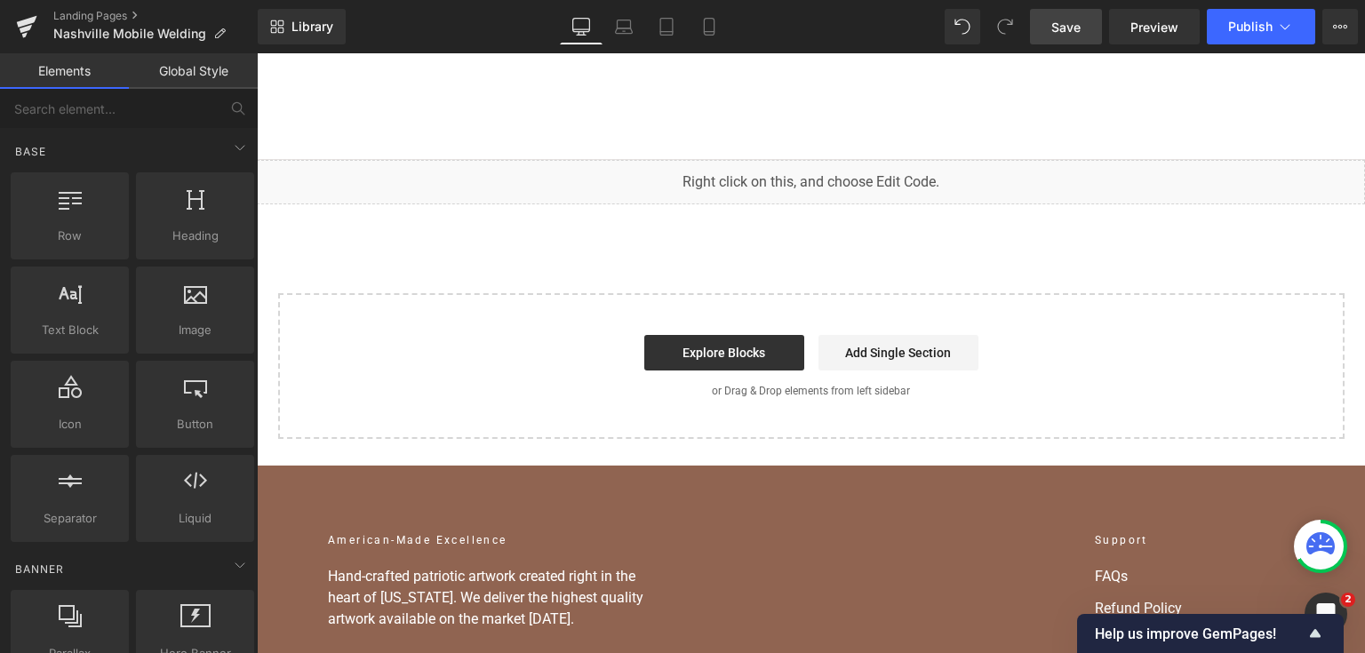
click at [1077, 24] on span "Save" at bounding box center [1065, 27] width 29 height 19
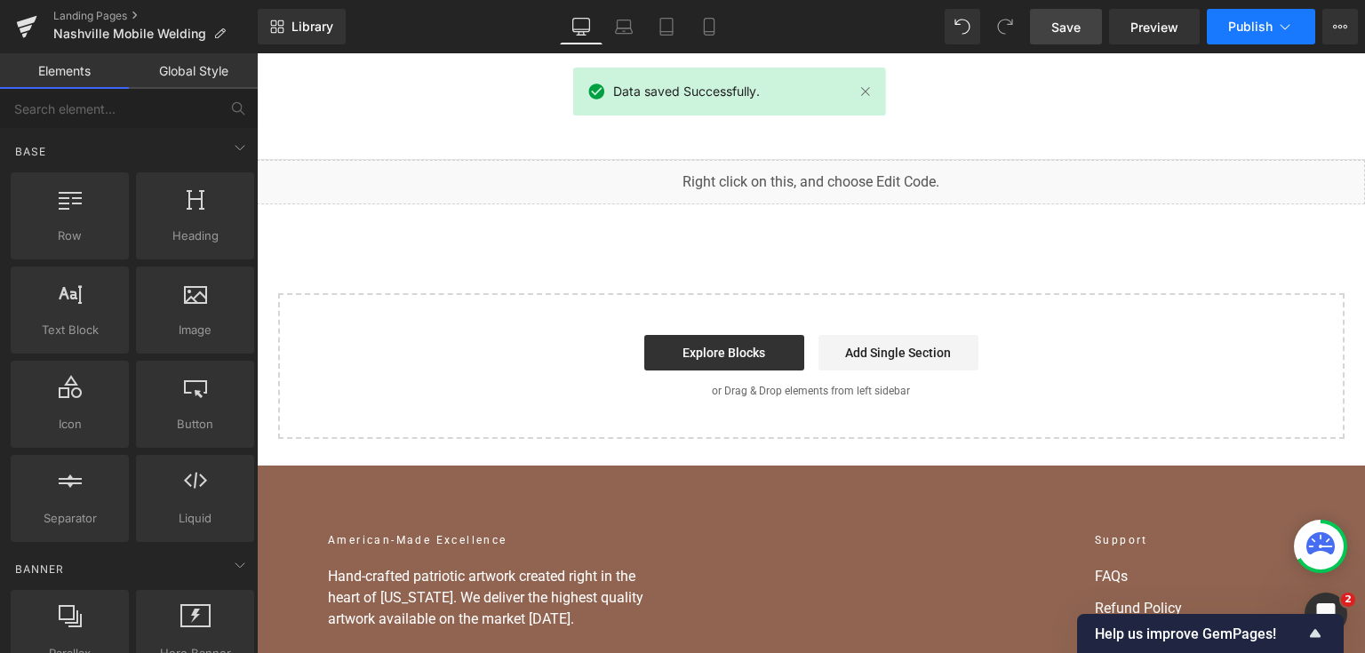
click at [1244, 25] on span "Publish" at bounding box center [1250, 27] width 44 height 14
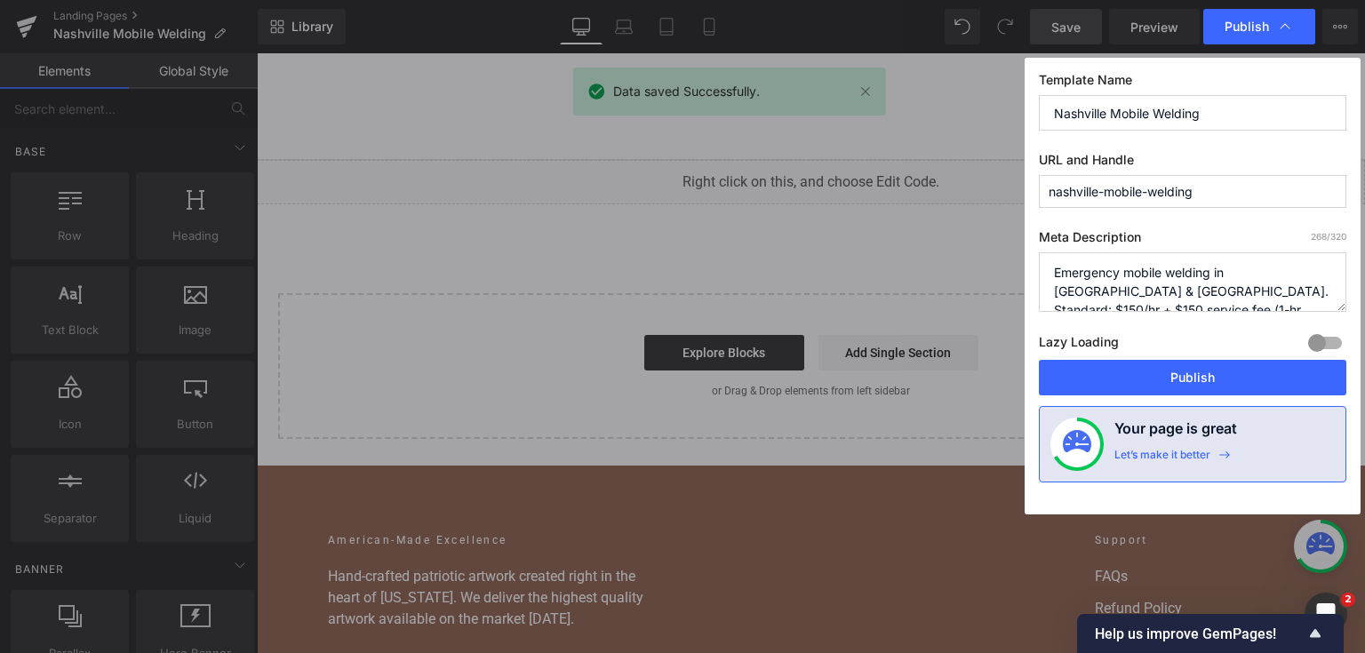
click at [1126, 401] on div "Template Name Nashville Mobile Welding URL and Handle nashville-mobile-welding …" at bounding box center [1192, 286] width 336 height 457
click at [1121, 386] on button "Publish" at bounding box center [1192, 378] width 307 height 36
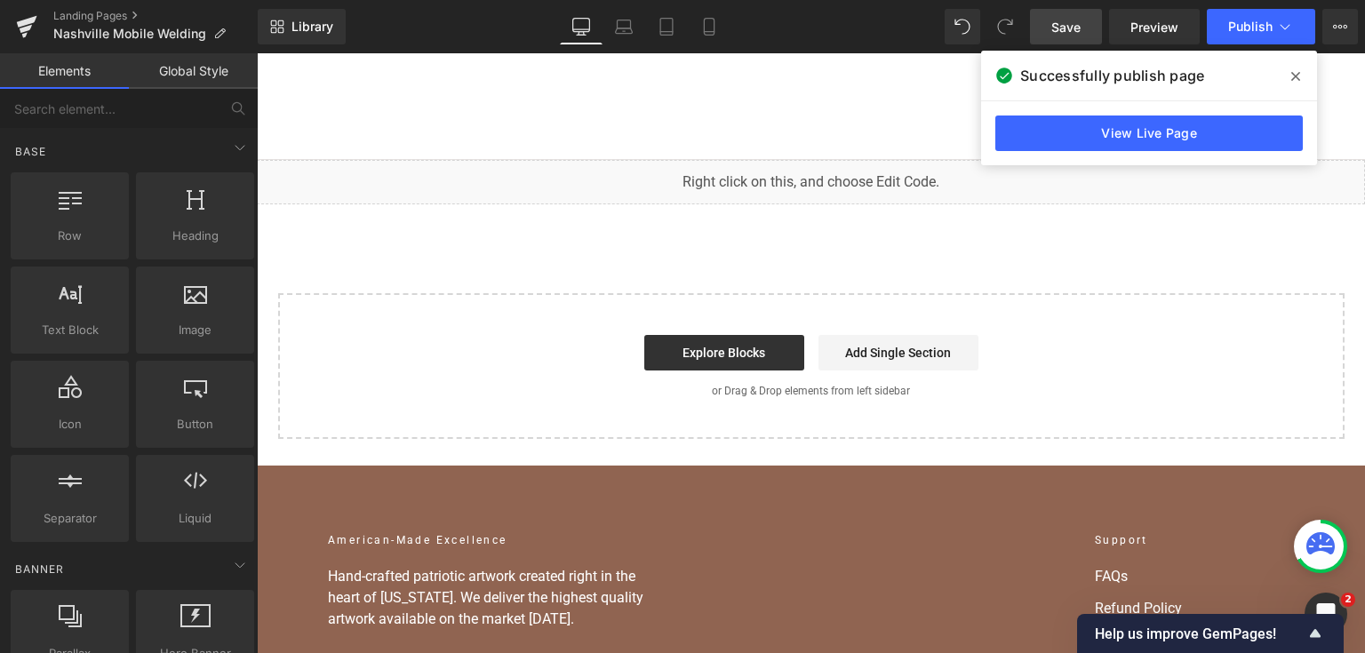
click at [1087, 36] on link "Save" at bounding box center [1066, 27] width 72 height 36
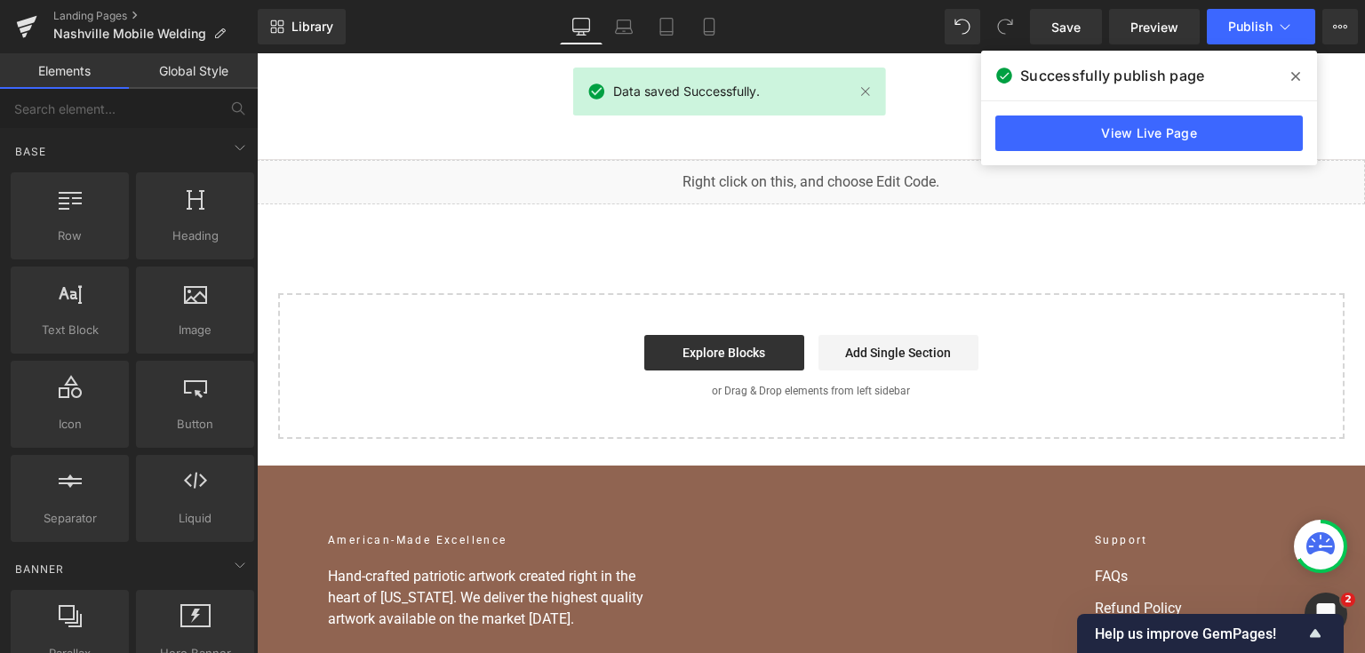
drag, startPoint x: 1293, startPoint y: 65, endPoint x: 1036, endPoint y: 11, distance: 263.3
click at [1293, 65] on span at bounding box center [1295, 76] width 28 height 28
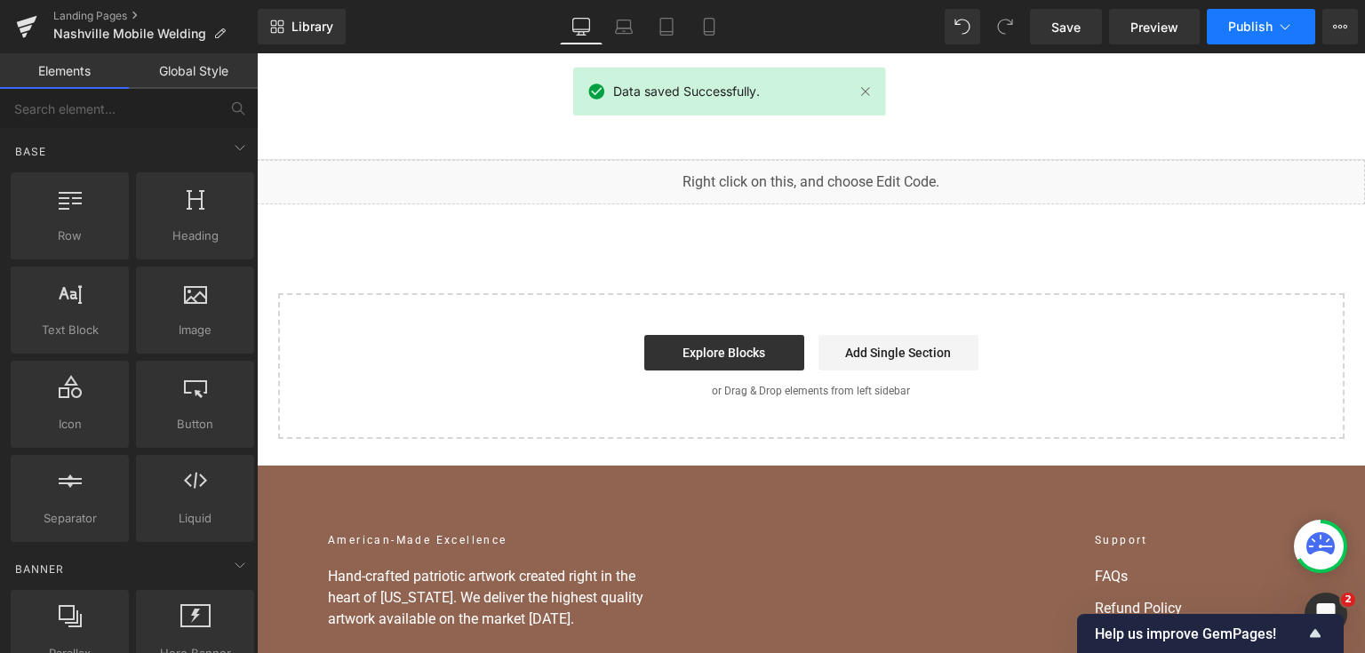
click at [1279, 24] on icon at bounding box center [1285, 27] width 18 height 18
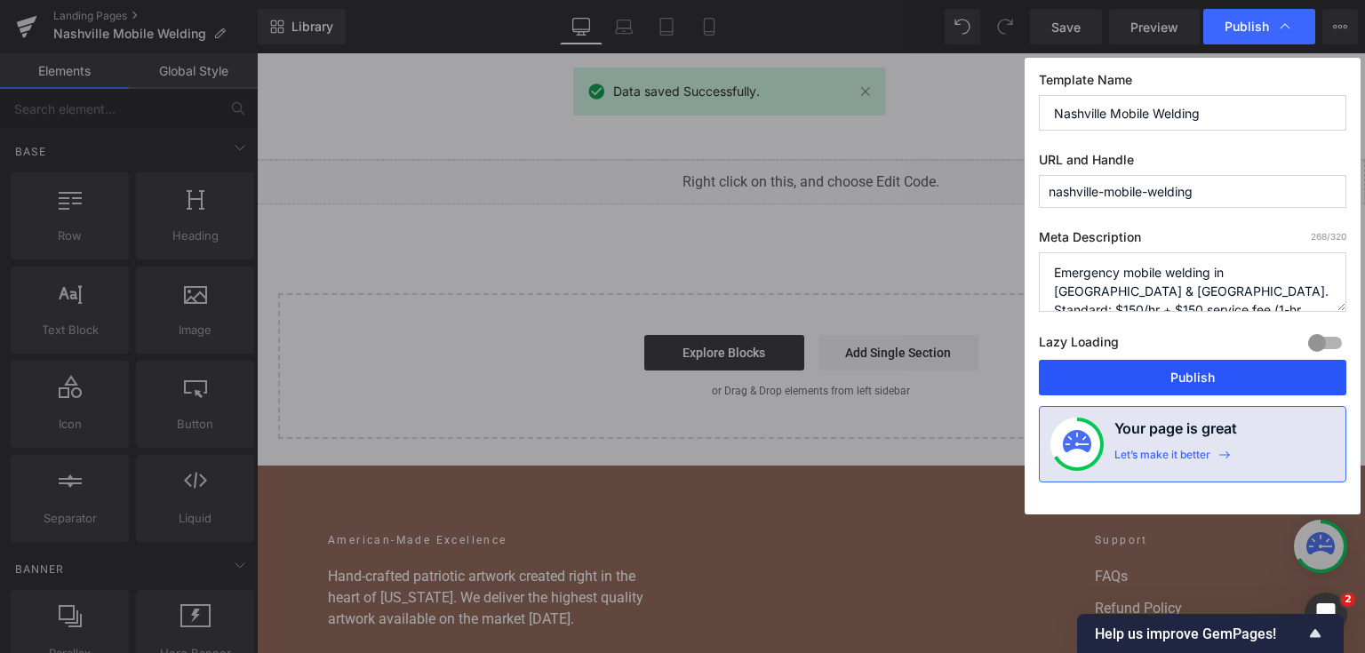
drag, startPoint x: 1102, startPoint y: 365, endPoint x: 612, endPoint y: 142, distance: 537.9
click at [1102, 365] on button "Publish" at bounding box center [1192, 378] width 307 height 36
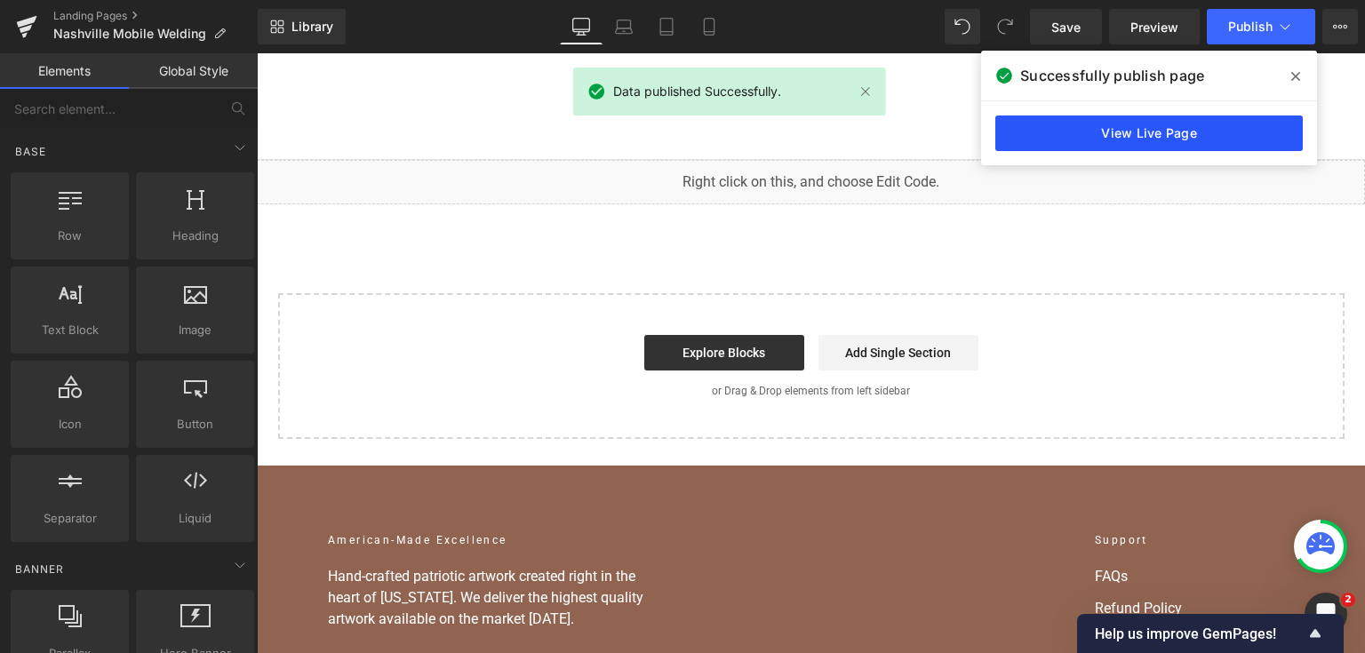
click at [1233, 120] on link "View Live Page" at bounding box center [1148, 133] width 307 height 36
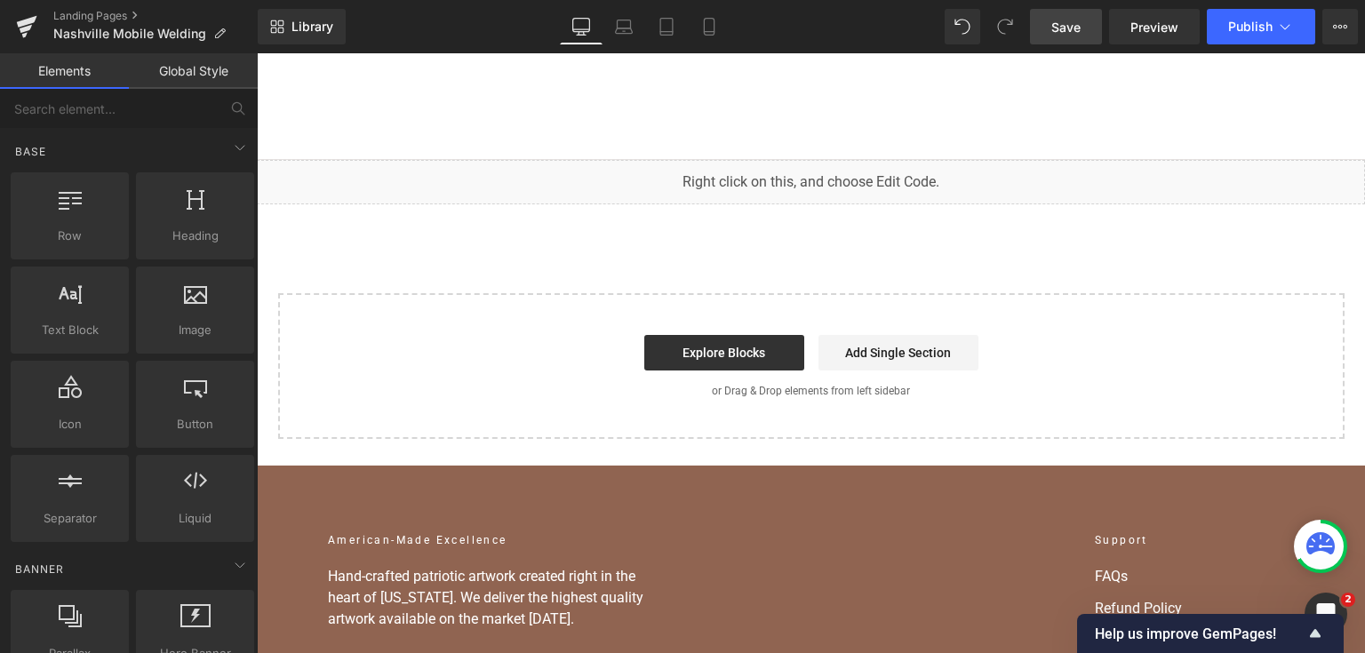
click at [1070, 21] on span "Save" at bounding box center [1065, 27] width 29 height 19
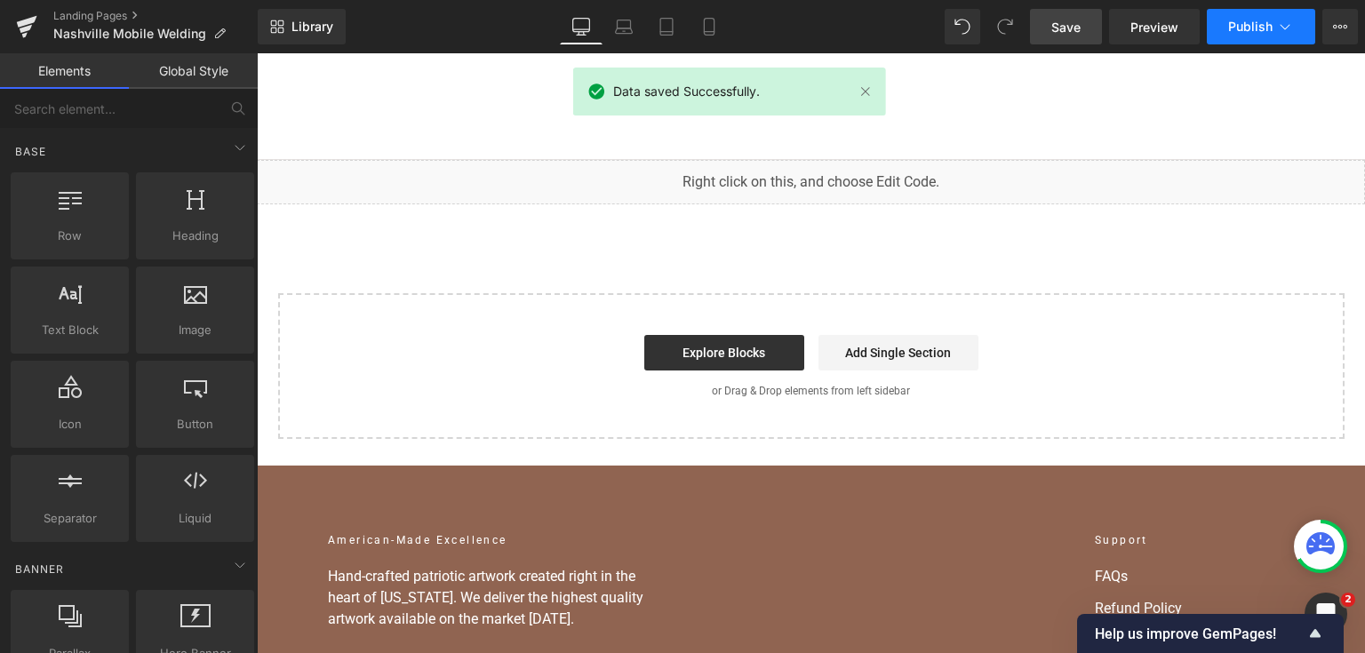
click at [1263, 18] on button "Publish" at bounding box center [1260, 27] width 108 height 36
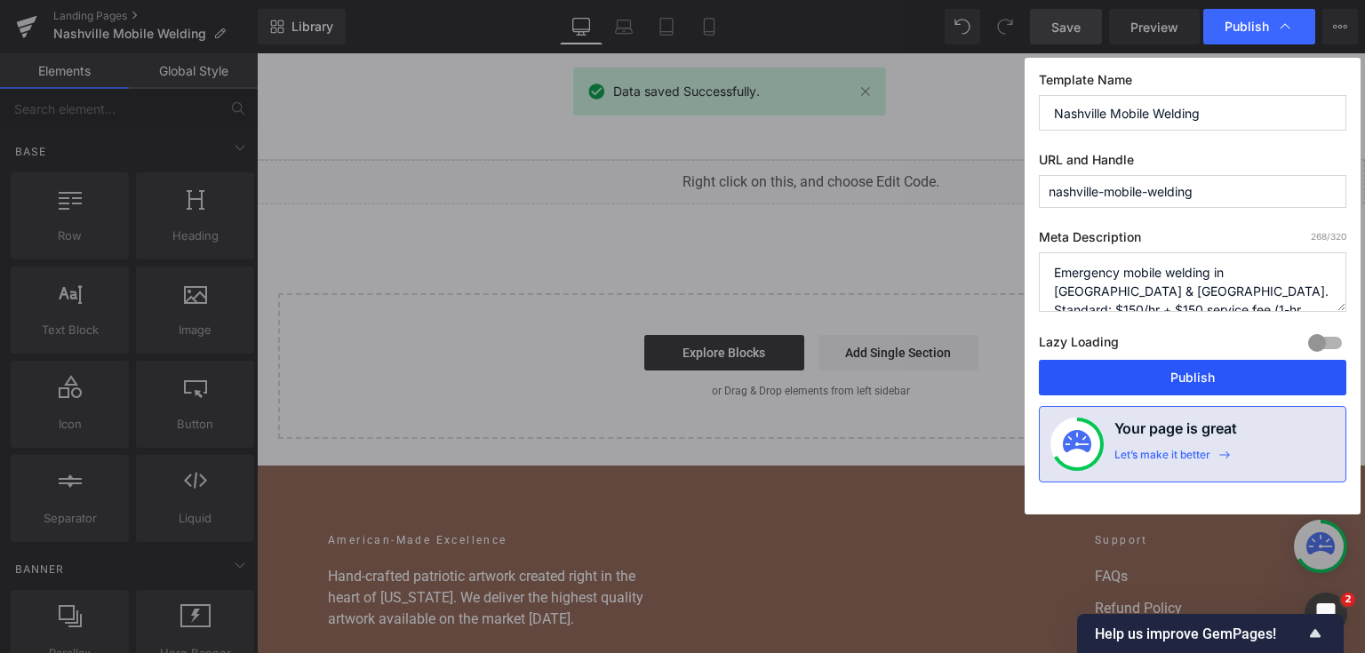
click at [1166, 387] on button "Publish" at bounding box center [1192, 378] width 307 height 36
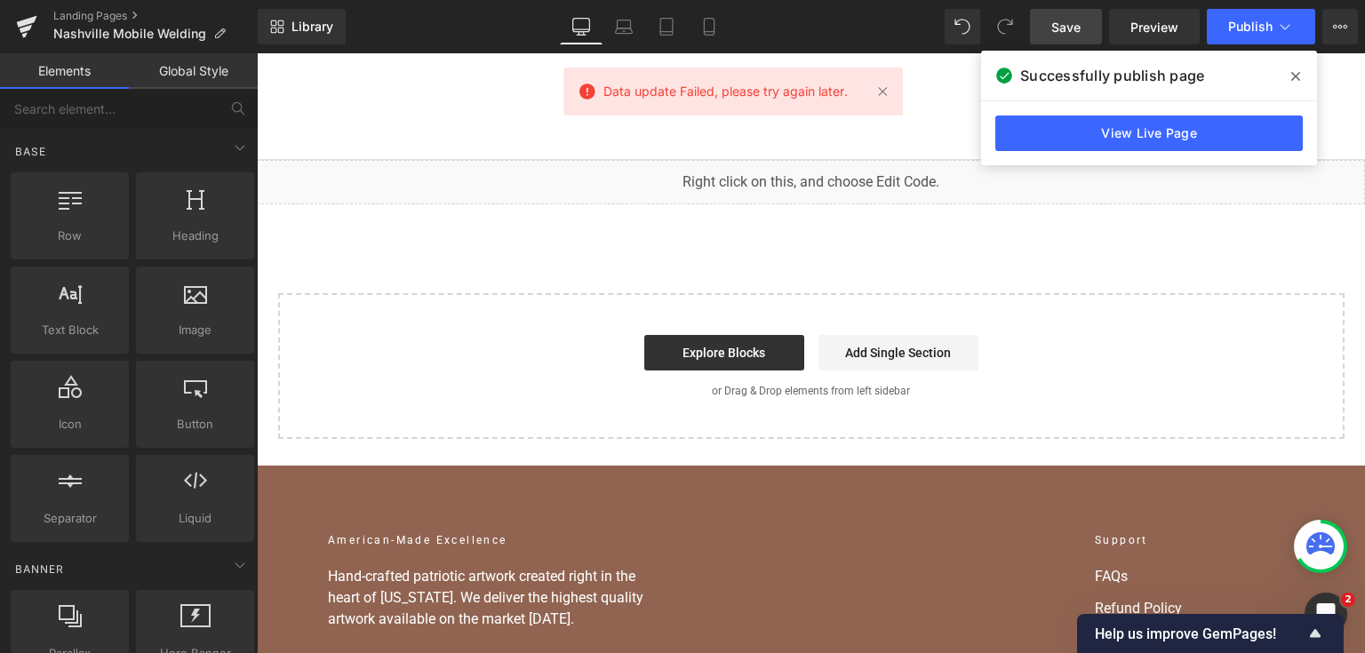
click at [1298, 74] on icon at bounding box center [1295, 76] width 9 height 9
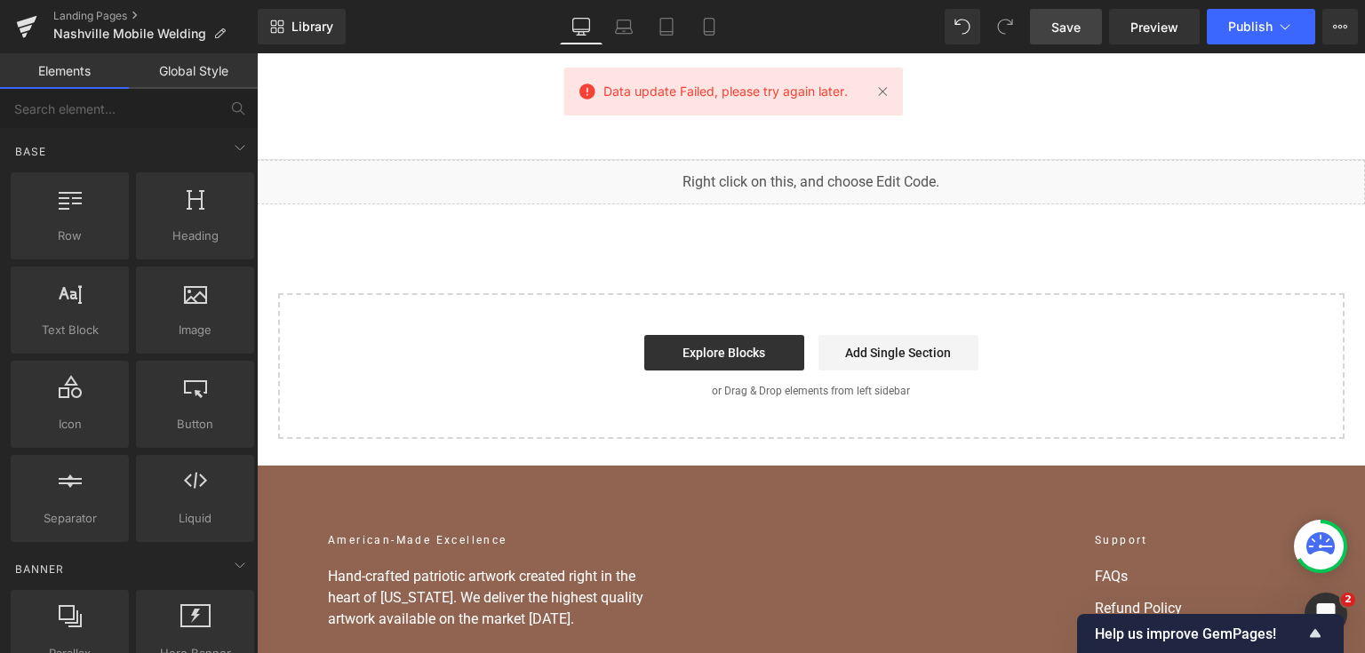
click at [1091, 20] on link "Save" at bounding box center [1066, 27] width 72 height 36
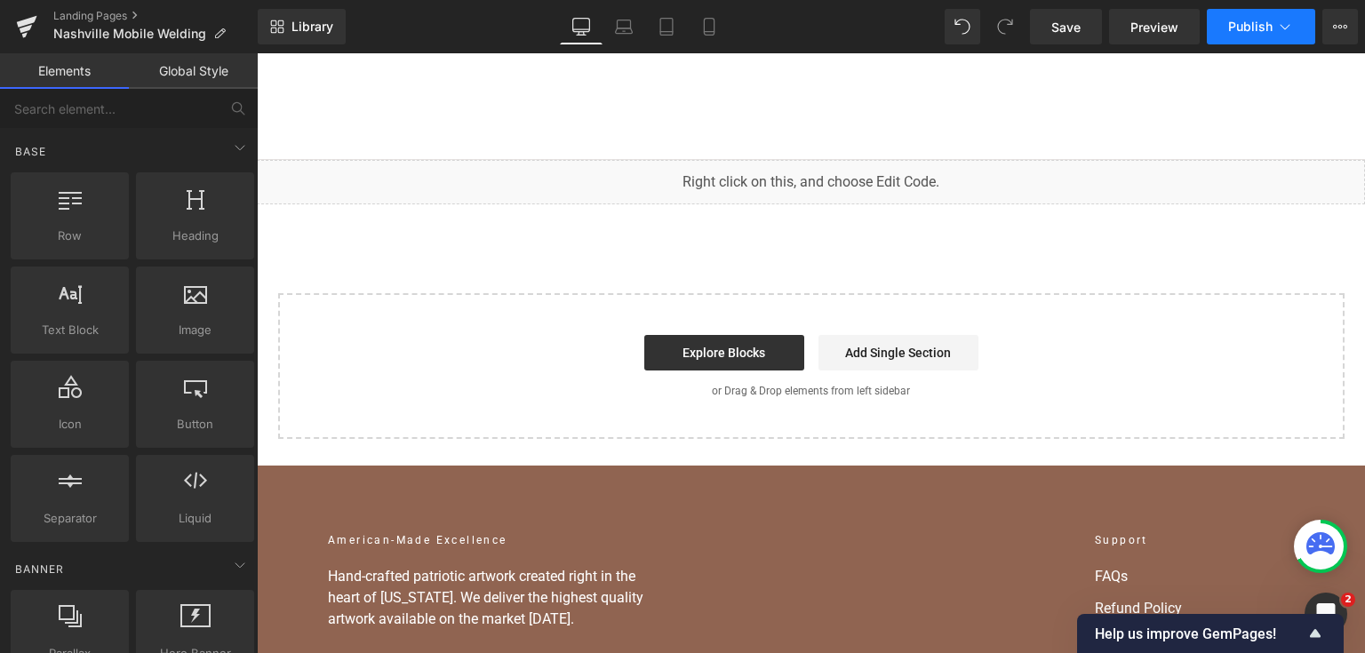
click at [1248, 30] on span "Publish" at bounding box center [1250, 27] width 44 height 14
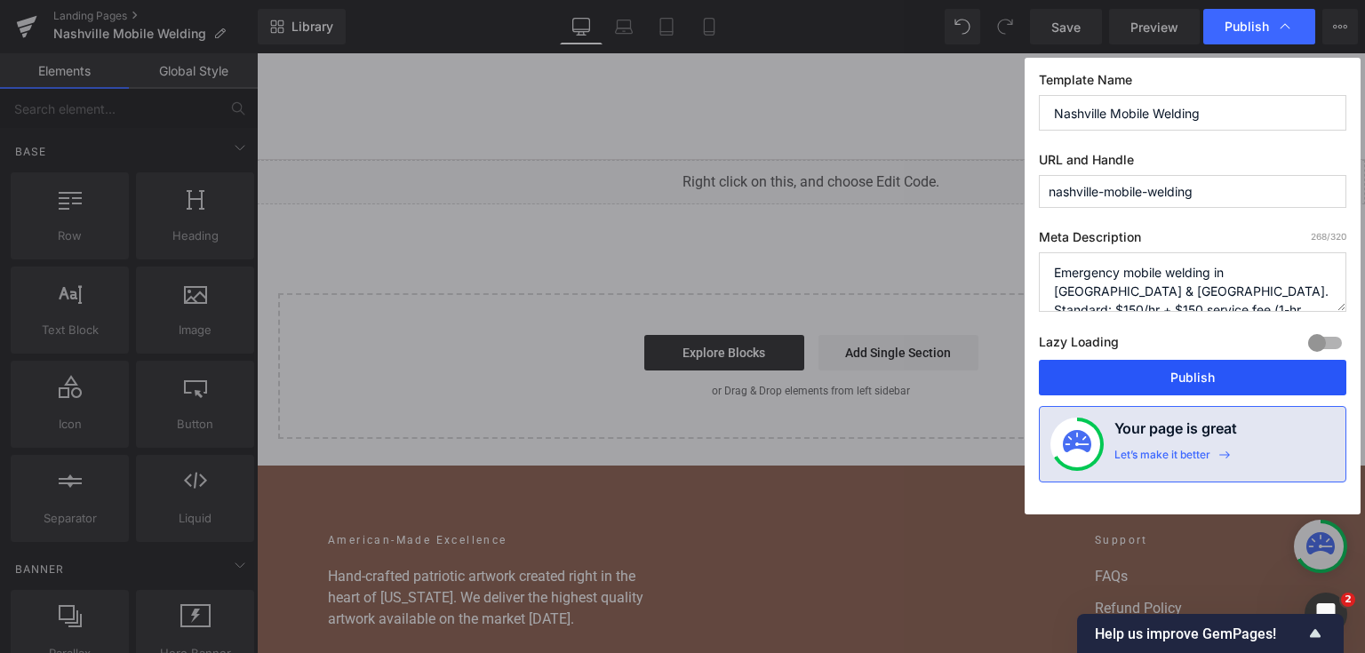
click at [1155, 389] on button "Publish" at bounding box center [1192, 378] width 307 height 36
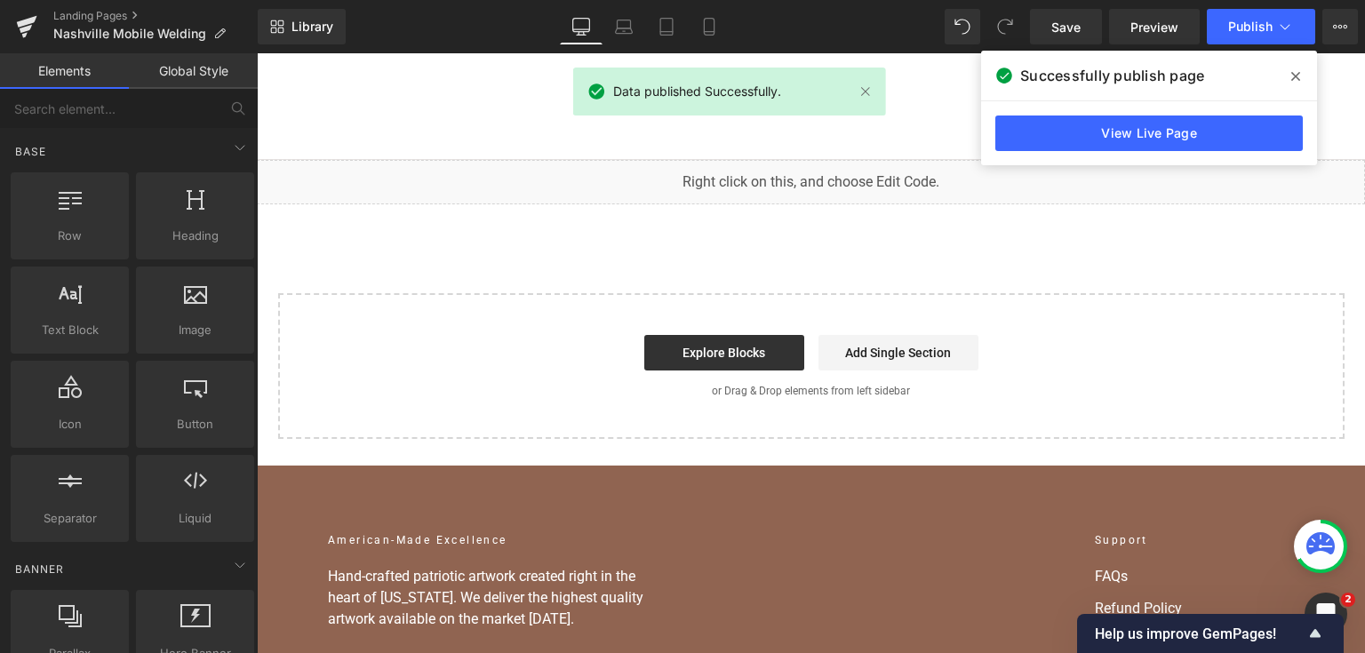
click at [1180, 130] on link "View Live Page" at bounding box center [1148, 133] width 307 height 36
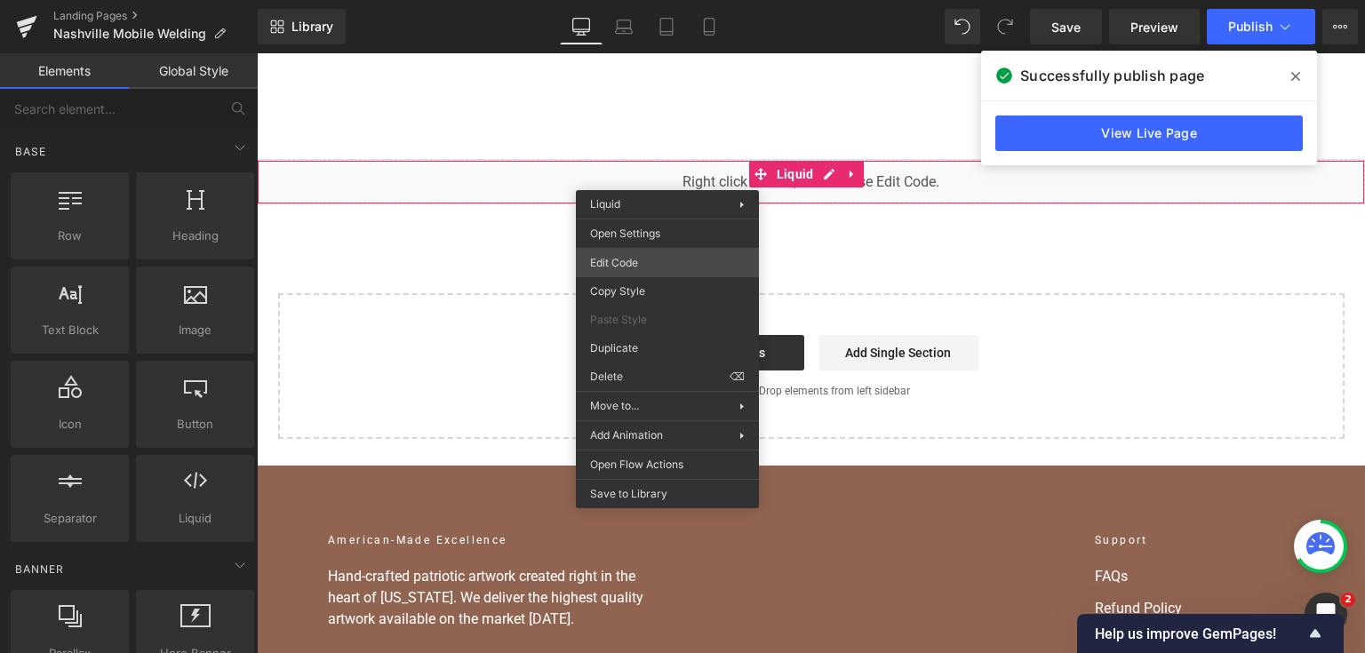
click at [662, 0] on div "You are previewing how the will restyle your page. You can not edit Elements in…" at bounding box center [682, 0] width 1365 height 0
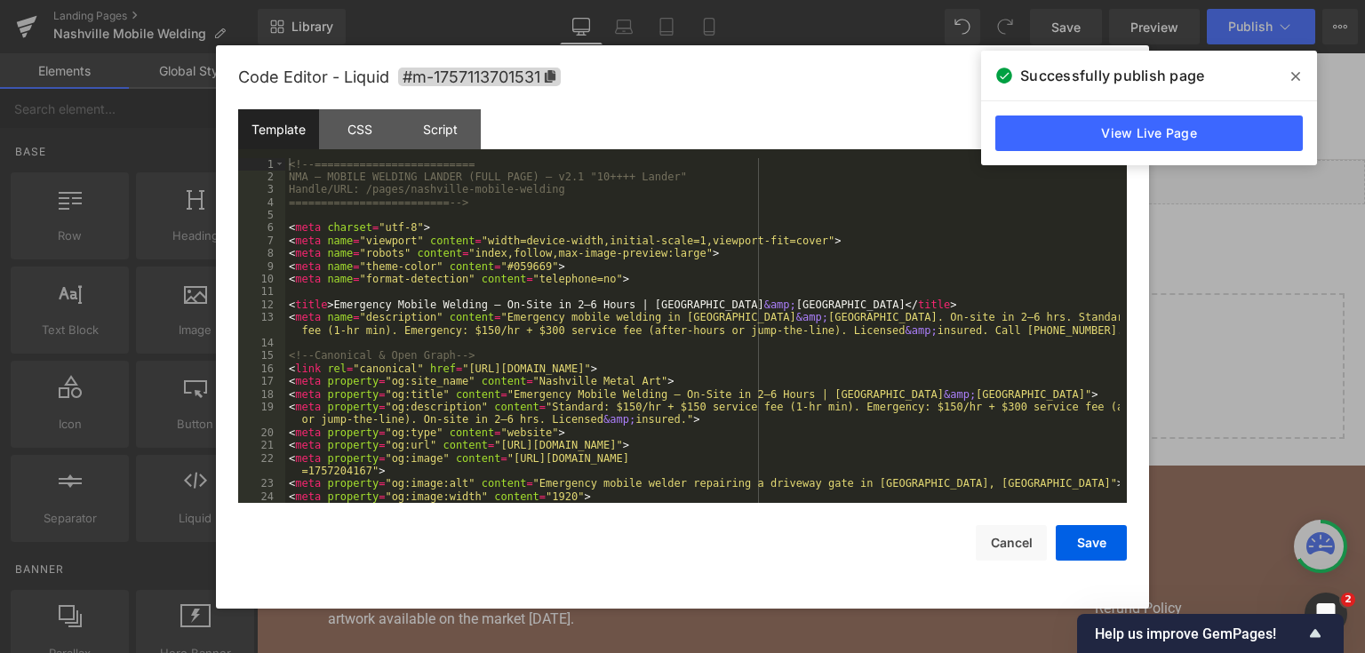
click at [629, 283] on div "<!-- ========================= NMA — MOBILE WELDING LANDER (FULL PAGE) — v2.1 "…" at bounding box center [702, 343] width 834 height 371
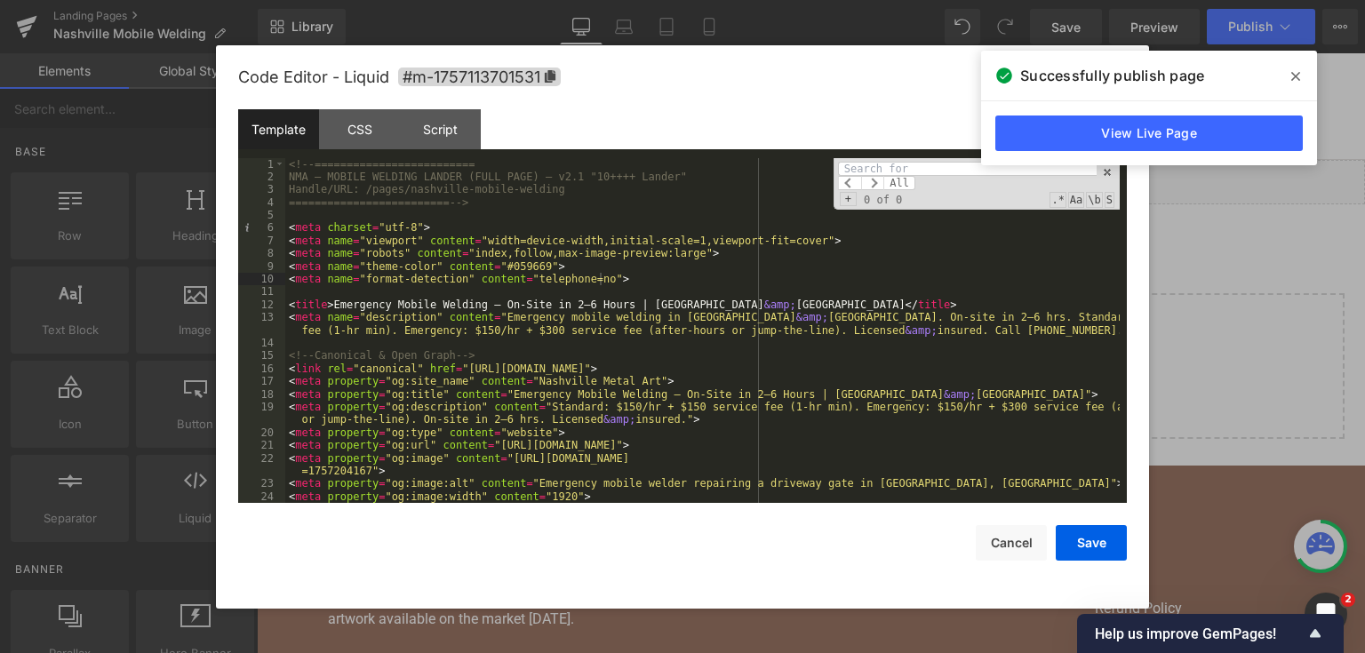
click at [1292, 71] on icon at bounding box center [1295, 76] width 9 height 14
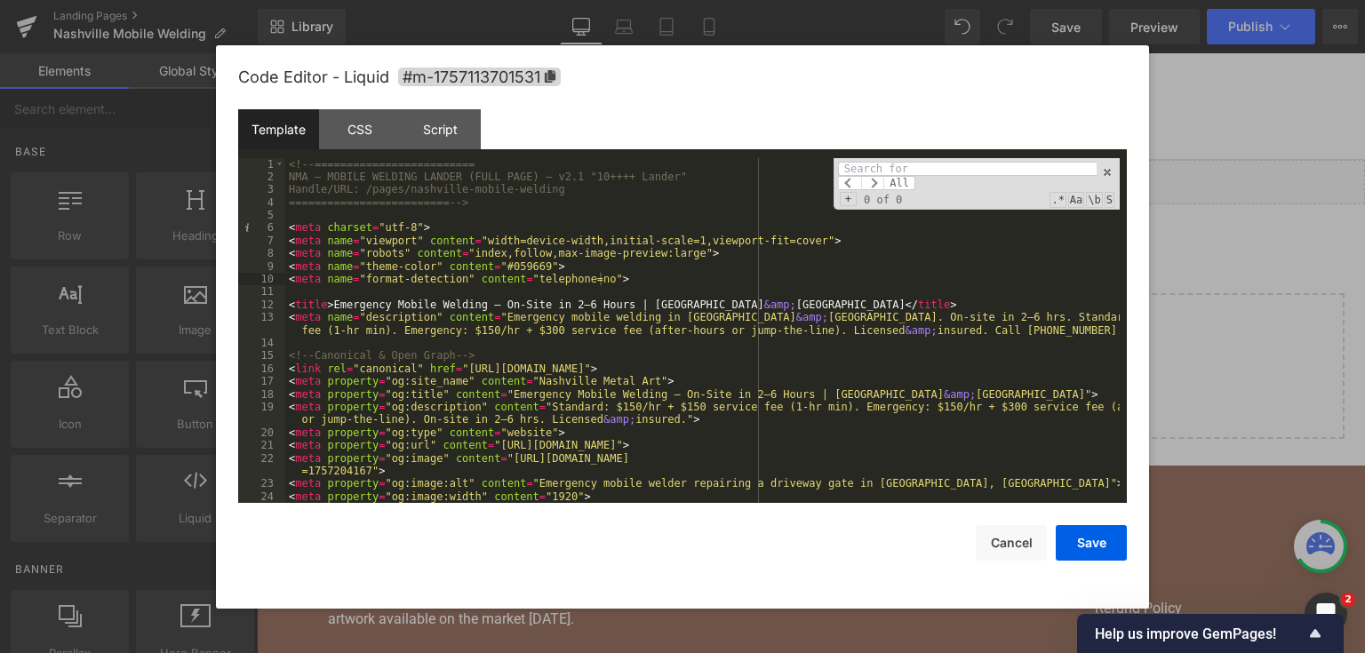
click at [911, 164] on input at bounding box center [967, 169] width 259 height 14
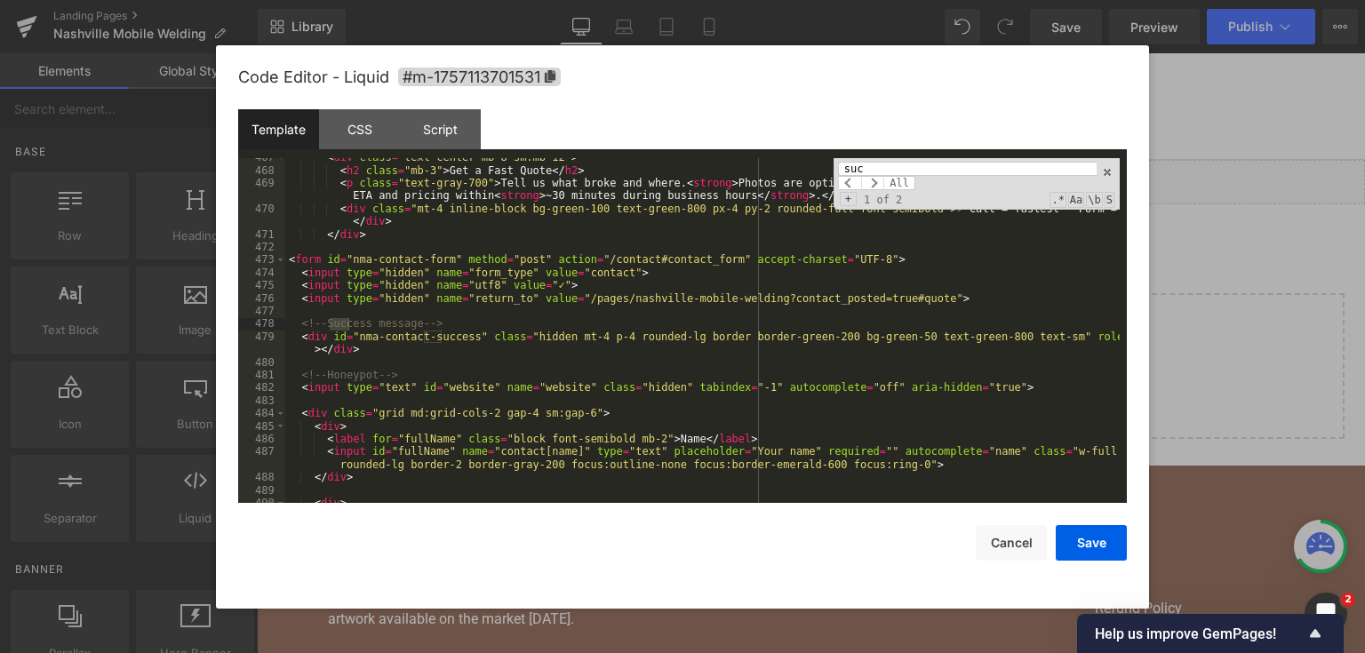
scroll to position [7618, 0]
type input "success"
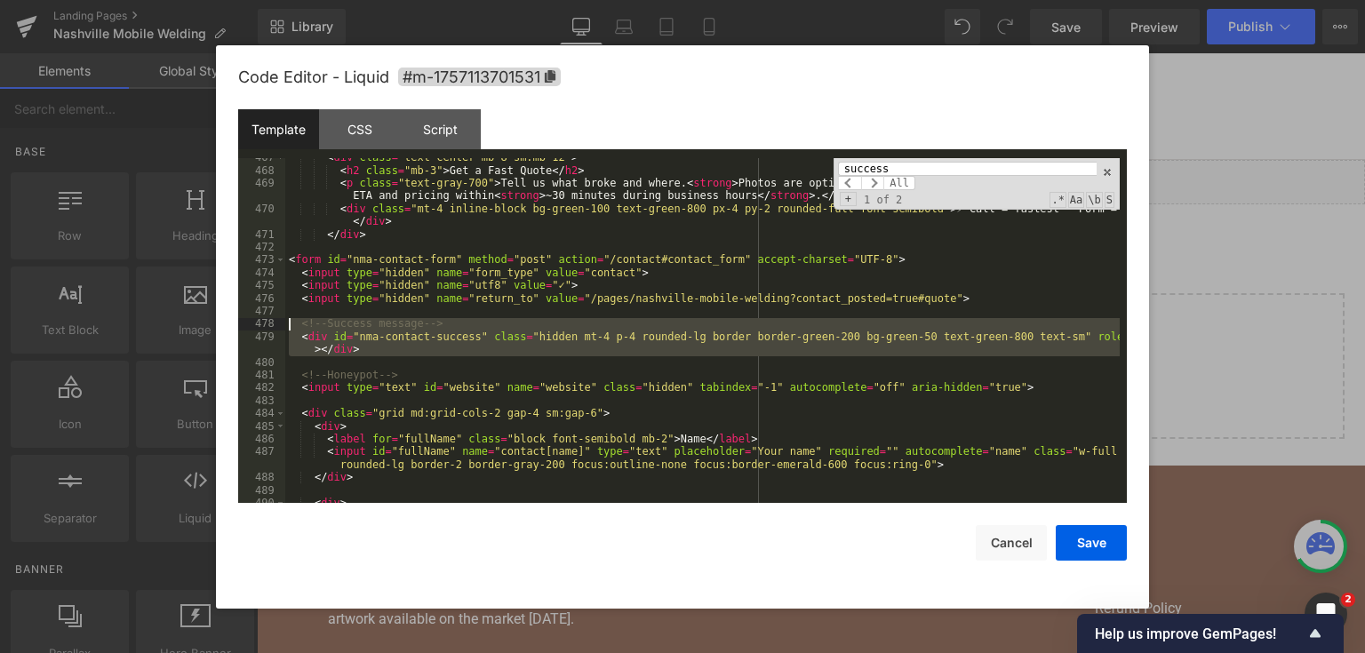
drag, startPoint x: 370, startPoint y: 356, endPoint x: 276, endPoint y: 323, distance: 98.9
click at [276, 323] on pre "467 468 469 470 471 472 473 474 475 476 477 478 479 480 481 482 483 484 485 486…" at bounding box center [682, 331] width 888 height 346
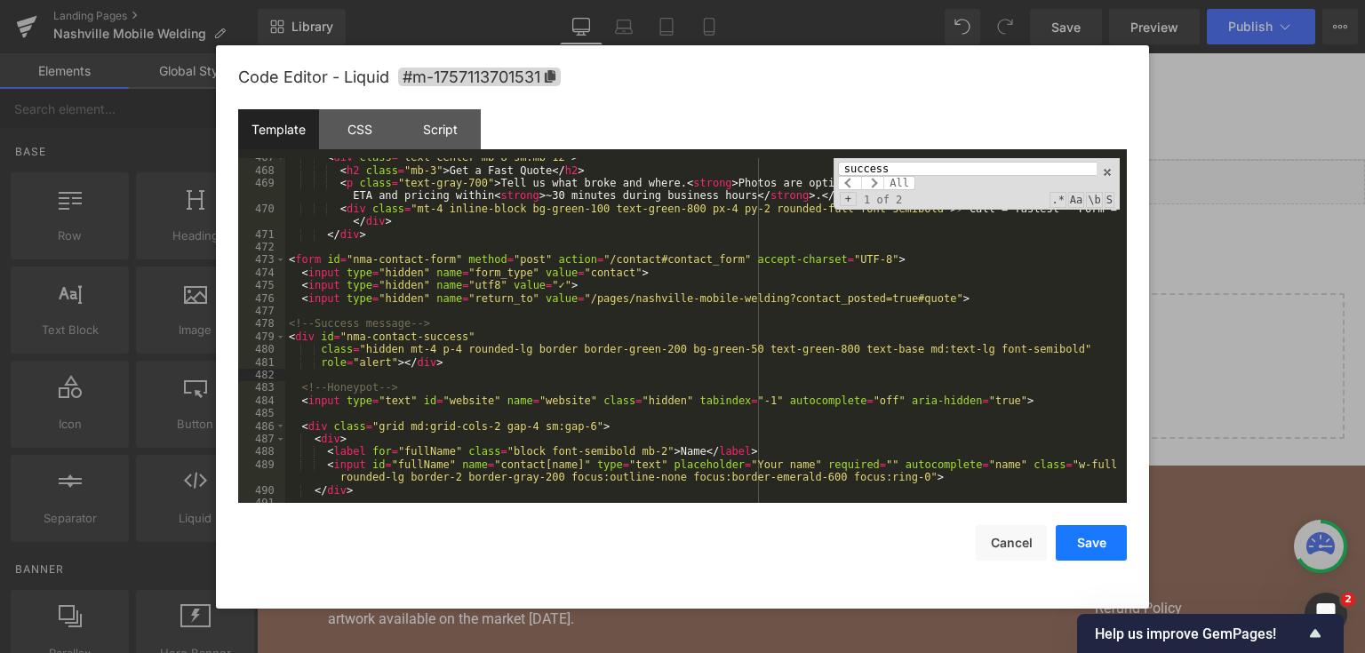
click at [1089, 539] on button "Save" at bounding box center [1090, 543] width 71 height 36
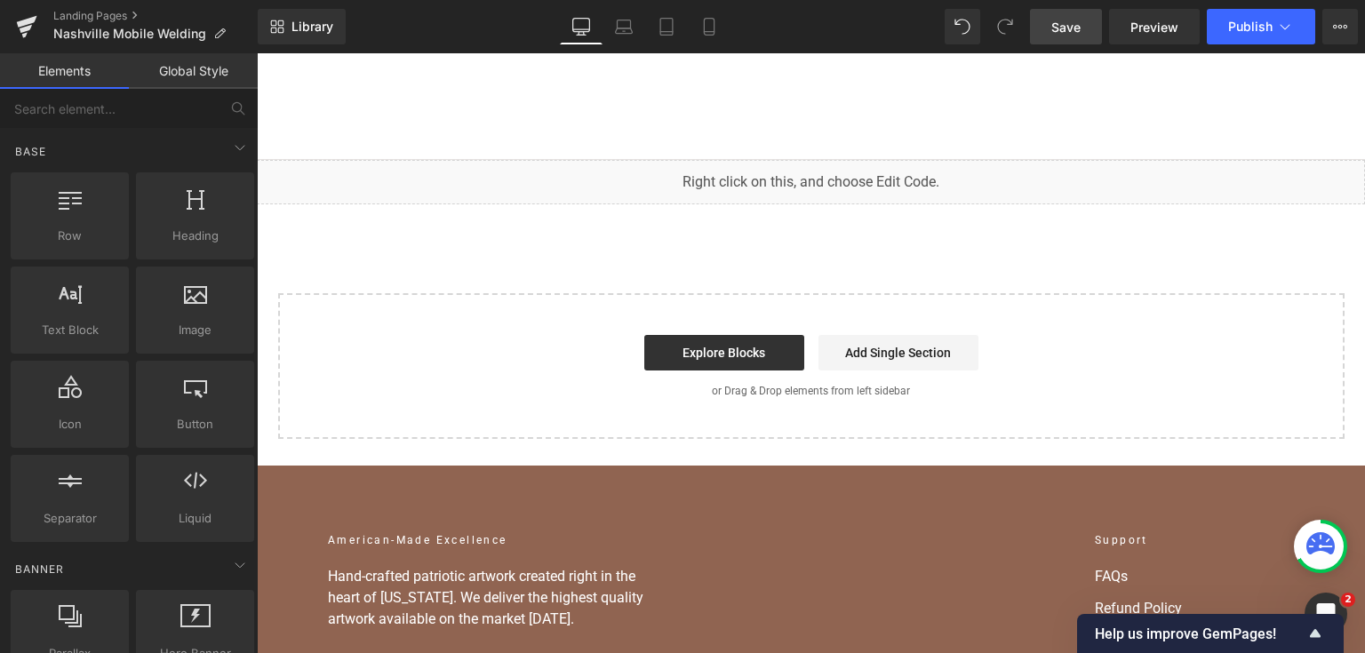
click at [1080, 21] on span "Save" at bounding box center [1065, 27] width 29 height 19
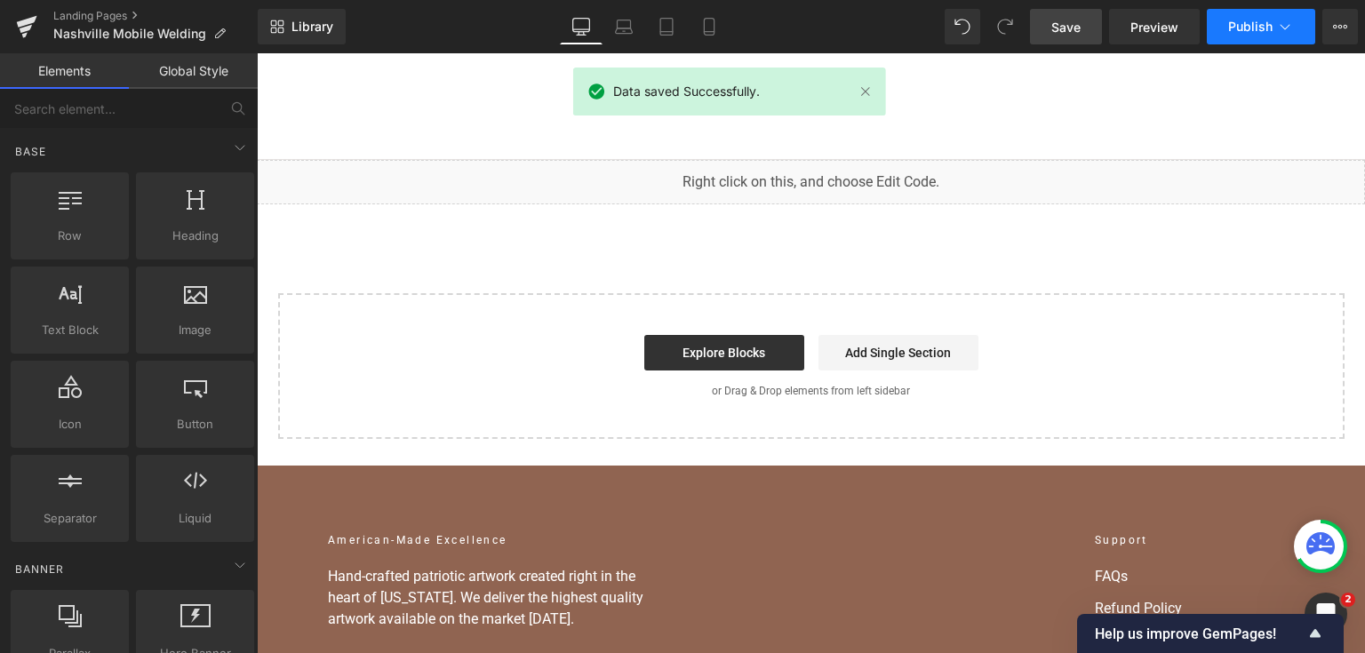
click at [1258, 17] on button "Publish" at bounding box center [1260, 27] width 108 height 36
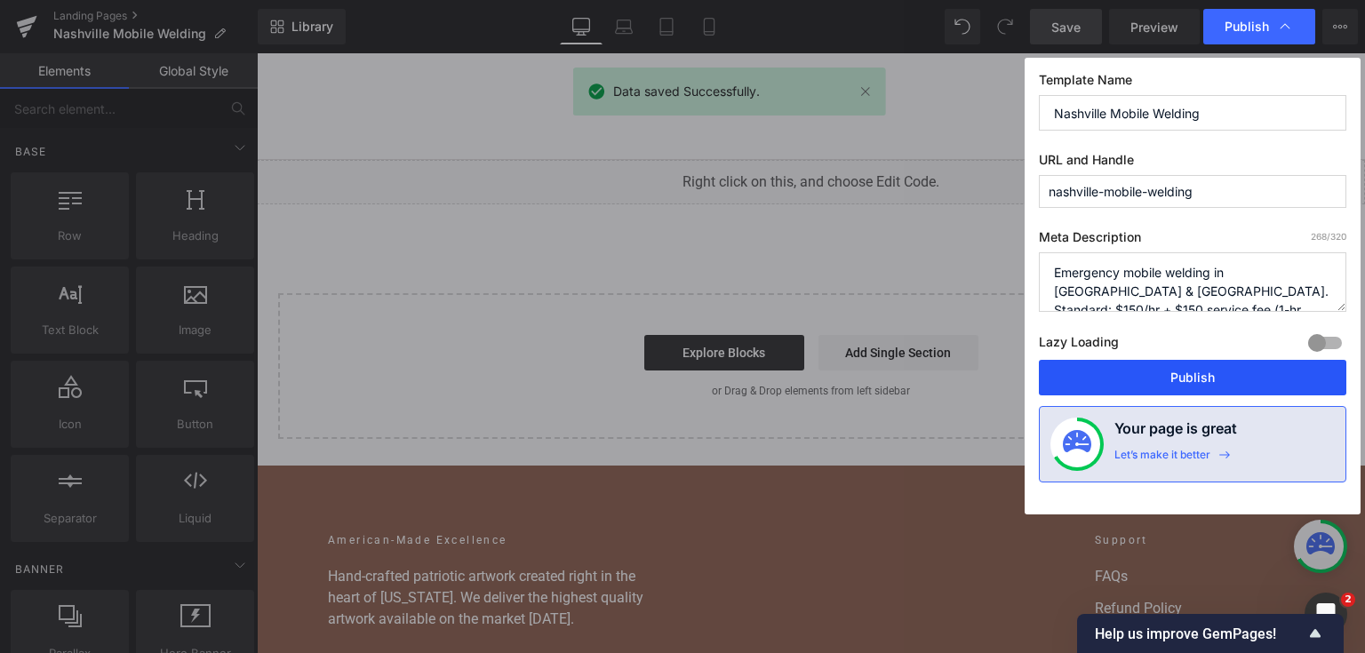
click at [1247, 378] on button "Publish" at bounding box center [1192, 378] width 307 height 36
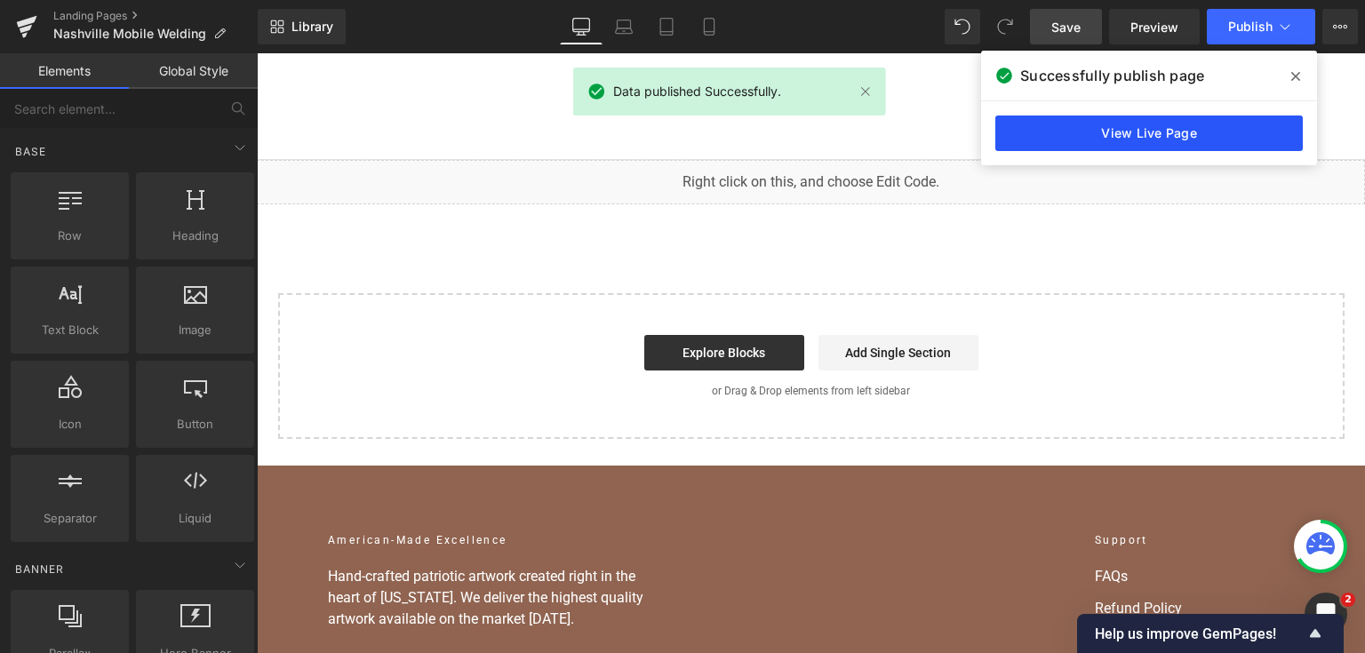
click at [1120, 147] on link "View Live Page" at bounding box center [1148, 133] width 307 height 36
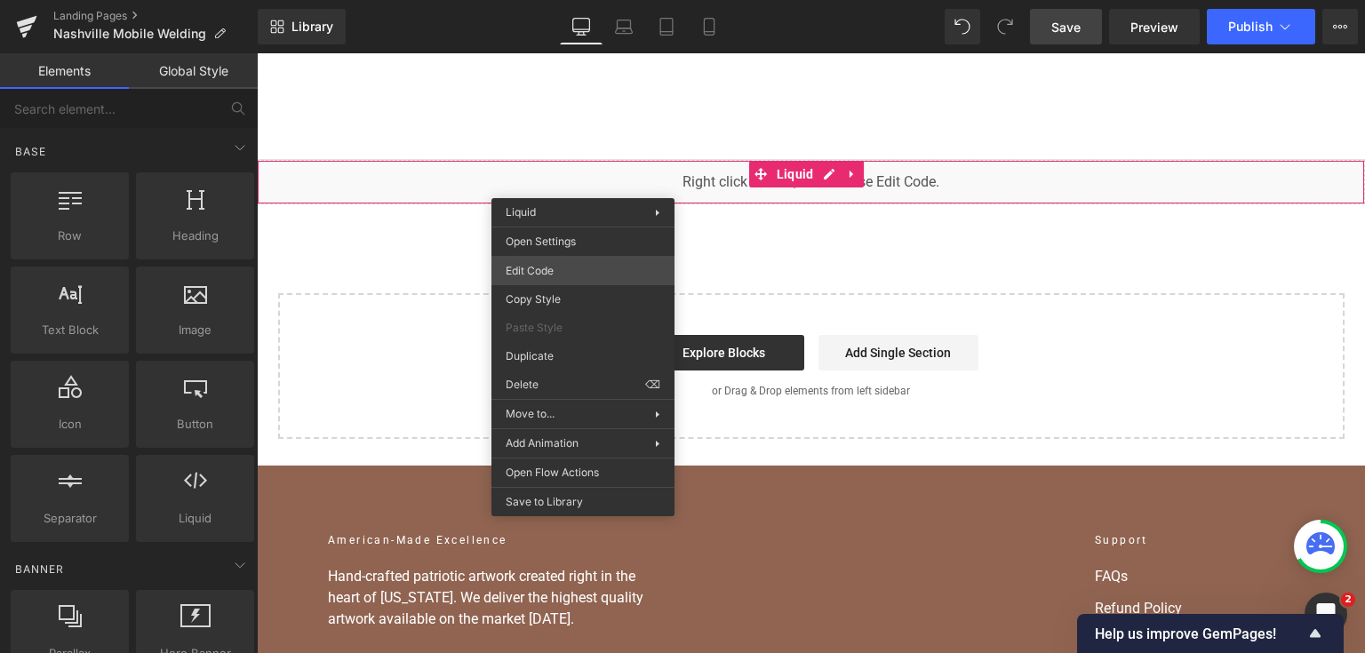
click at [574, 0] on div "You are previewing how the will restyle your page. You can not edit Elements in…" at bounding box center [682, 0] width 1365 height 0
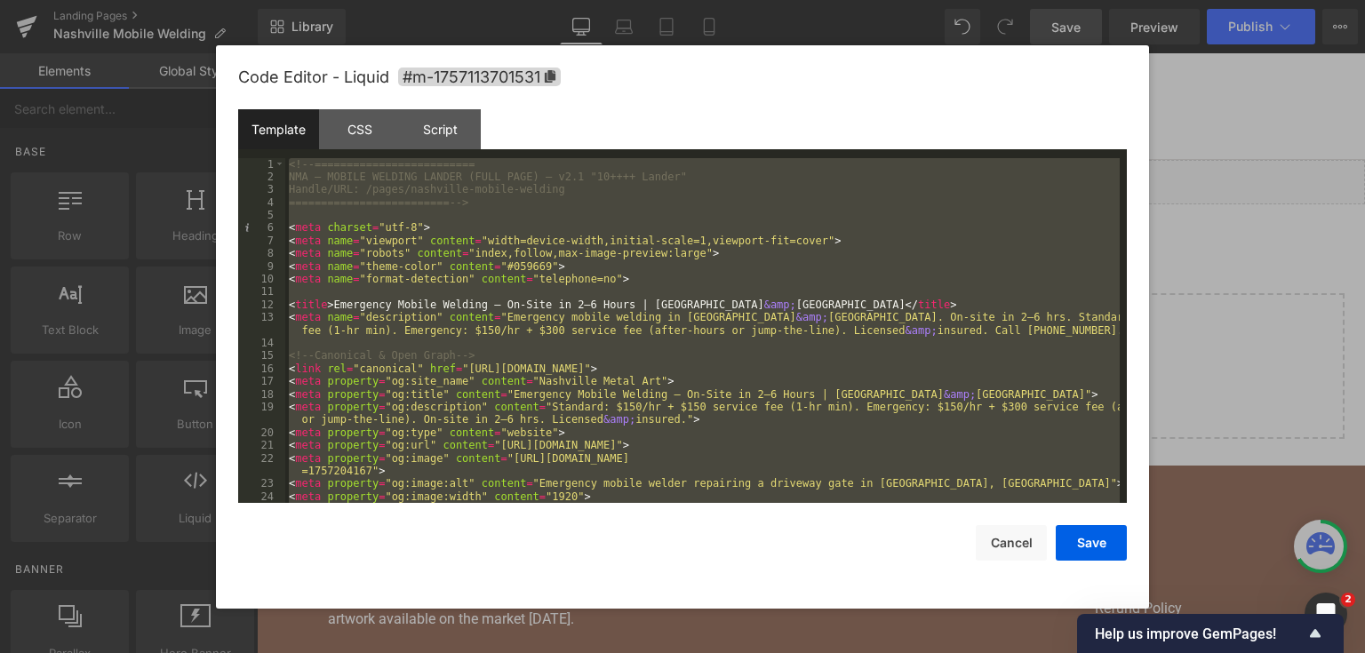
click at [1299, 251] on div at bounding box center [682, 326] width 1365 height 653
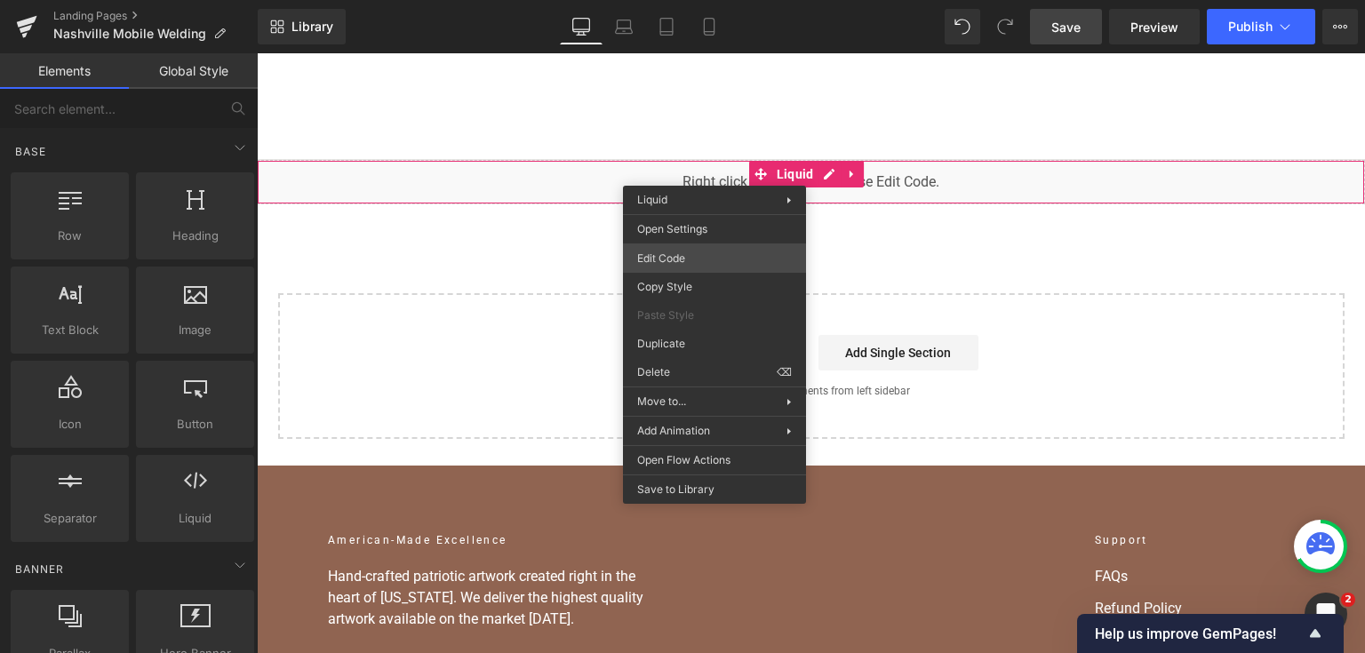
click at [685, 0] on div "You are previewing how the will restyle your page. You can not edit Elements in…" at bounding box center [682, 0] width 1365 height 0
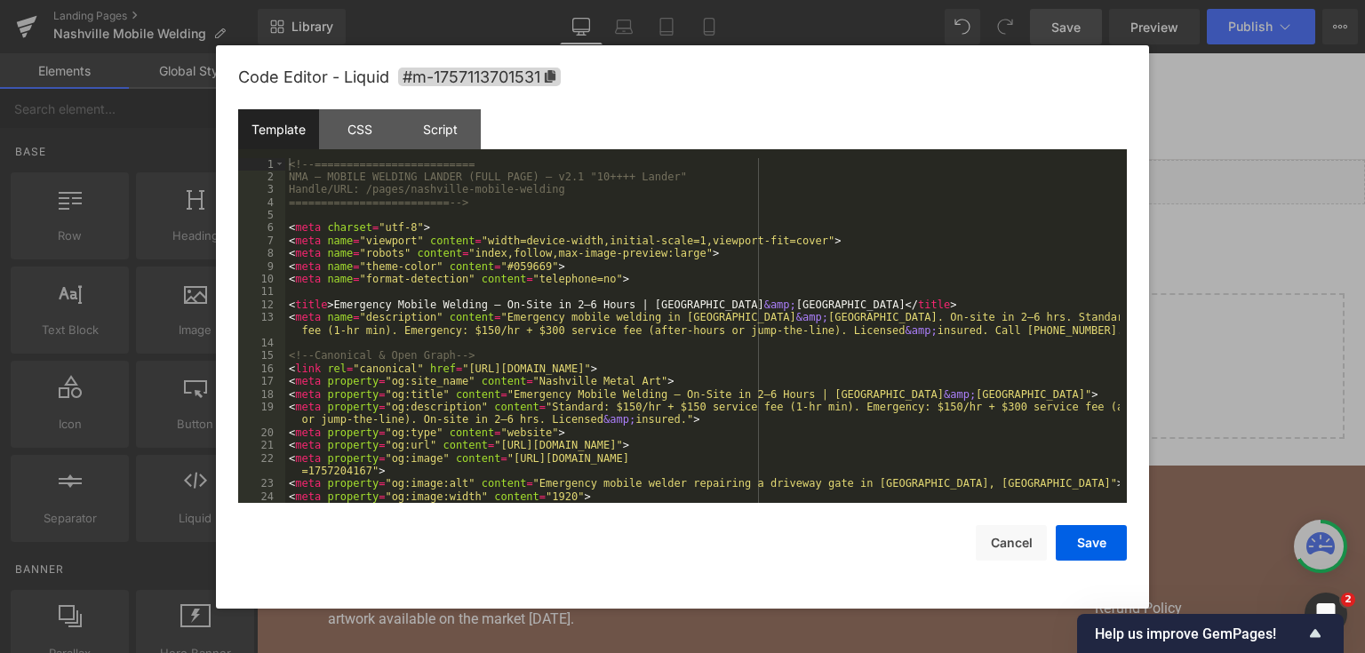
click at [678, 274] on div "<!-- ========================= NMA — MOBILE WELDING LANDER (FULL PAGE) — v2.1 "…" at bounding box center [702, 343] width 834 height 371
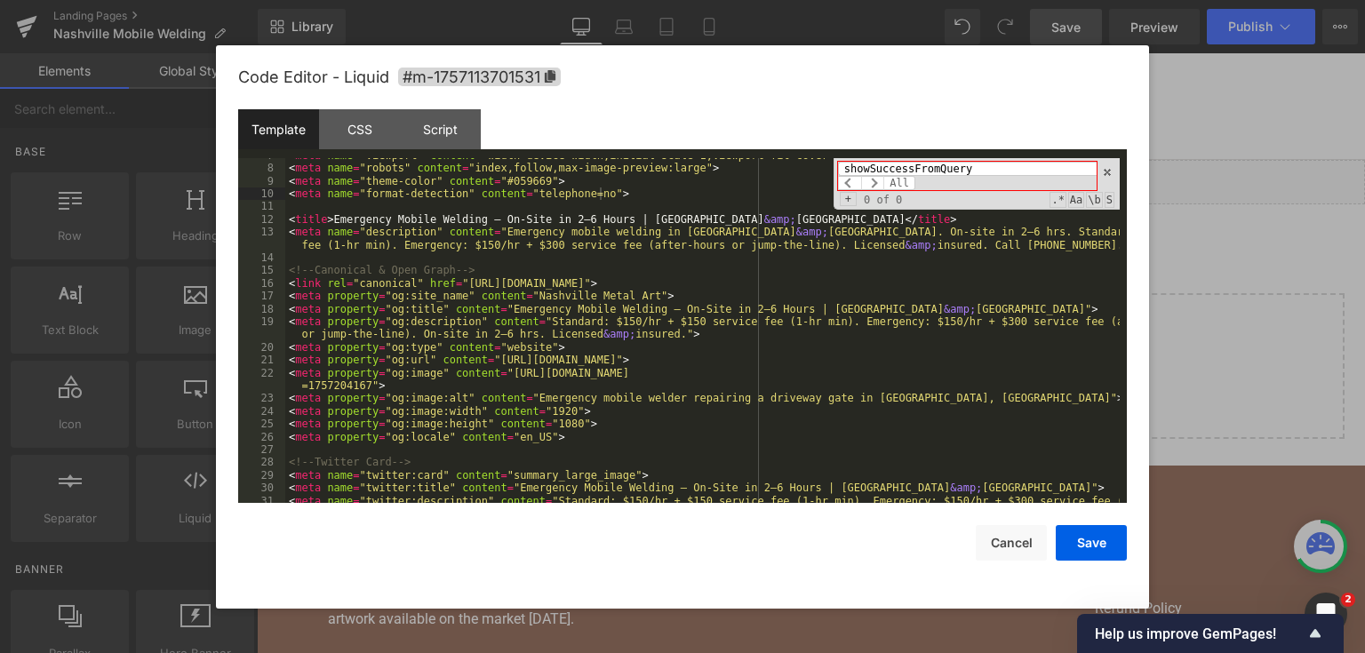
scroll to position [0, 0]
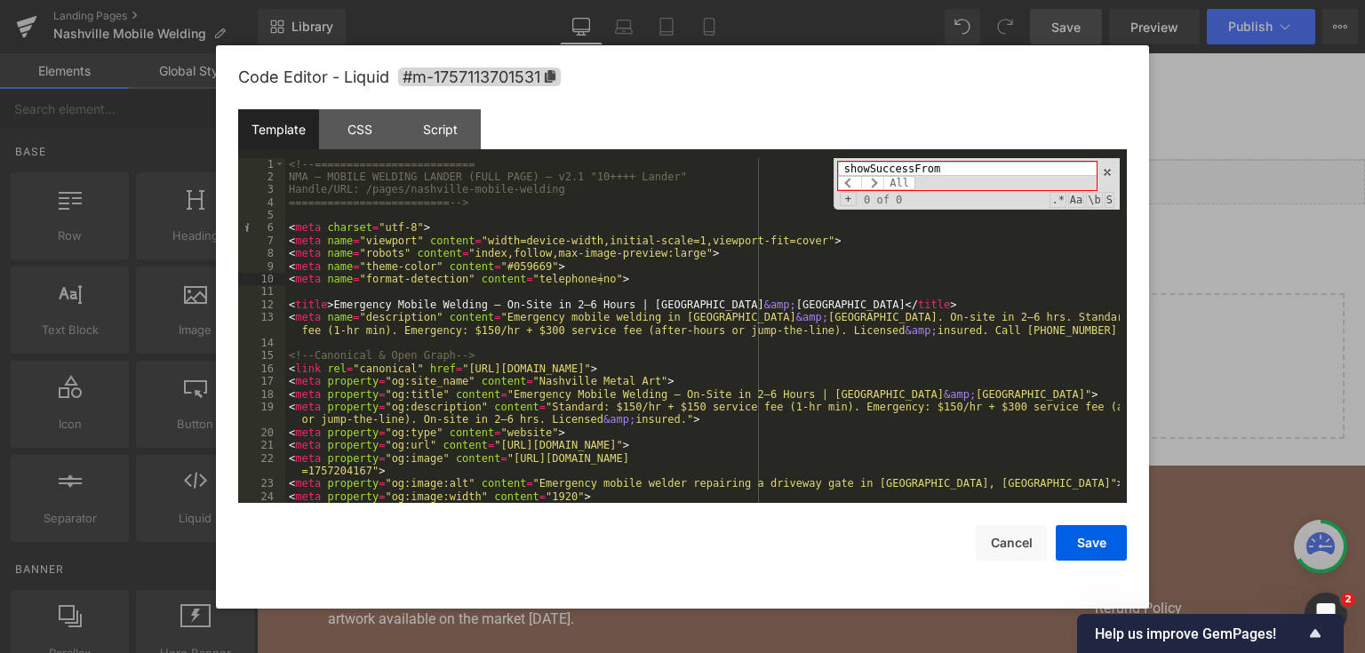
drag, startPoint x: 913, startPoint y: 168, endPoint x: 1017, endPoint y: 161, distance: 104.2
click at [1003, 167] on input "showSuccessFrom" at bounding box center [967, 169] width 259 height 14
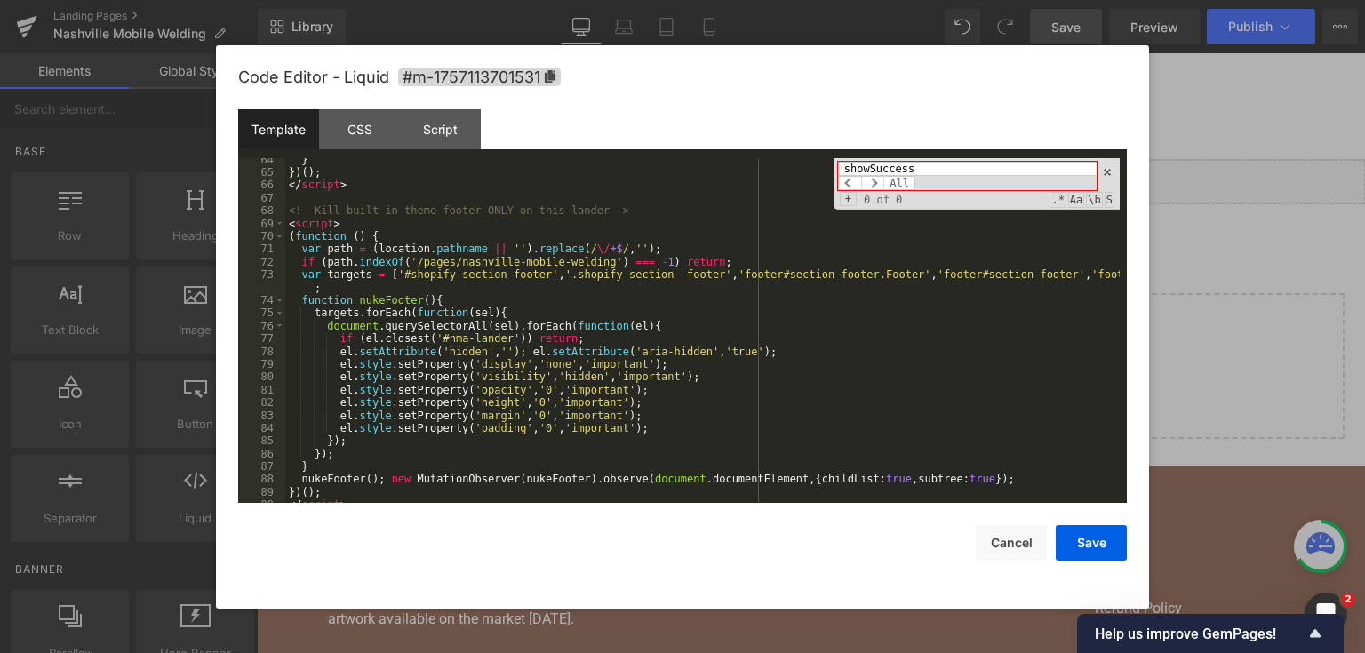
scroll to position [938, 0]
type input "showSuccess"
click at [1275, 284] on div at bounding box center [682, 326] width 1365 height 653
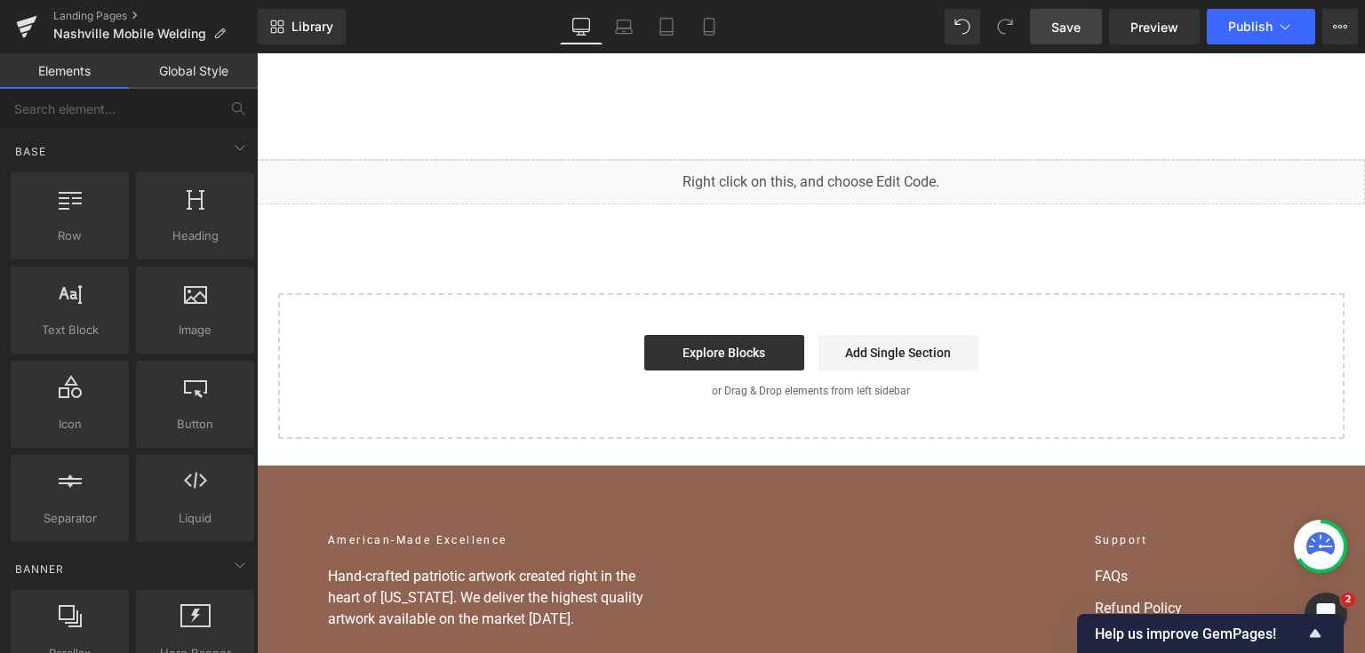
click at [1081, 15] on link "Save" at bounding box center [1066, 27] width 72 height 36
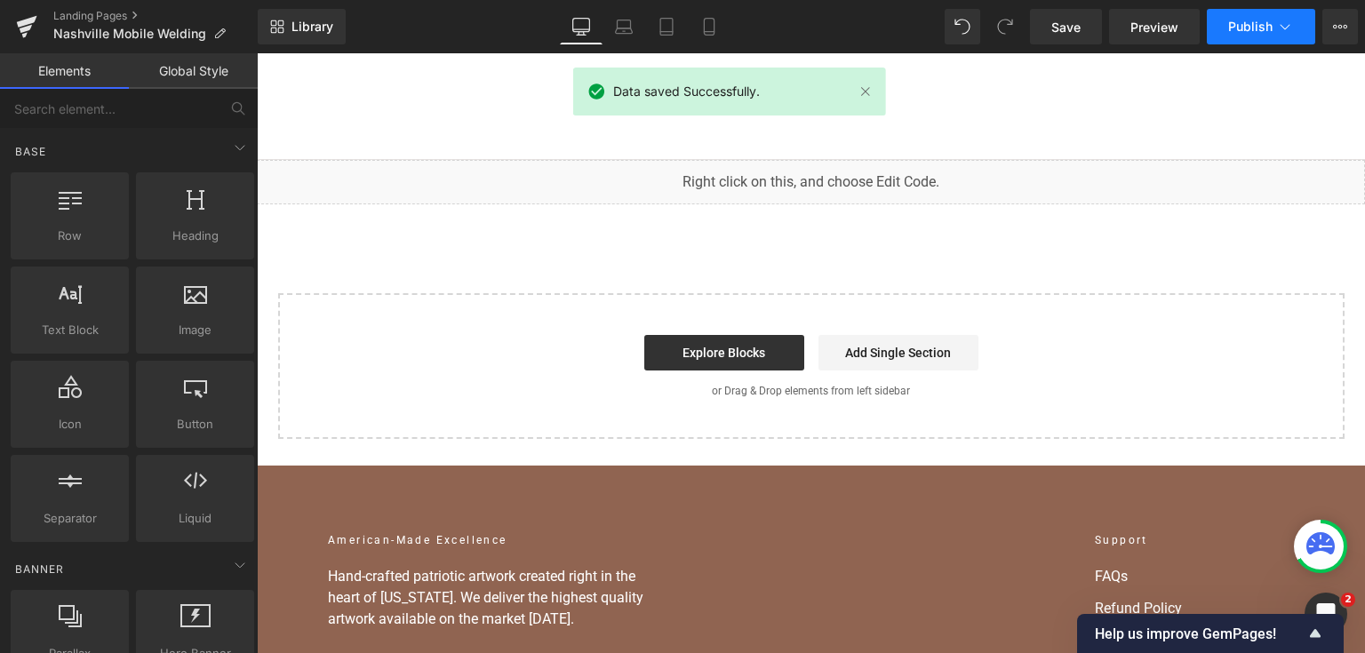
click at [1235, 27] on span "Publish" at bounding box center [1250, 27] width 44 height 14
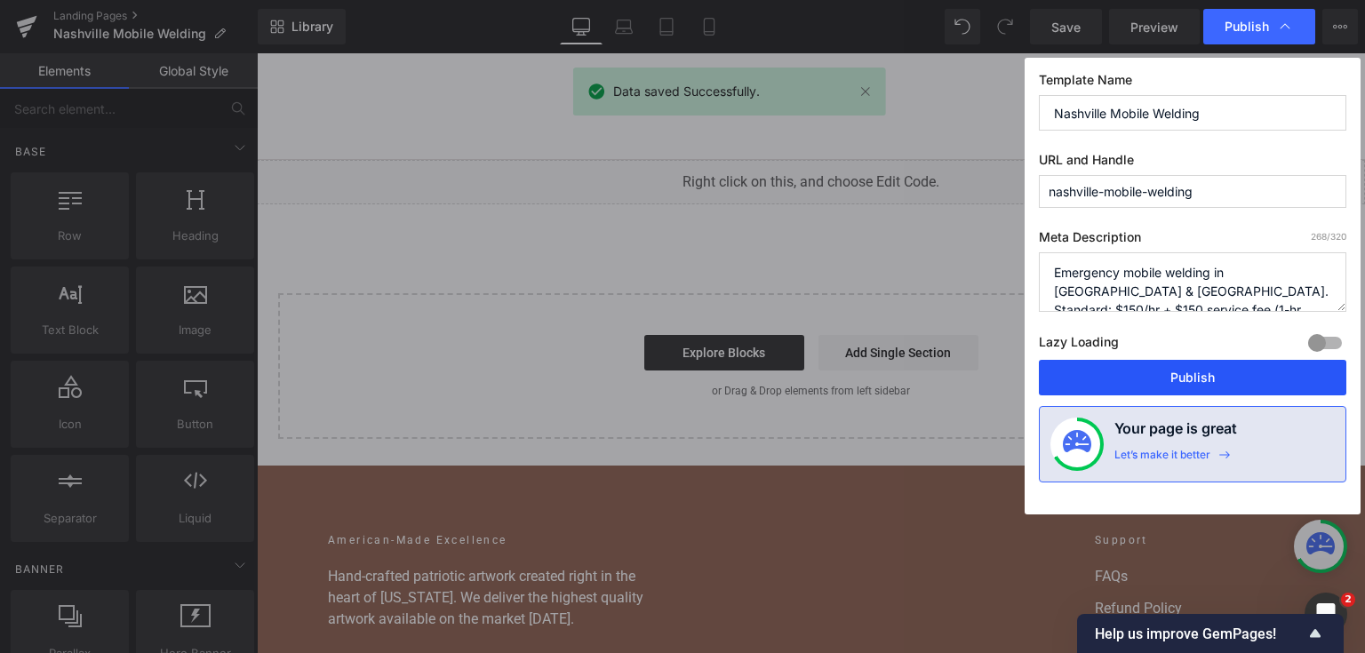
click at [1162, 384] on button "Publish" at bounding box center [1192, 378] width 307 height 36
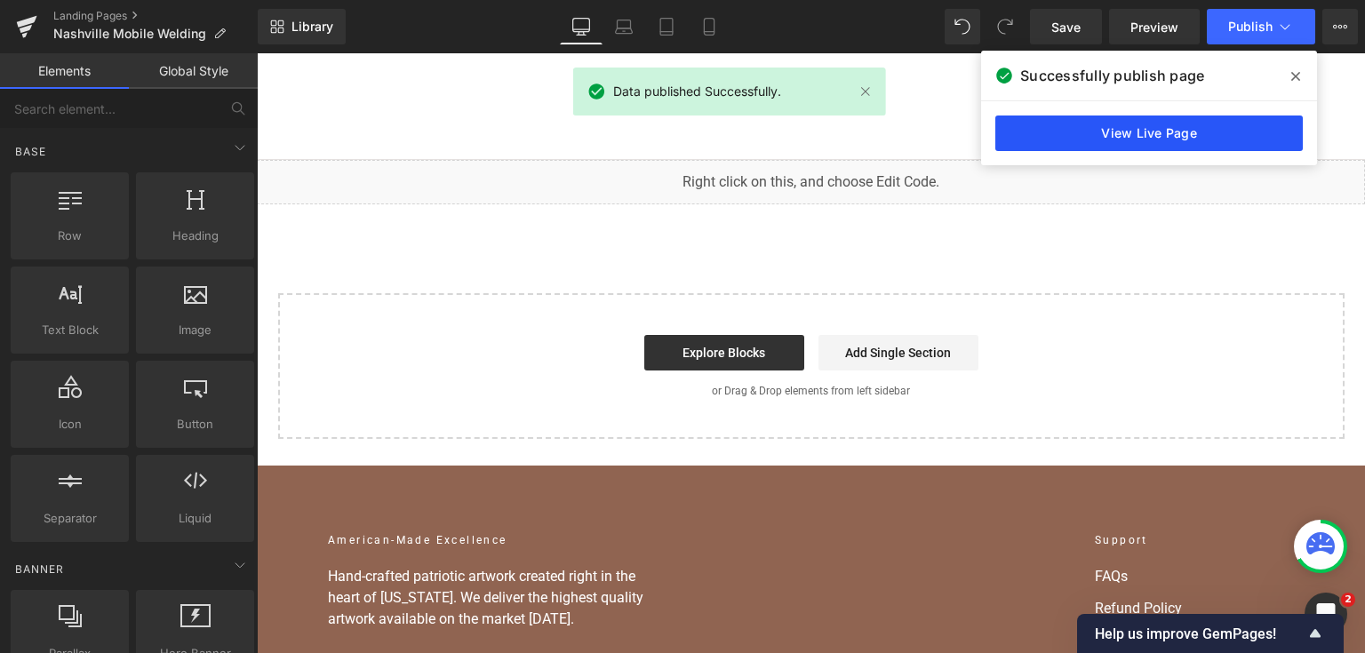
click at [1047, 146] on link "View Live Page" at bounding box center [1148, 133] width 307 height 36
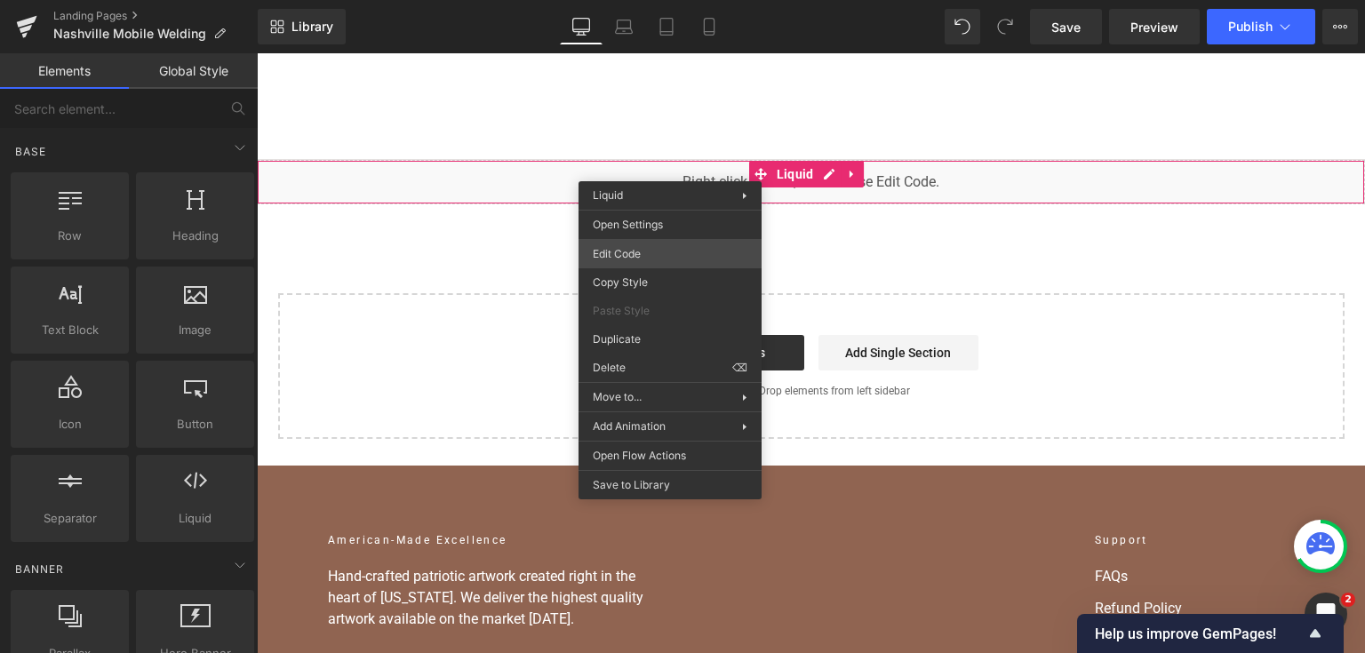
click at [653, 0] on div "You are previewing how the will restyle your page. You can not edit Elements in…" at bounding box center [682, 0] width 1365 height 0
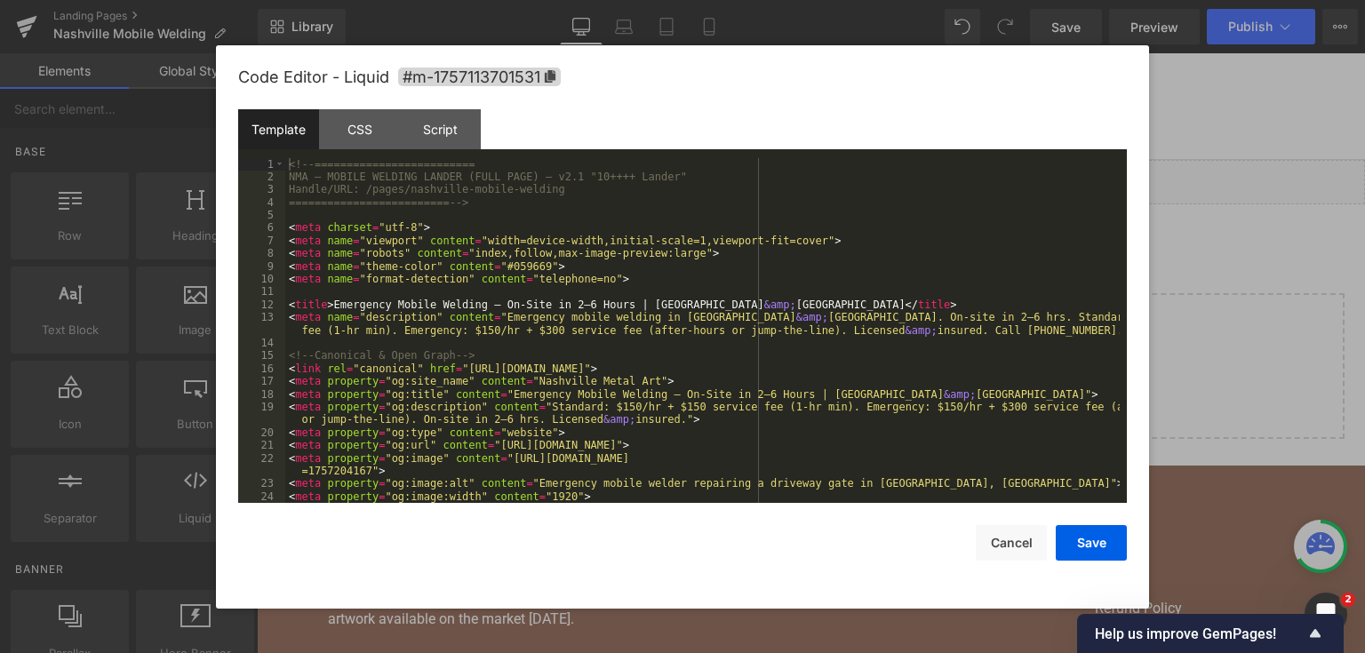
click at [643, 245] on div "<!-- ========================= NMA — MOBILE WELDING LANDER (FULL PAGE) — v2.1 "…" at bounding box center [702, 343] width 834 height 371
click at [806, 30] on div at bounding box center [682, 326] width 1365 height 653
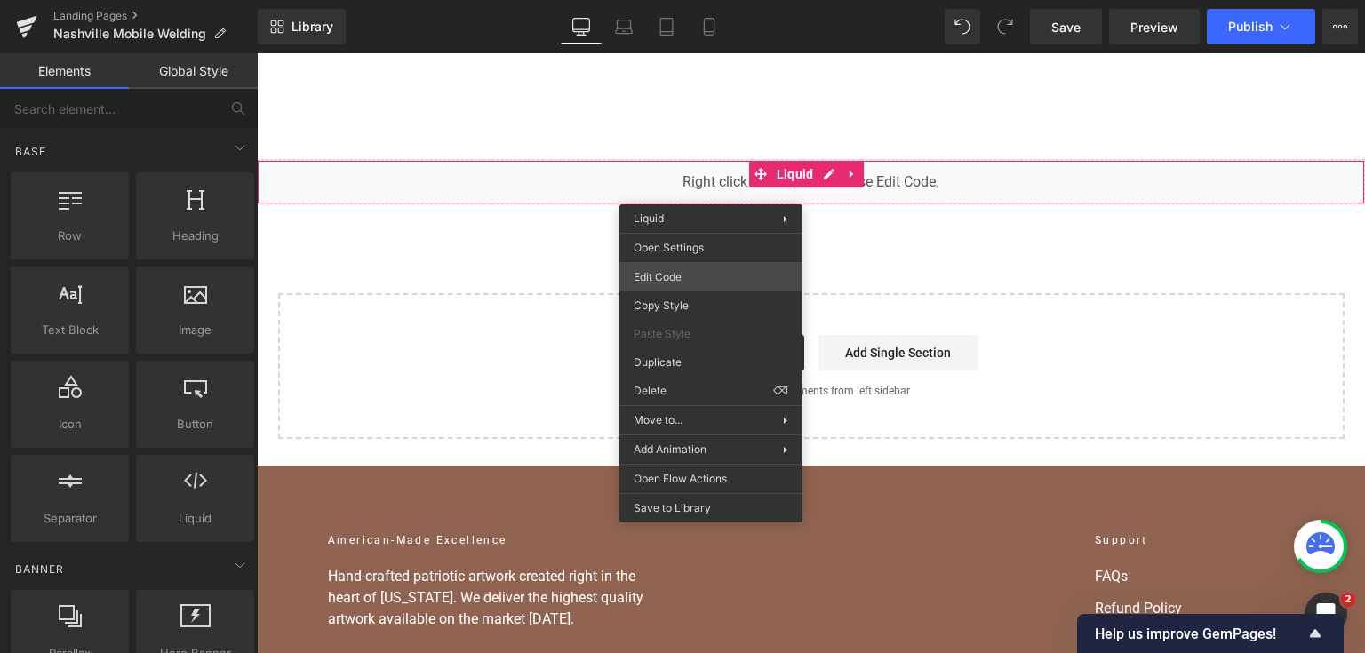
click at [690, 0] on div "You are previewing how the will restyle your page. You can not edit Elements in…" at bounding box center [682, 0] width 1365 height 0
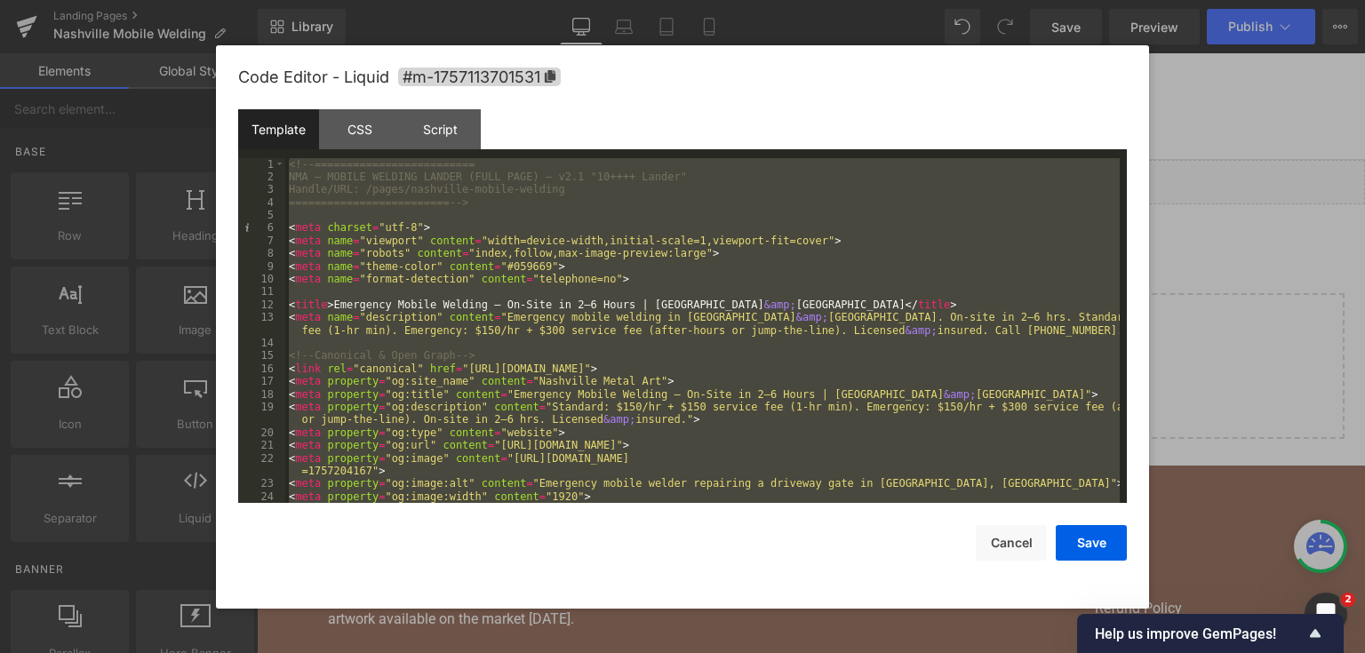
click at [1223, 304] on div at bounding box center [682, 326] width 1365 height 653
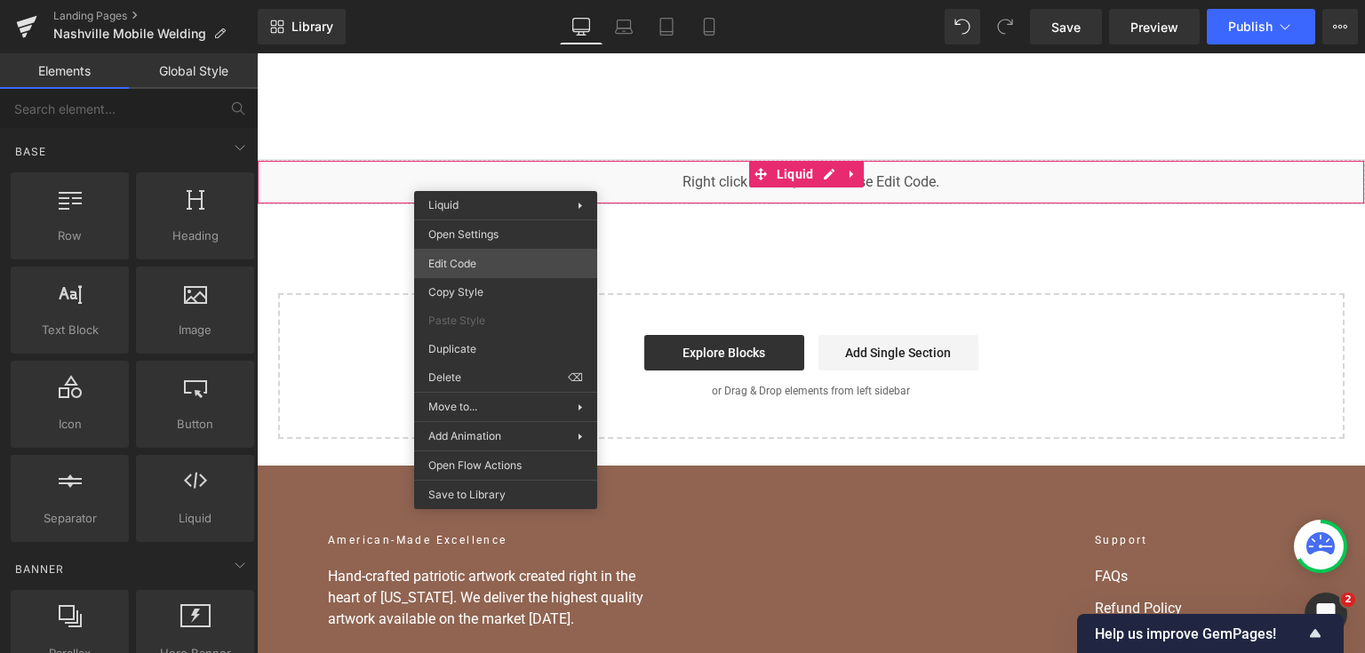
click at [508, 0] on div "You are previewing how the will restyle your page. You can not edit Elements in…" at bounding box center [682, 0] width 1365 height 0
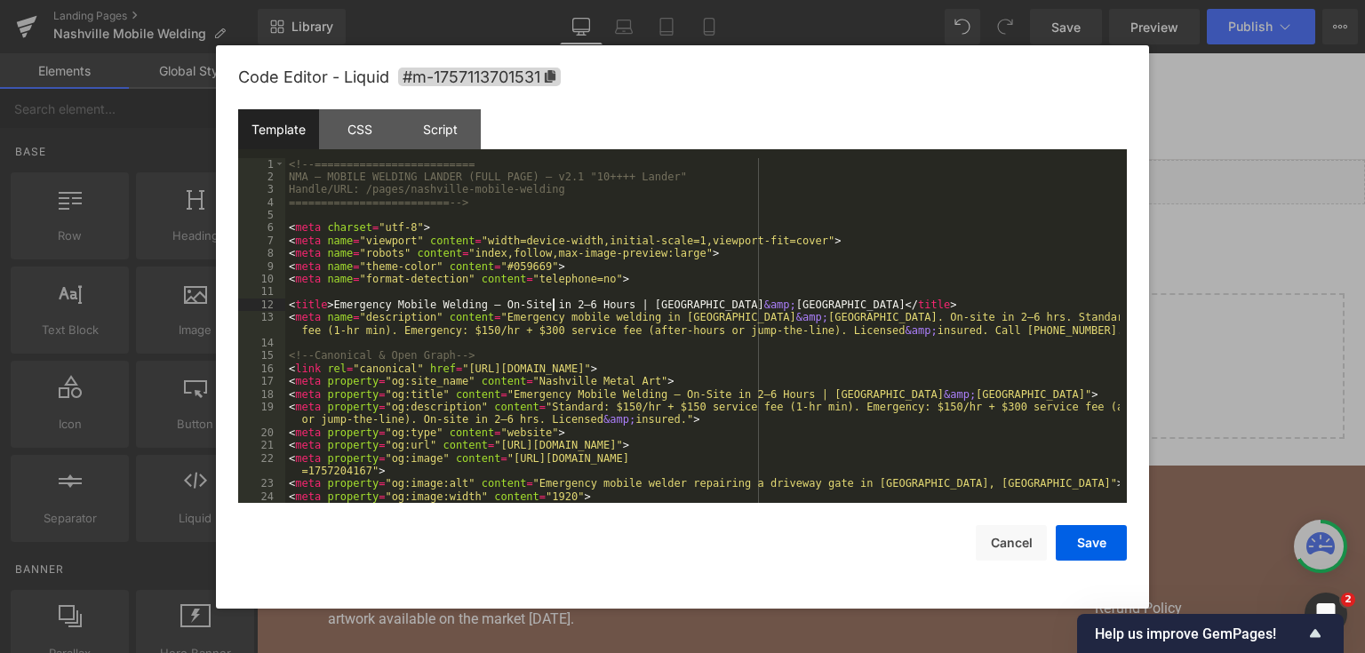
click at [550, 299] on div "<!-- ========================= NMA — MOBILE WELDING LANDER (FULL PAGE) — v2.1 "…" at bounding box center [702, 343] width 834 height 371
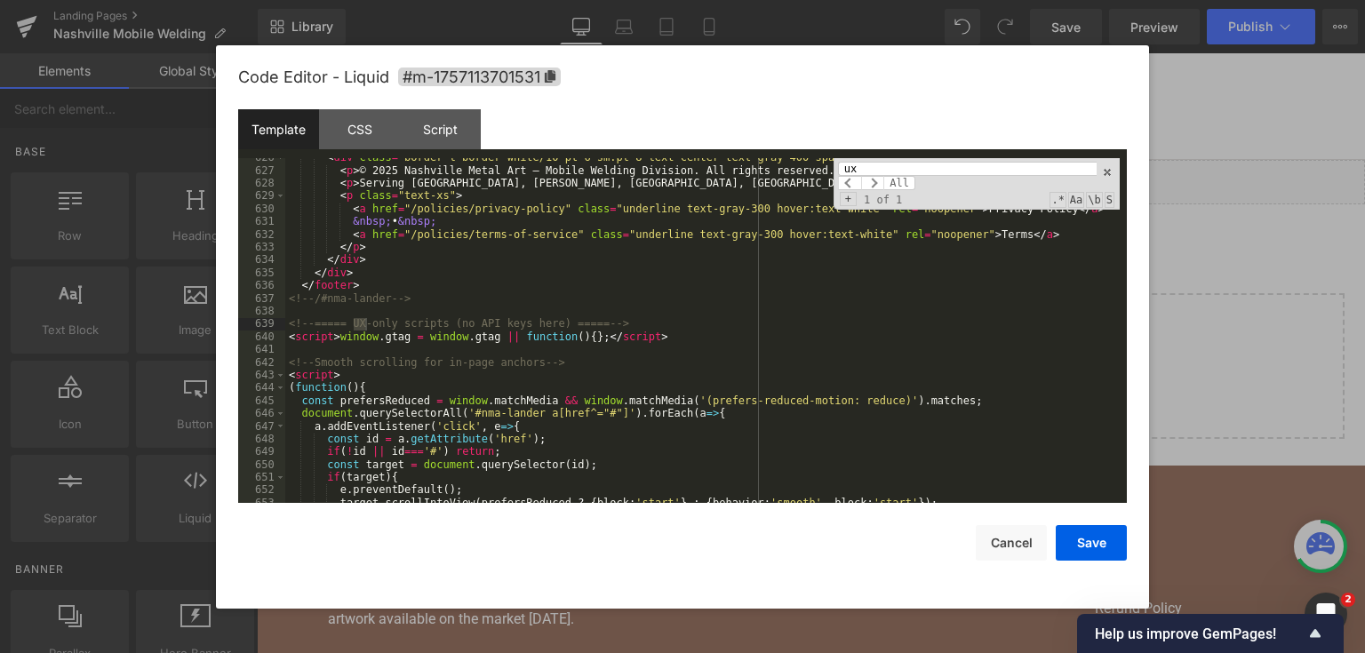
scroll to position [9831, 0]
type input "ux"
click at [661, 334] on div "< div class = "border-t border-white/10 pt-6 sm:pt-8 text-center text-gray-400 …" at bounding box center [702, 336] width 834 height 371
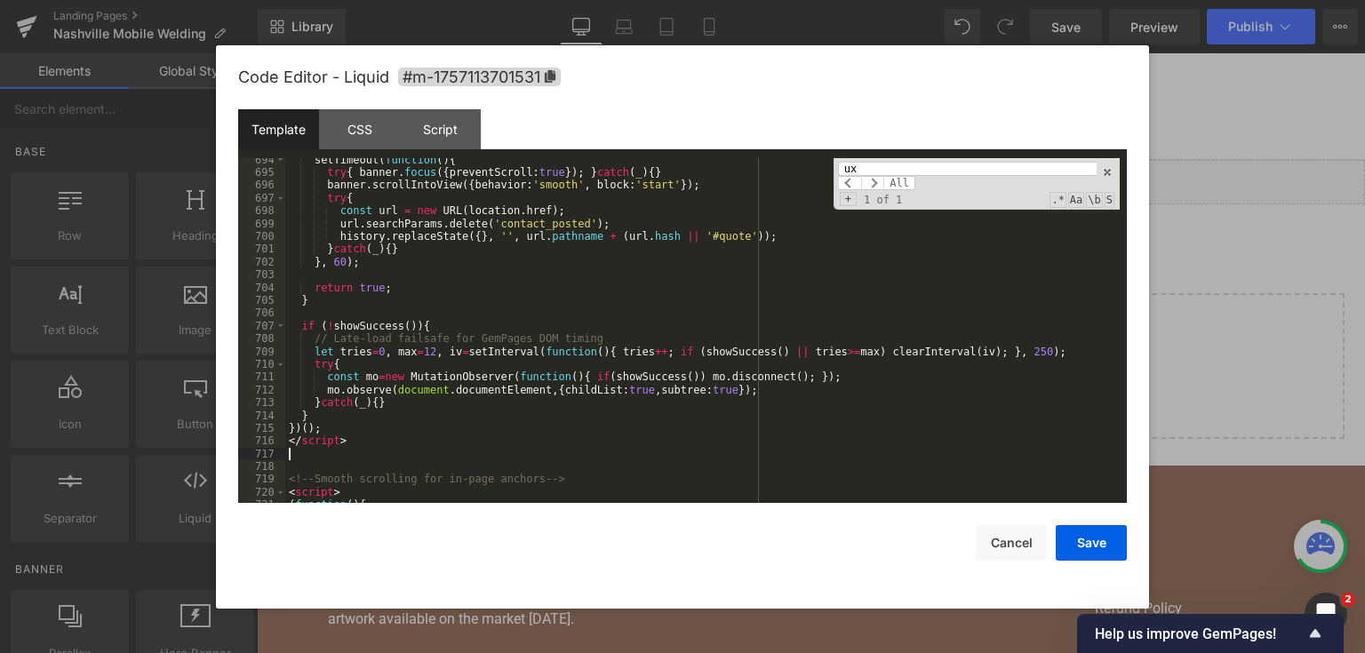
scroll to position [10711, 0]
drag, startPoint x: 1077, startPoint y: 544, endPoint x: 1161, endPoint y: 4, distance: 545.8
click at [1077, 543] on button "Save" at bounding box center [1090, 543] width 71 height 36
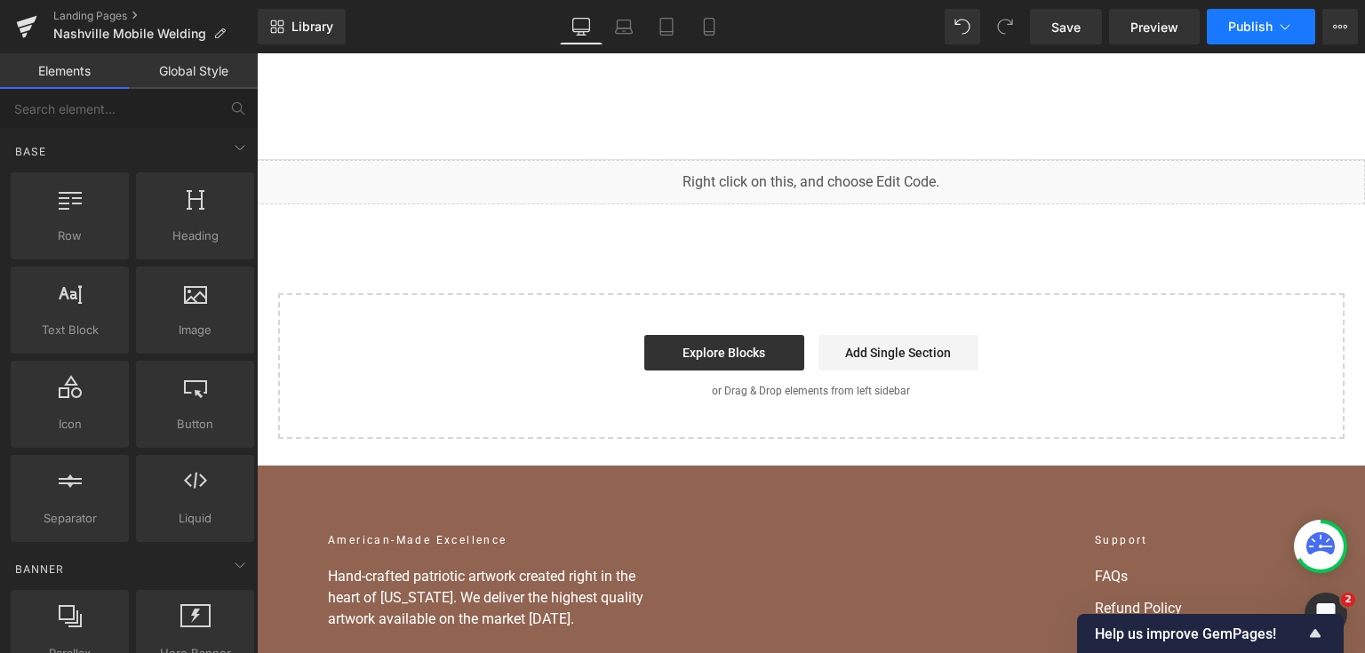
drag, startPoint x: 1073, startPoint y: 25, endPoint x: 1230, endPoint y: 28, distance: 156.4
click at [1073, 25] on span "Save" at bounding box center [1065, 27] width 29 height 19
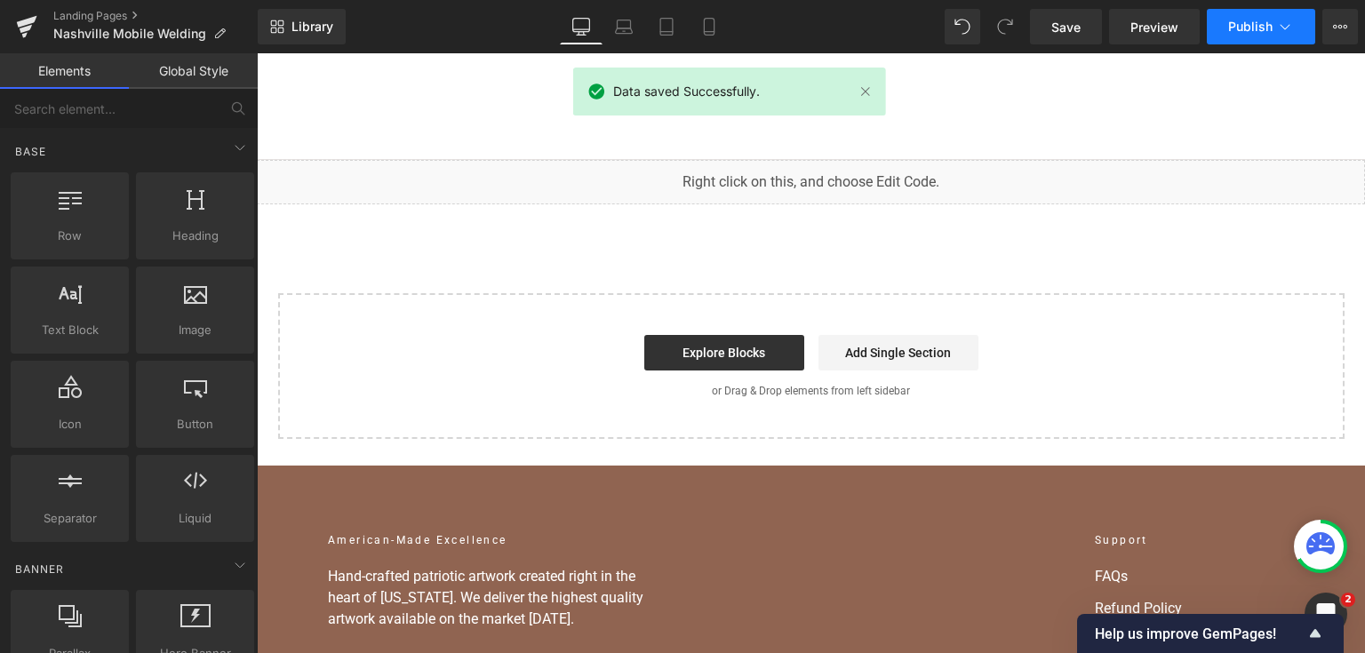
click at [1263, 22] on span "Publish" at bounding box center [1250, 27] width 44 height 14
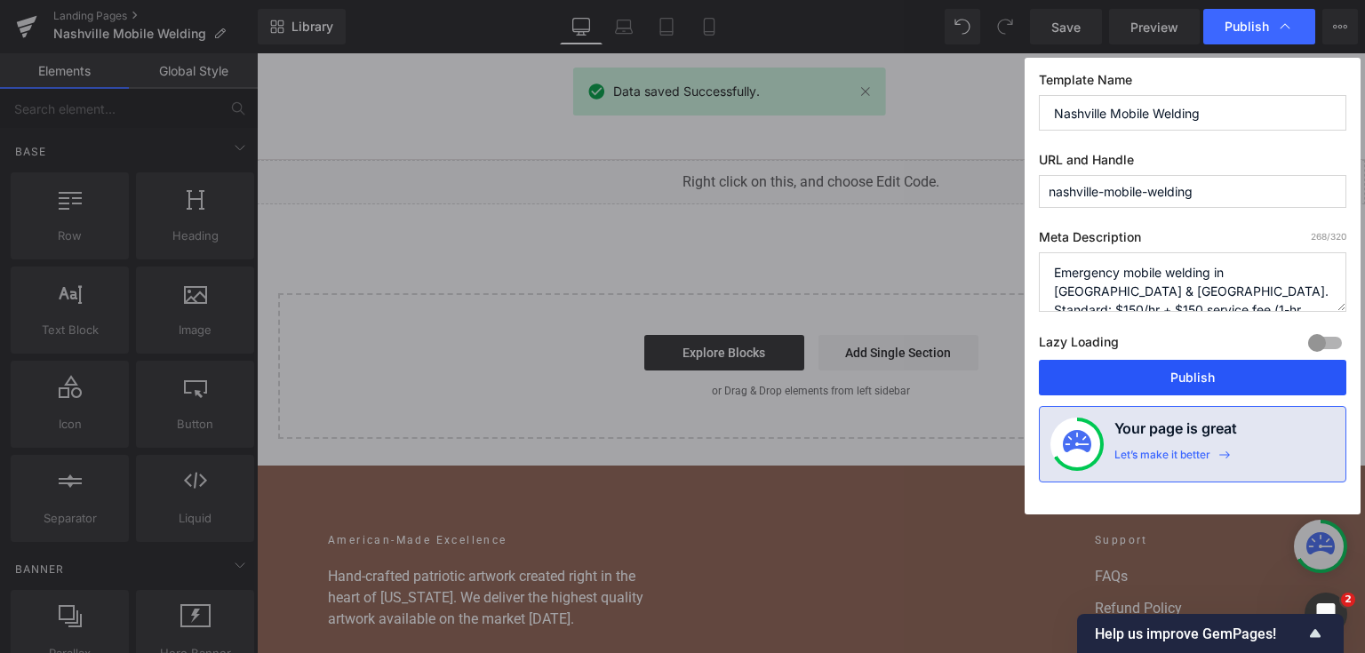
click at [1158, 394] on button "Publish" at bounding box center [1192, 378] width 307 height 36
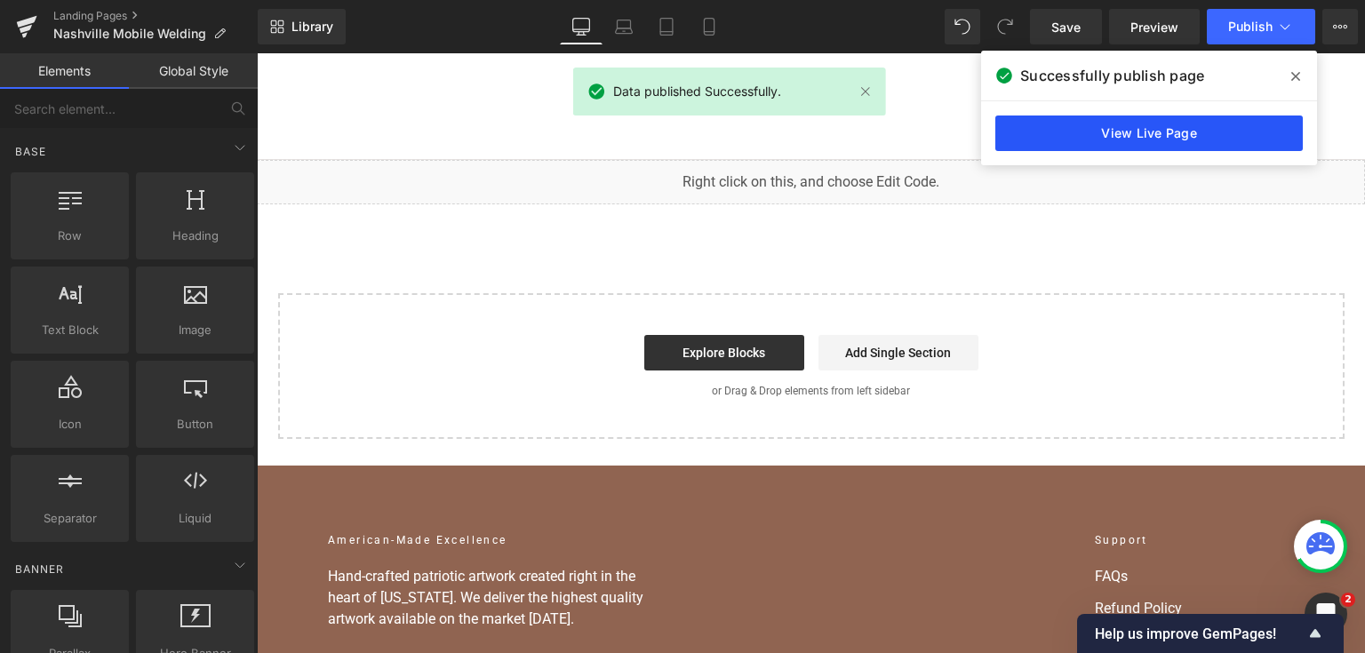
click at [1209, 136] on link "View Live Page" at bounding box center [1148, 133] width 307 height 36
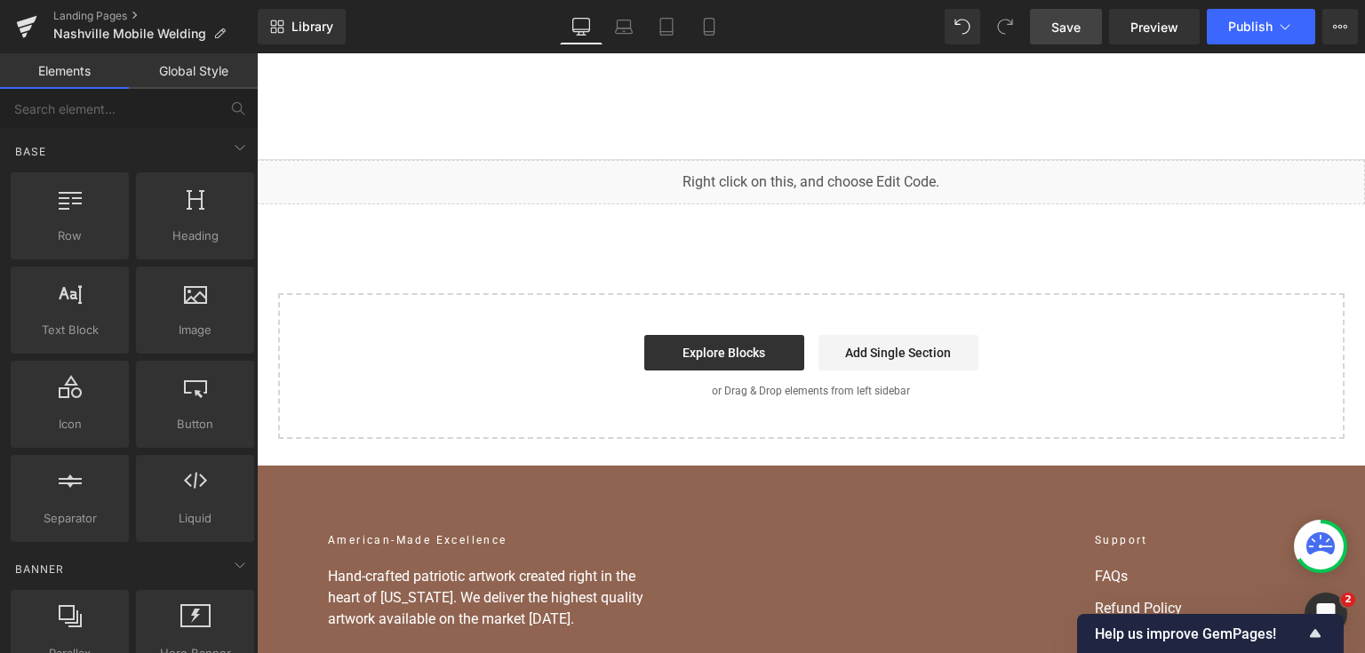
click at [1070, 28] on span "Save" at bounding box center [1065, 27] width 29 height 19
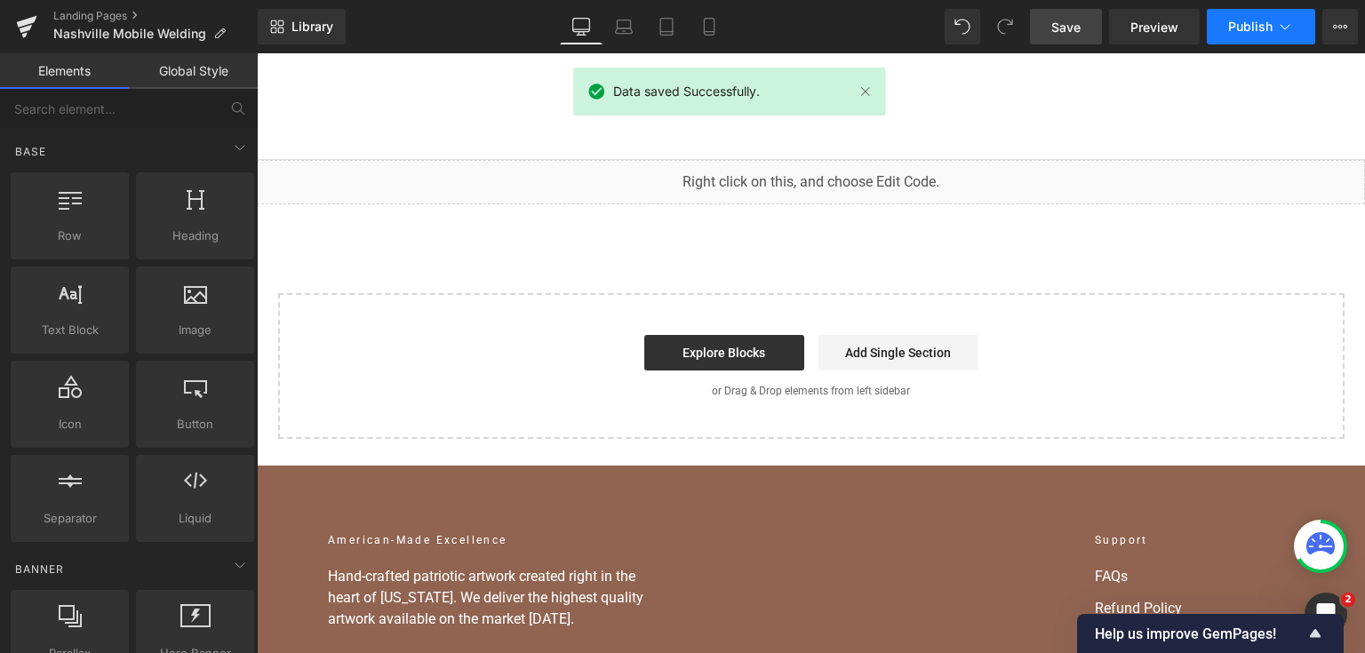
click at [1229, 36] on button "Publish" at bounding box center [1260, 27] width 108 height 36
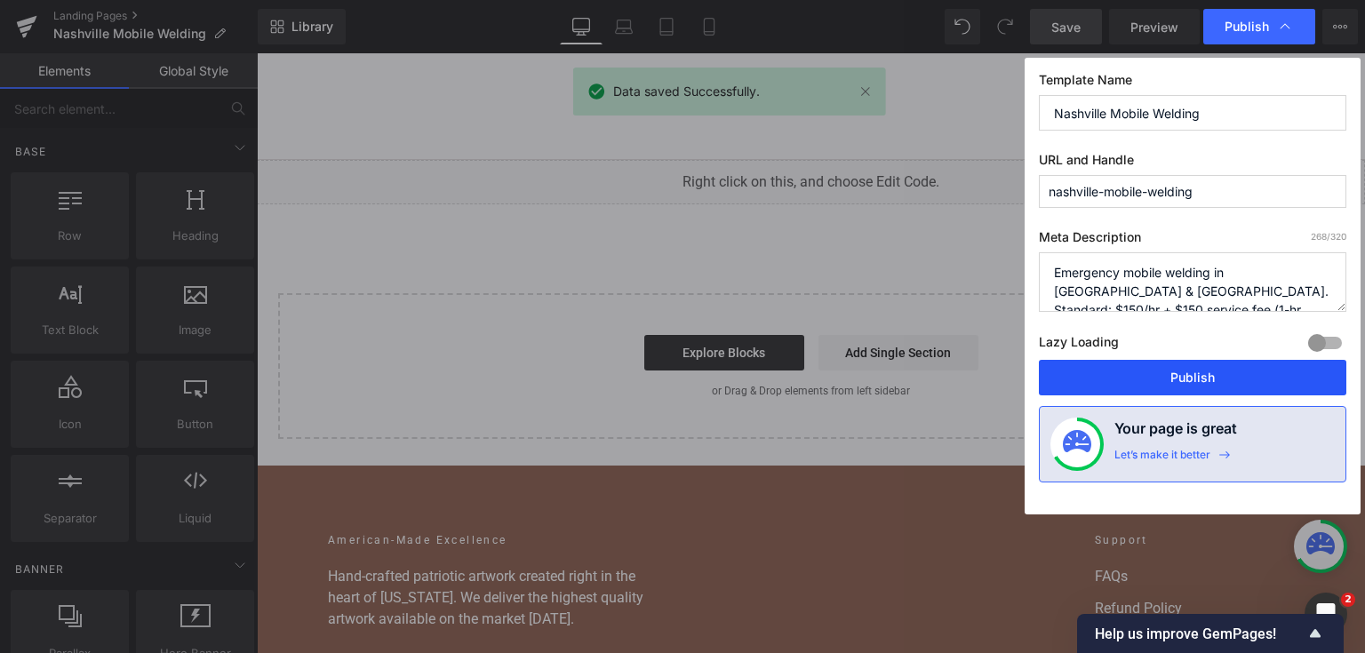
drag, startPoint x: 1213, startPoint y: 360, endPoint x: 955, endPoint y: 306, distance: 263.1
click at [1213, 360] on button "Publish" at bounding box center [1192, 378] width 307 height 36
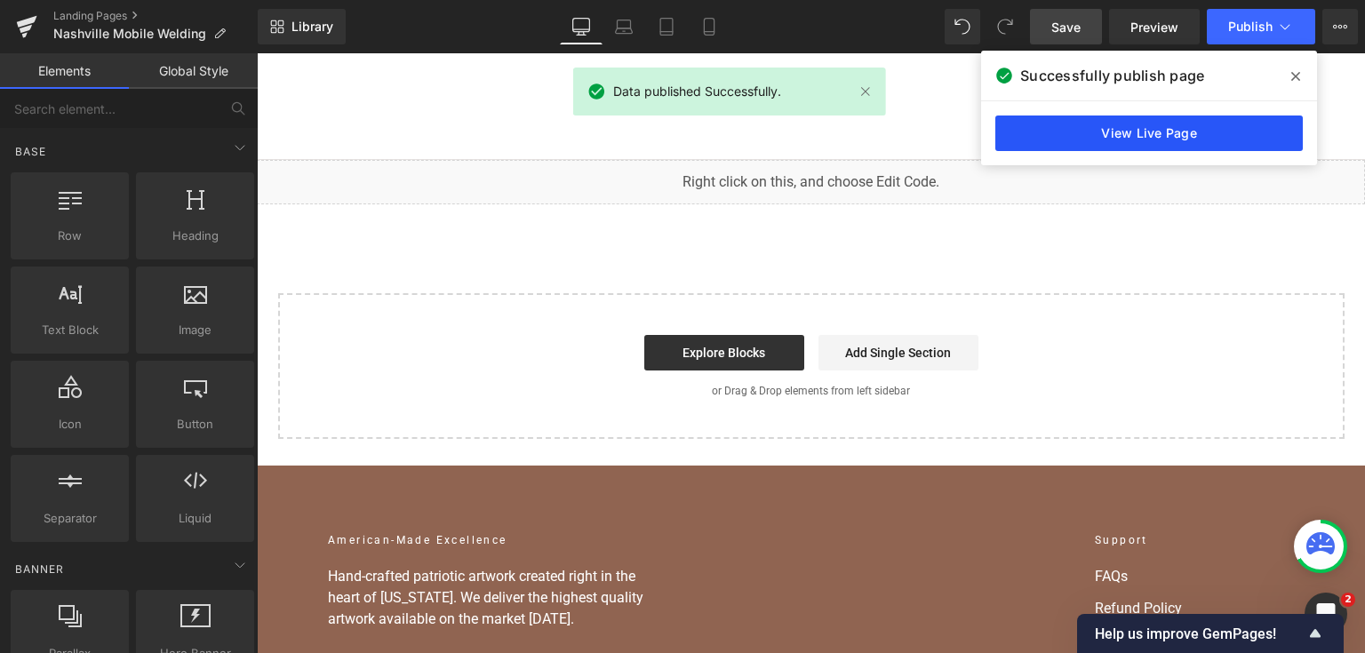
click at [1180, 121] on link "View Live Page" at bounding box center [1148, 133] width 307 height 36
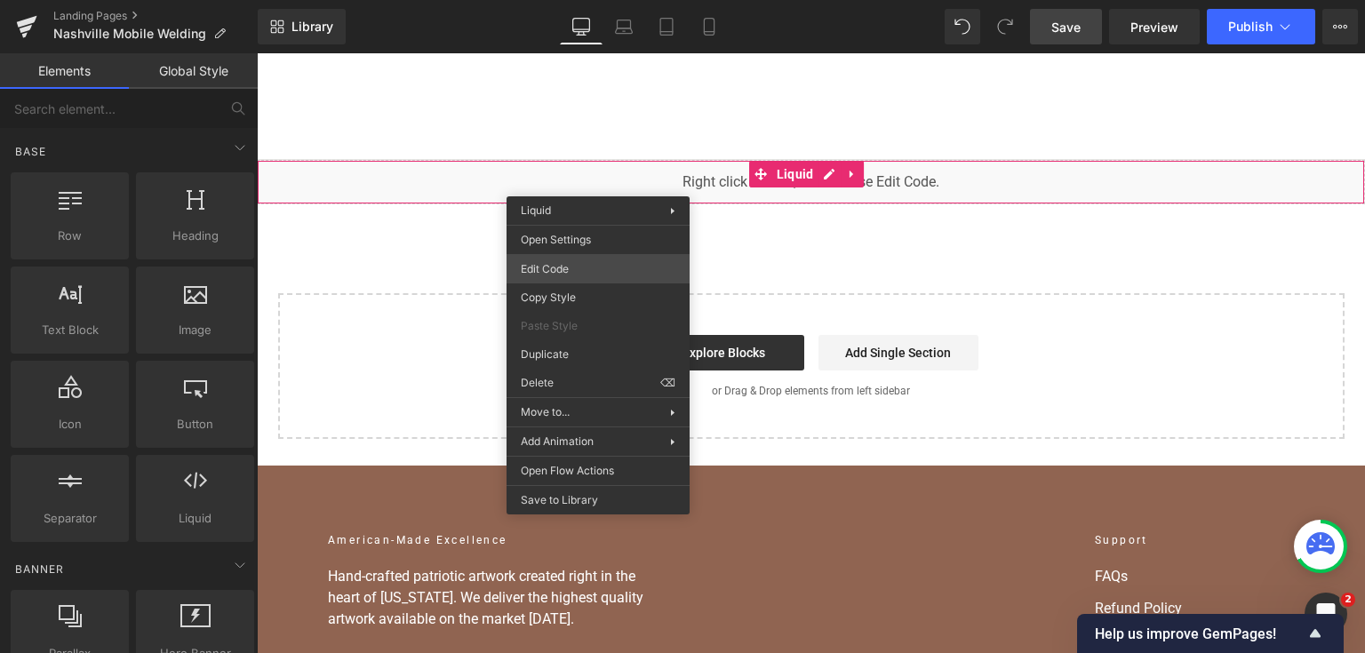
click at [612, 0] on div "You are previewing how the will restyle your page. You can not edit Elements in…" at bounding box center [682, 0] width 1365 height 0
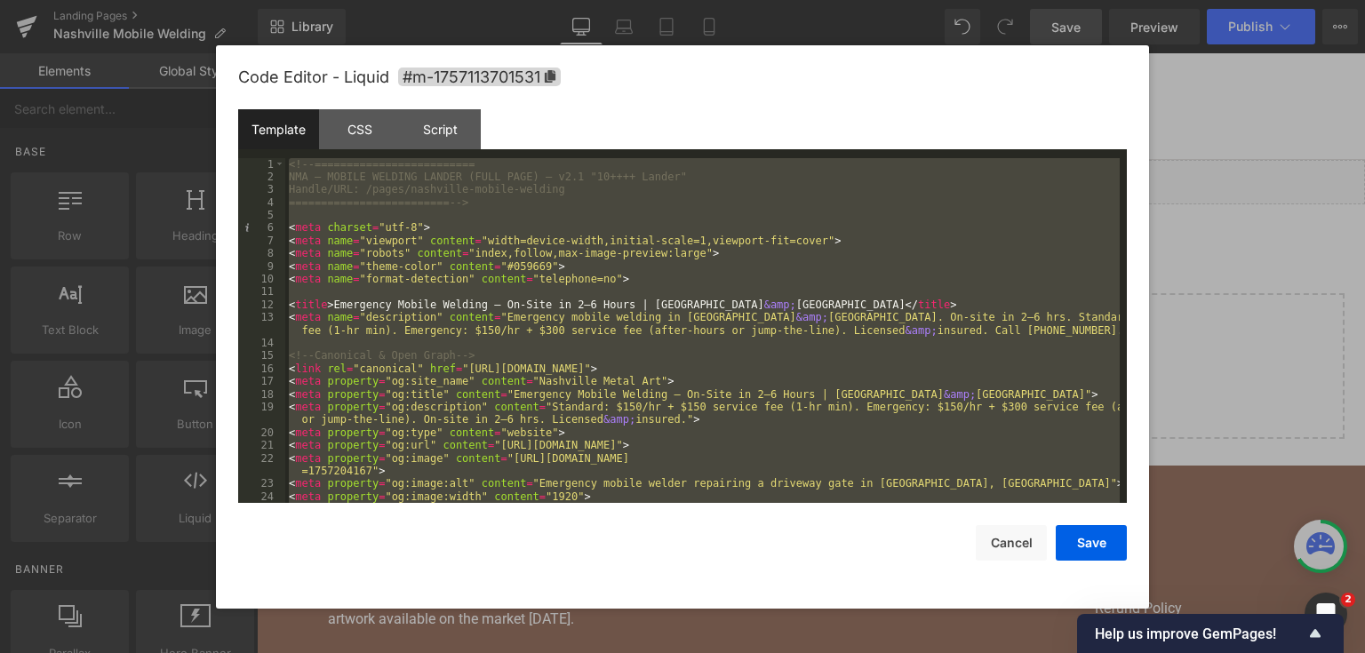
click at [655, 233] on div "<!-- ========================= NMA — MOBILE WELDING LANDER (FULL PAGE) — v2.1 "…" at bounding box center [702, 331] width 834 height 346
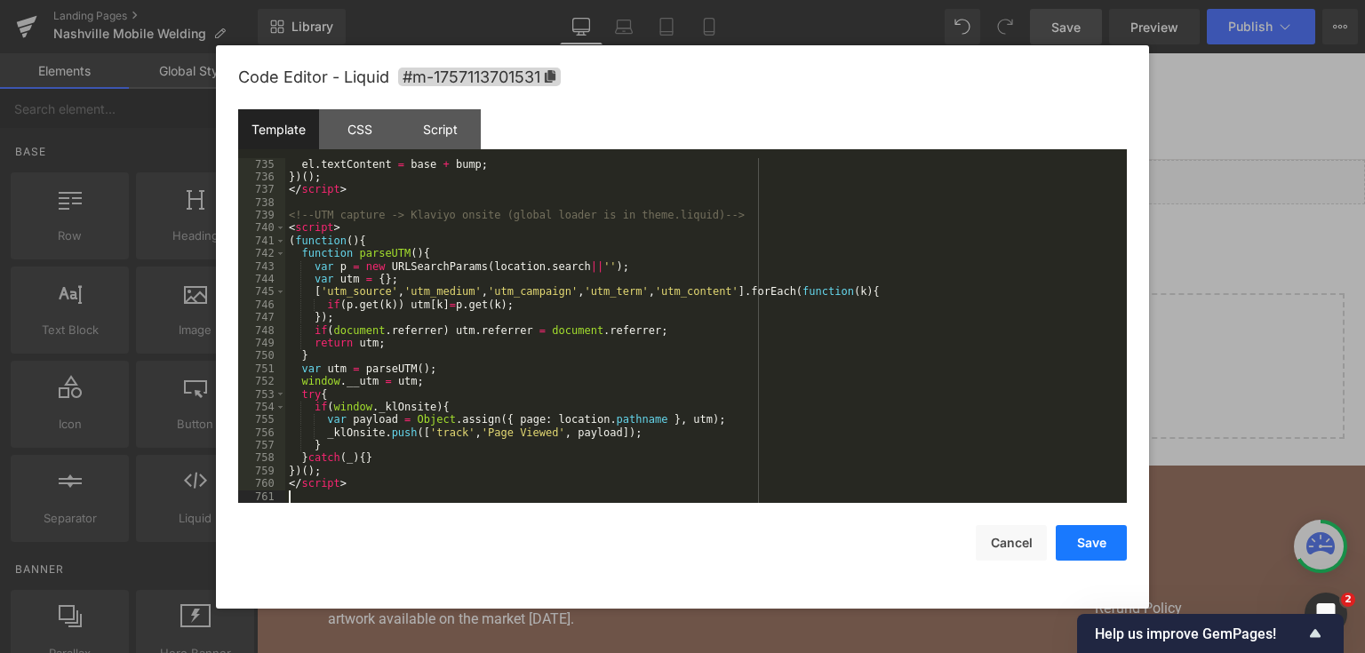
click at [1089, 541] on button "Save" at bounding box center [1090, 543] width 71 height 36
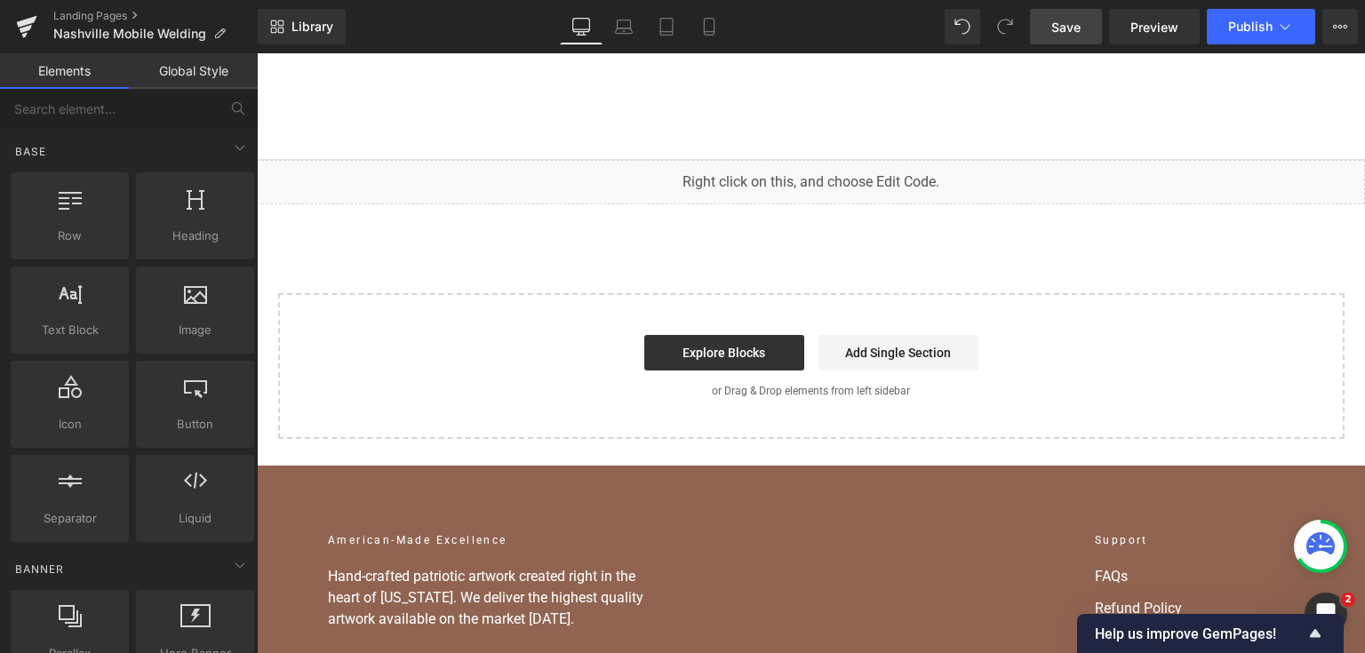
click at [1076, 28] on span "Save" at bounding box center [1065, 27] width 29 height 19
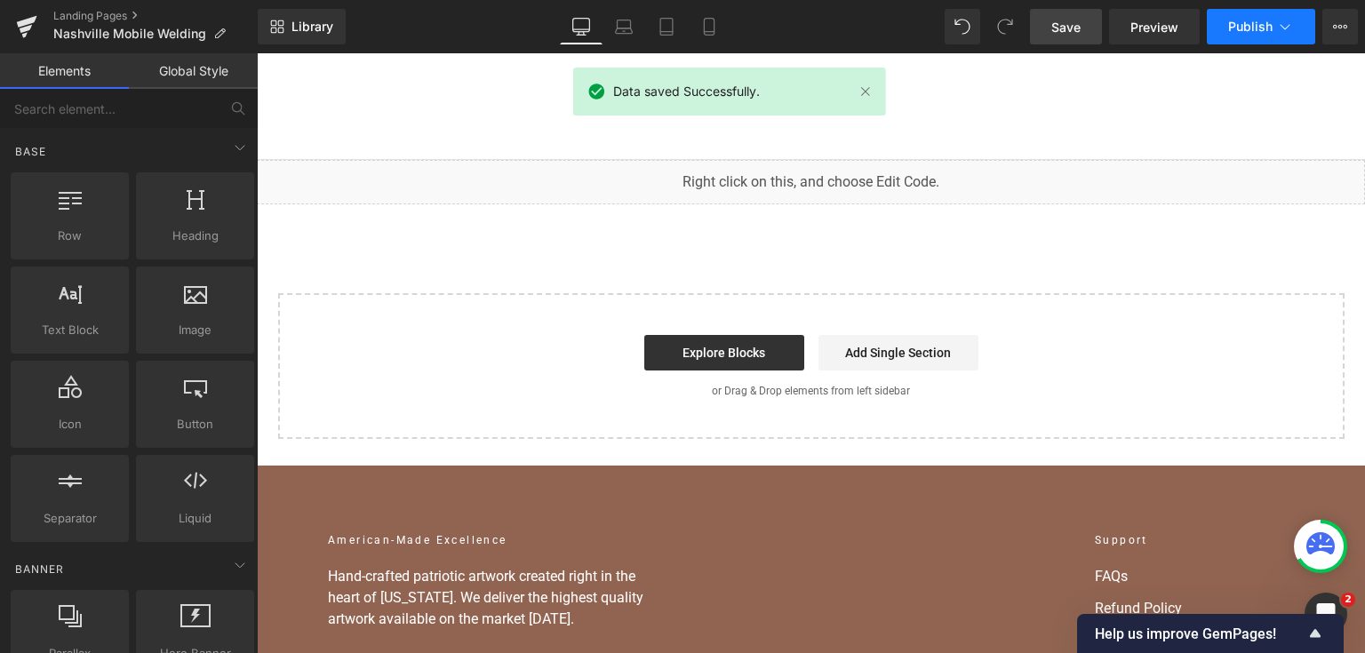
click at [1300, 13] on button "Publish" at bounding box center [1260, 27] width 108 height 36
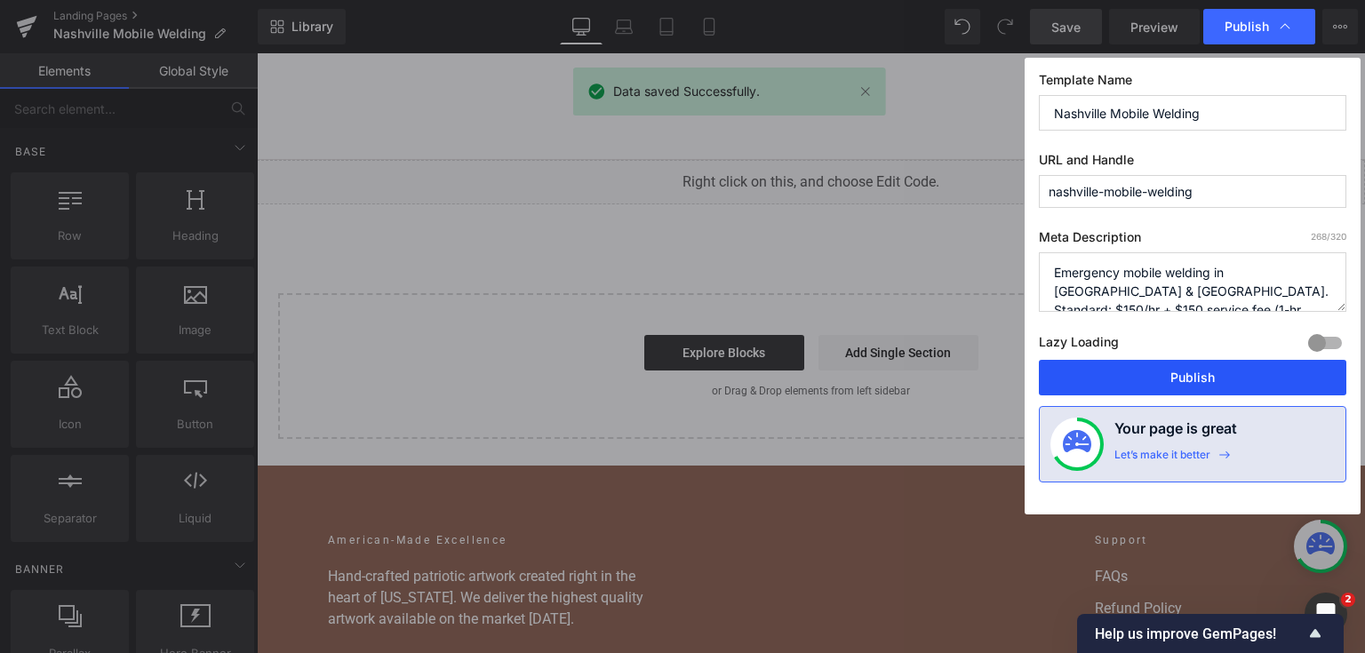
drag, startPoint x: 1179, startPoint y: 370, endPoint x: 921, endPoint y: 317, distance: 263.1
click at [1179, 370] on button "Publish" at bounding box center [1192, 378] width 307 height 36
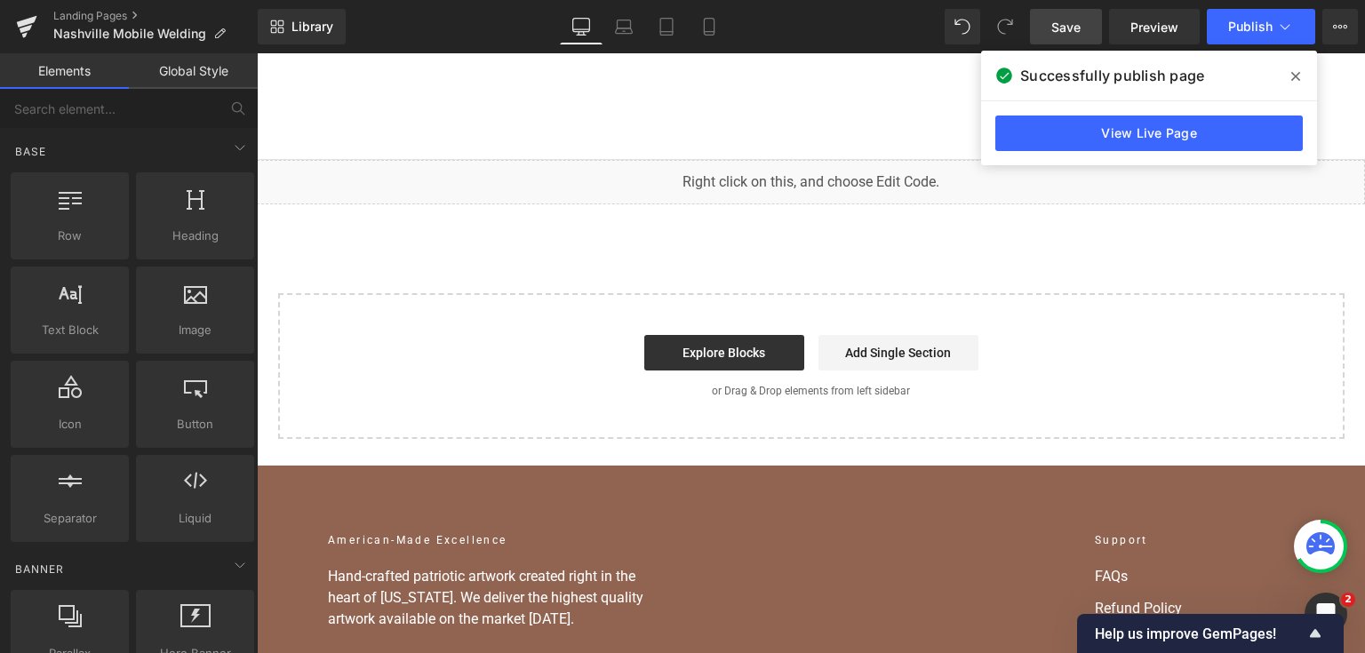
click at [1073, 25] on span "Save" at bounding box center [1065, 27] width 29 height 19
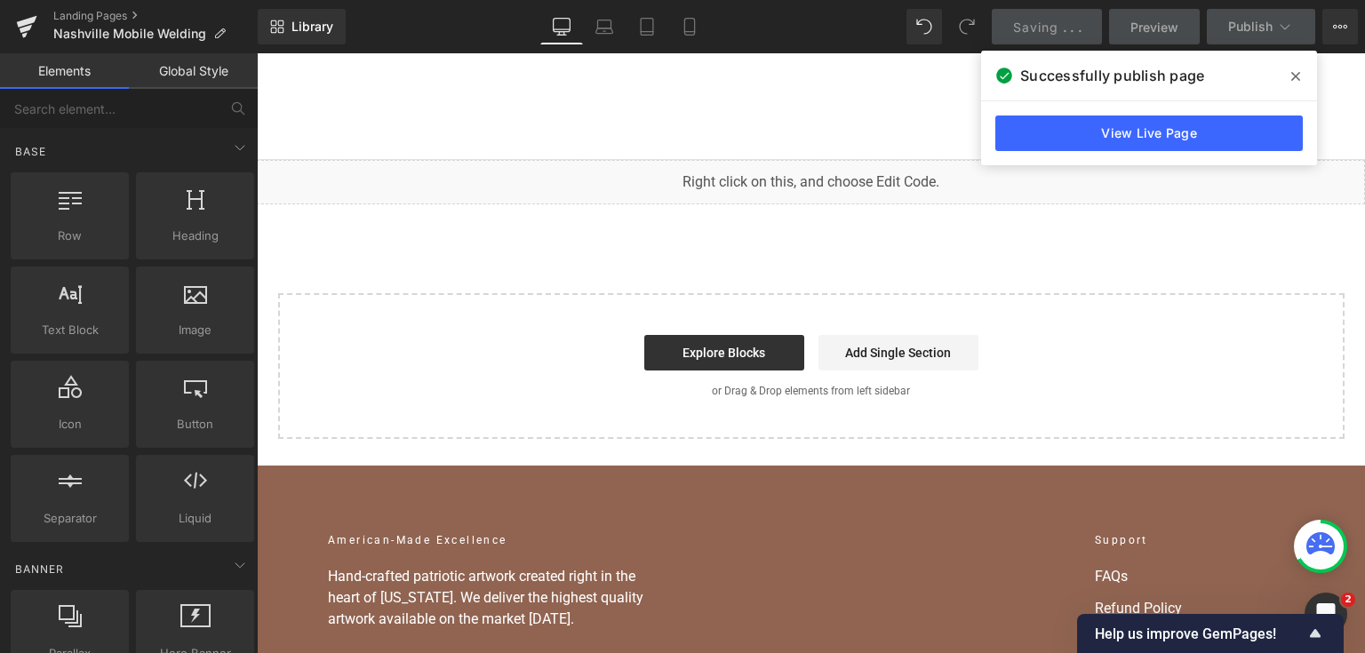
click at [1295, 78] on icon at bounding box center [1295, 76] width 9 height 14
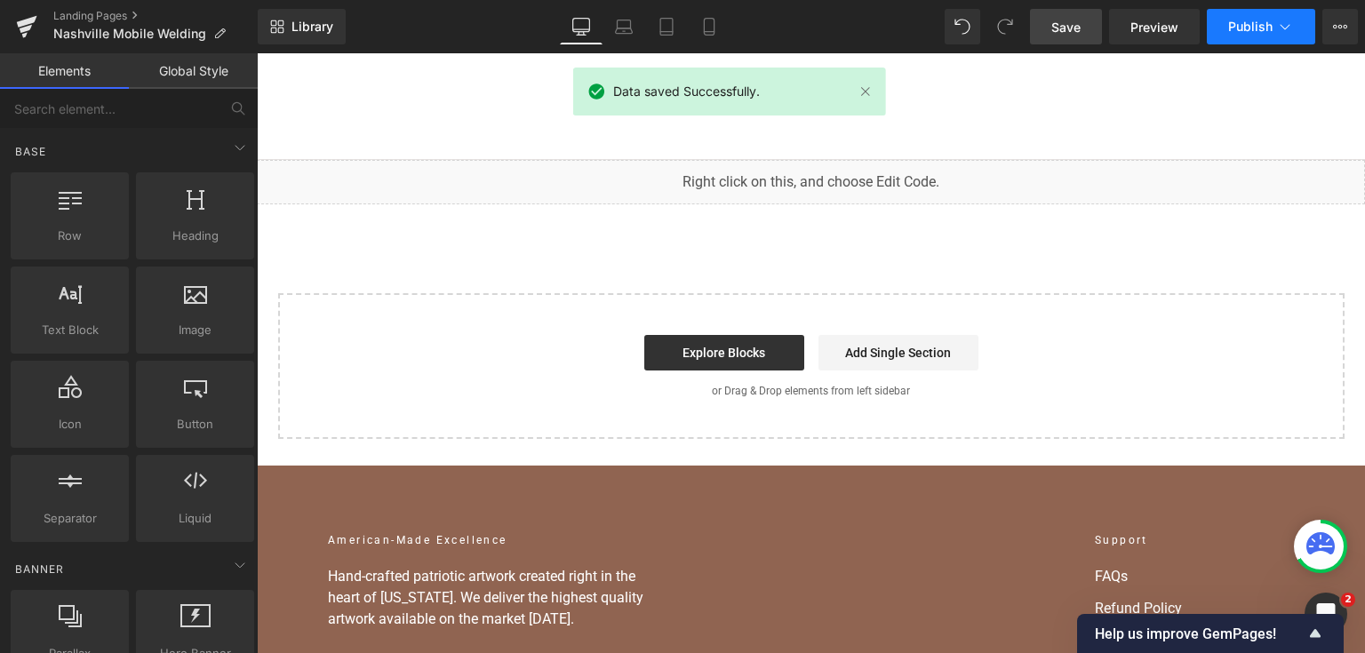
click at [1230, 25] on span "Publish" at bounding box center [1250, 27] width 44 height 14
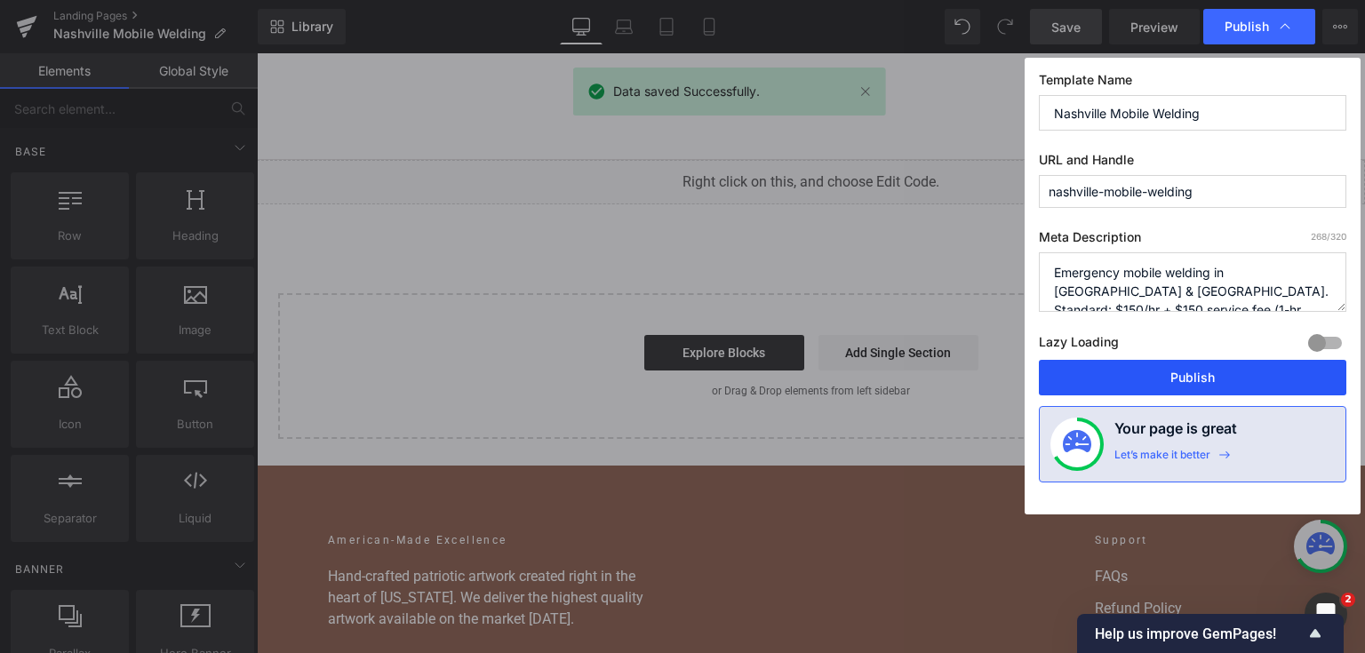
click at [1167, 363] on button "Publish" at bounding box center [1192, 378] width 307 height 36
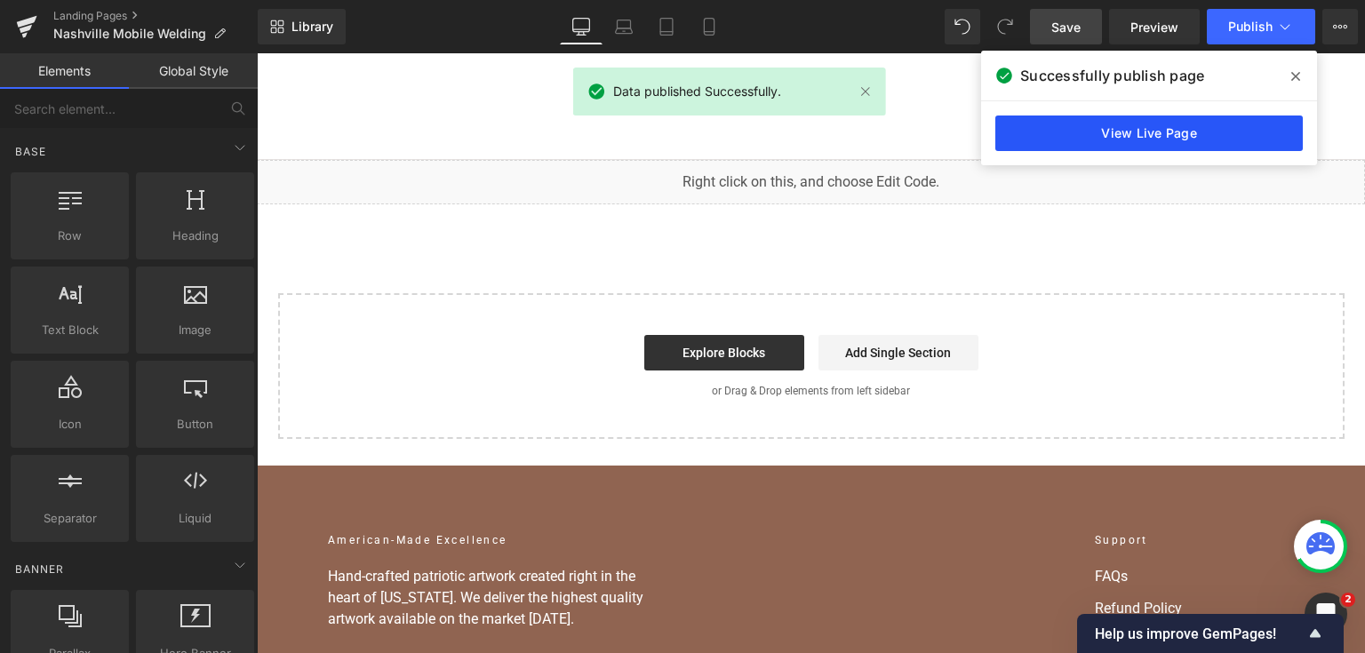
click at [1233, 141] on link "View Live Page" at bounding box center [1148, 133] width 307 height 36
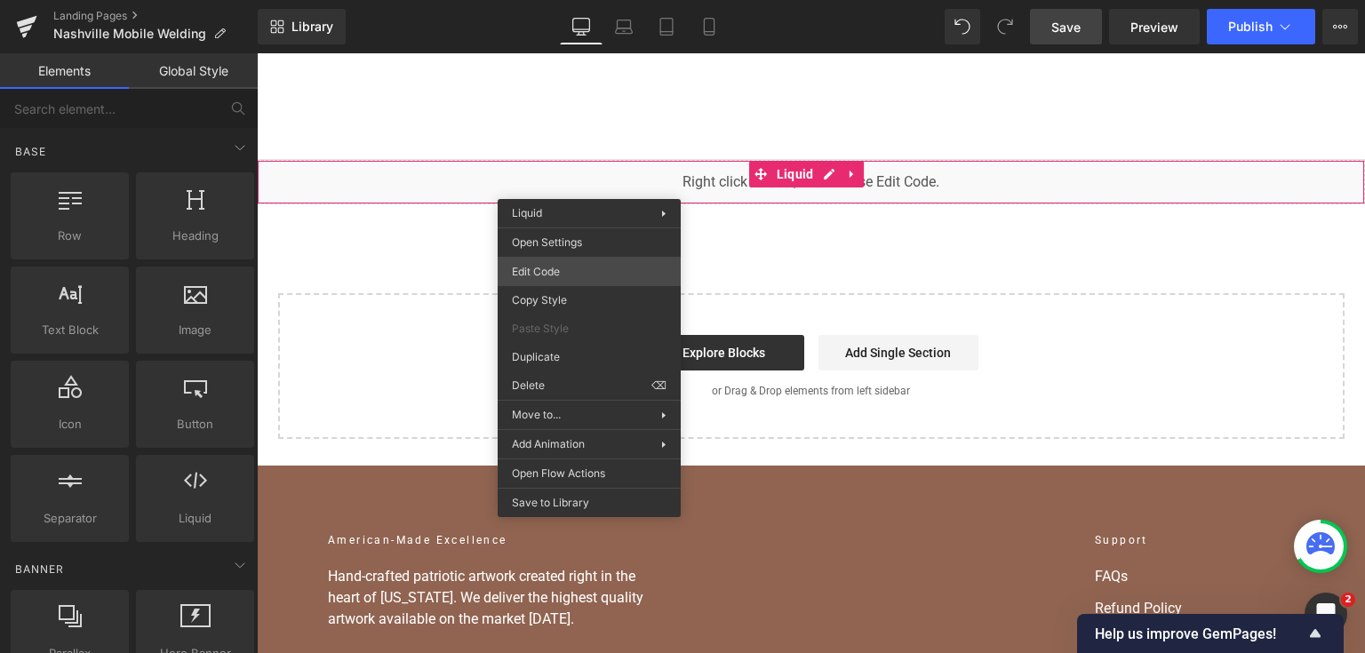
click at [584, 0] on div "You are previewing how the will restyle your page. You can not edit Elements in…" at bounding box center [682, 0] width 1365 height 0
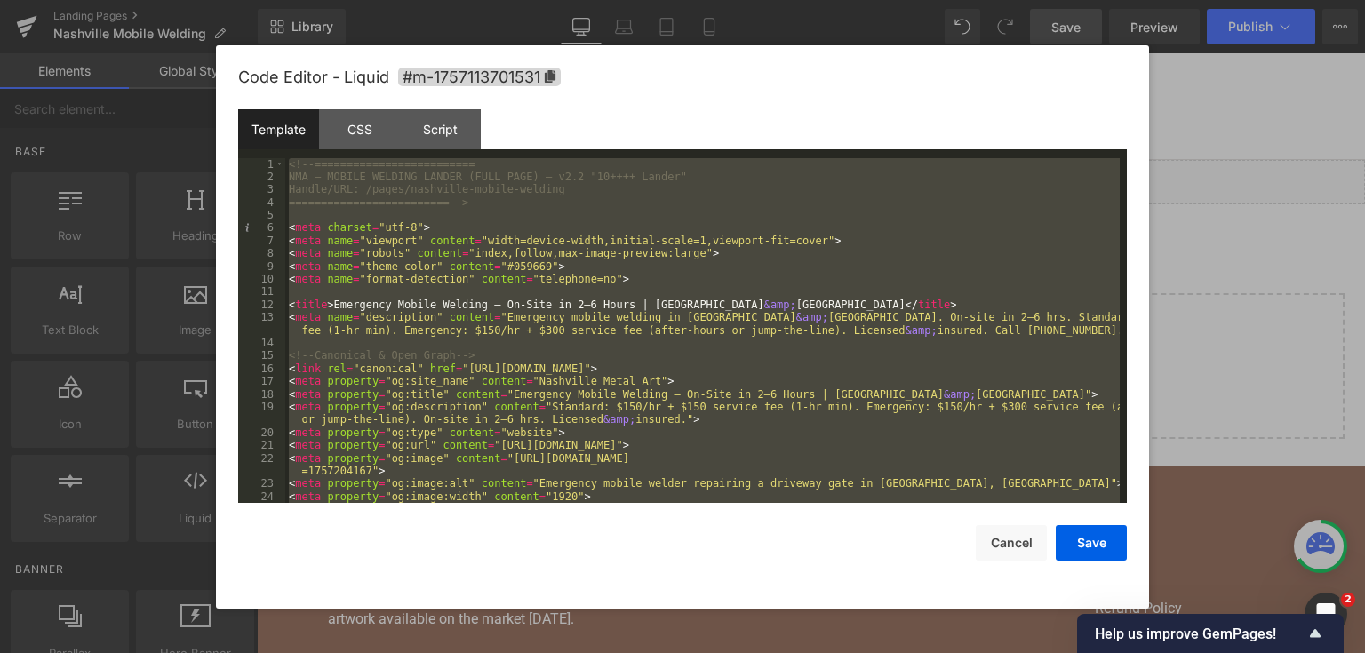
drag, startPoint x: 1262, startPoint y: 329, endPoint x: 903, endPoint y: 4, distance: 484.3
click at [1262, 329] on div at bounding box center [682, 326] width 1365 height 653
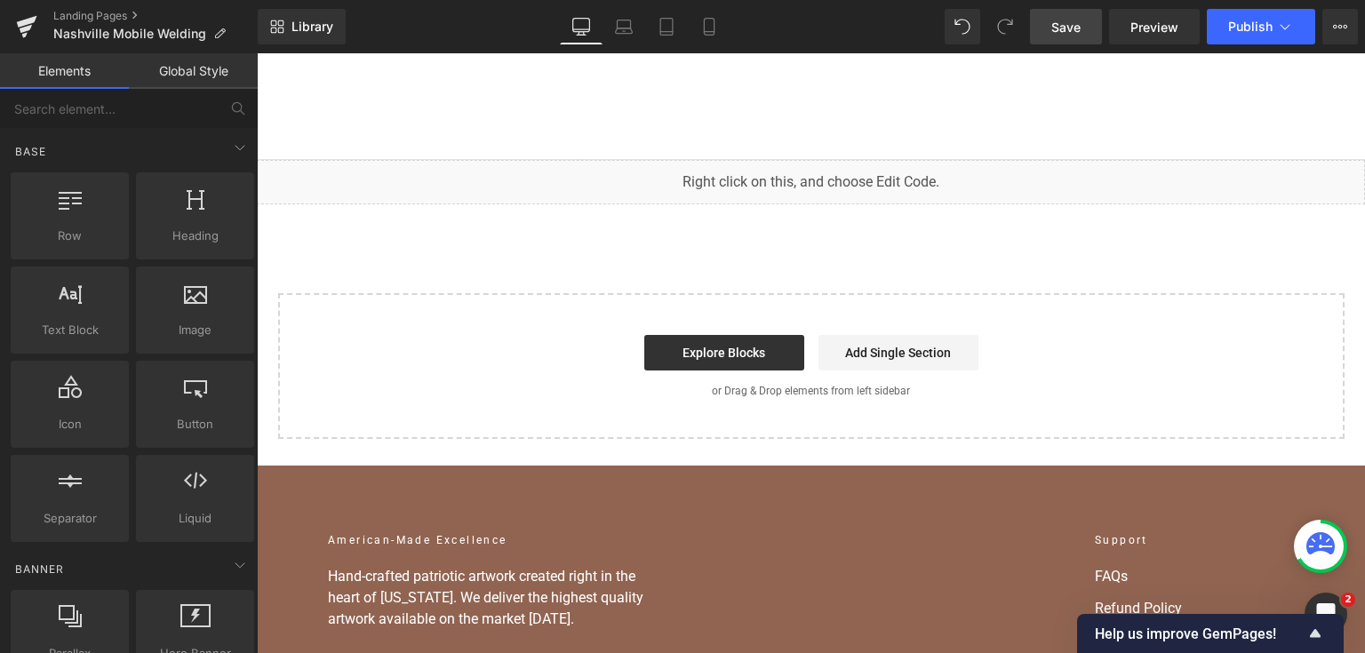
drag, startPoint x: 1083, startPoint y: 28, endPoint x: 1004, endPoint y: 21, distance: 79.4
click at [1083, 28] on link "Save" at bounding box center [1066, 27] width 72 height 36
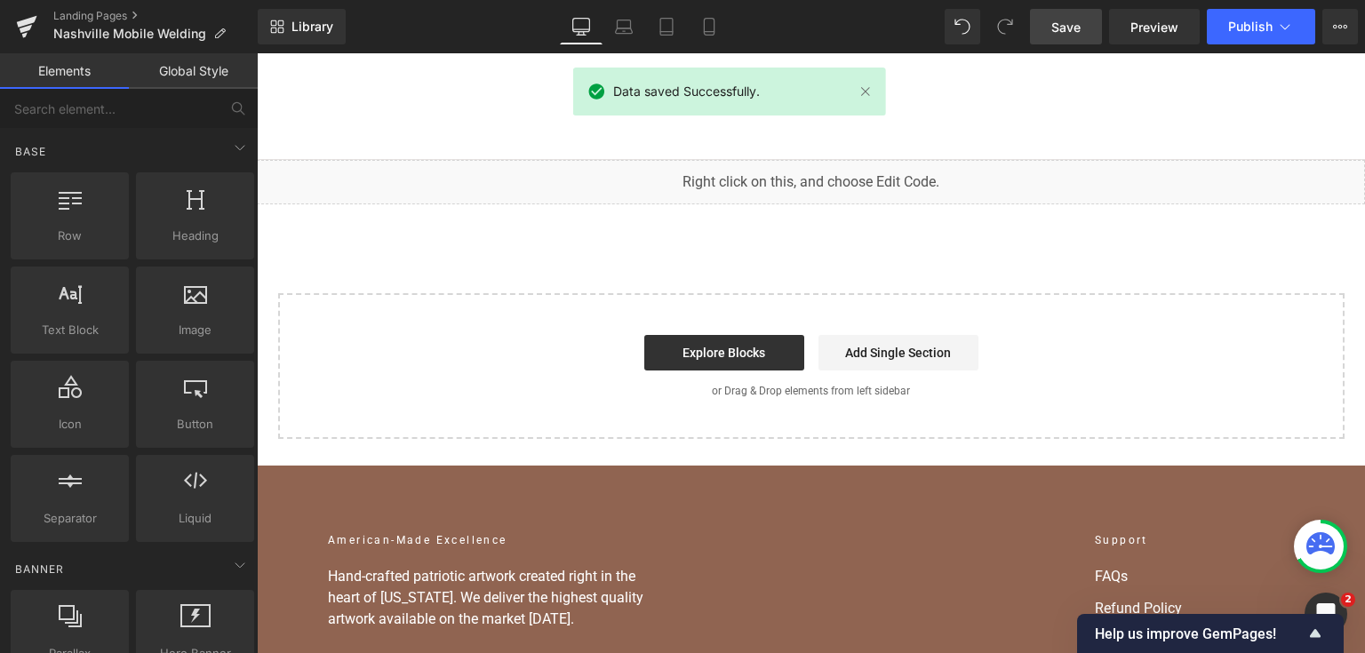
click at [1078, 34] on span "Save" at bounding box center [1065, 27] width 29 height 19
drag, startPoint x: 1262, startPoint y: 39, endPoint x: 1000, endPoint y: 0, distance: 264.1
click at [1262, 39] on button "Publish" at bounding box center [1260, 27] width 108 height 36
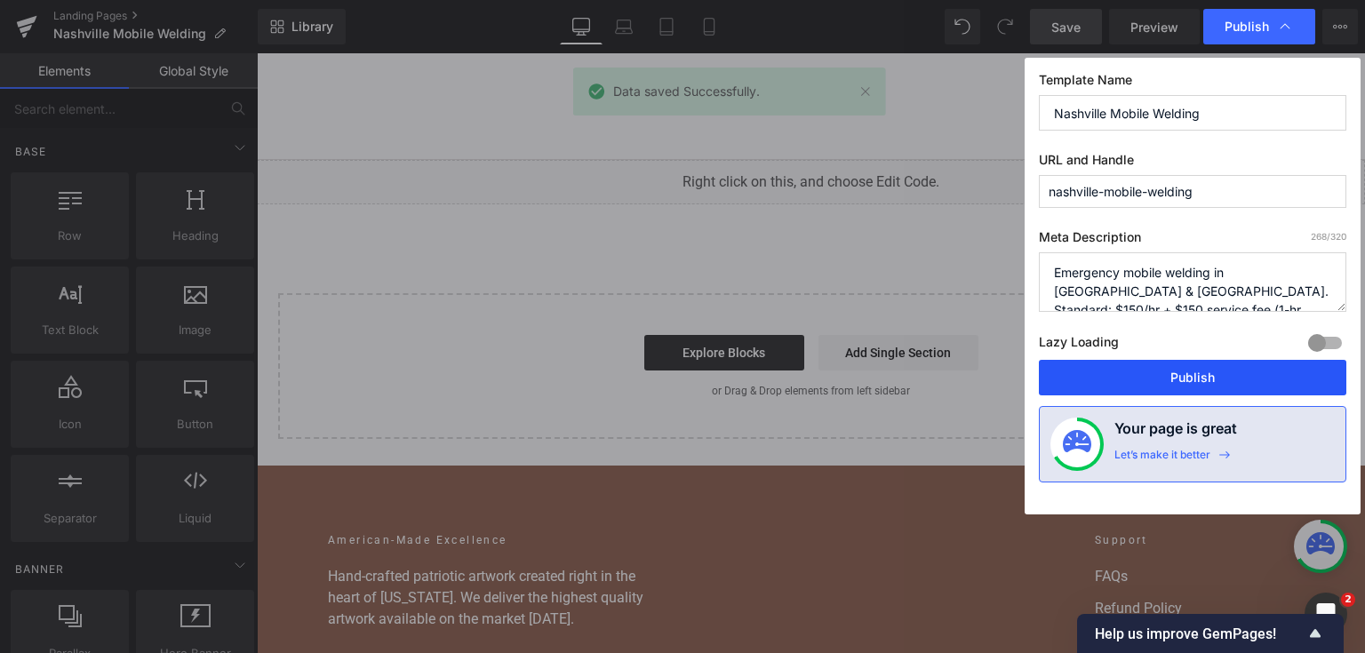
drag, startPoint x: 1202, startPoint y: 362, endPoint x: 945, endPoint y: 310, distance: 262.0
click at [1202, 363] on button "Publish" at bounding box center [1192, 378] width 307 height 36
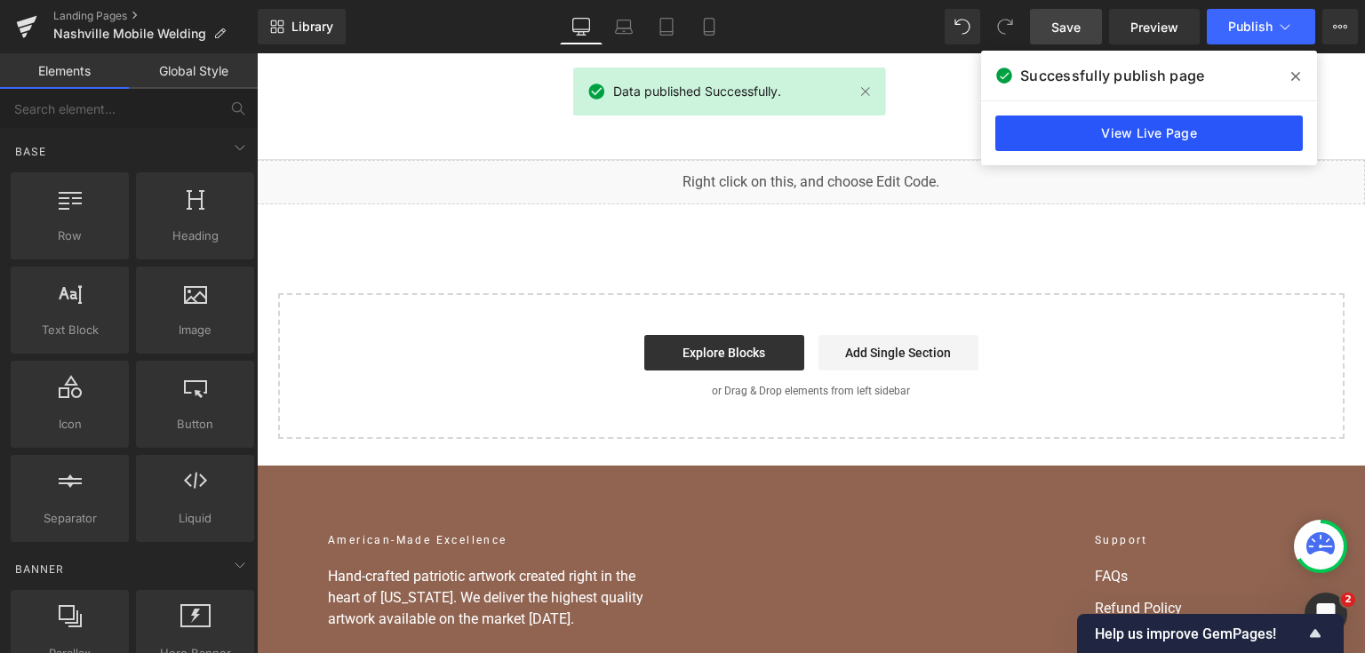
click at [1224, 124] on link "View Live Page" at bounding box center [1148, 133] width 307 height 36
